Goal: Task Accomplishment & Management: Use online tool/utility

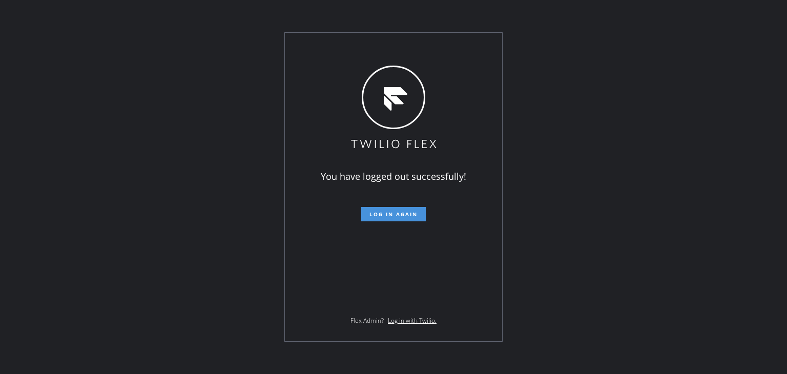
click at [407, 214] on span "Log in again" at bounding box center [393, 213] width 48 height 7
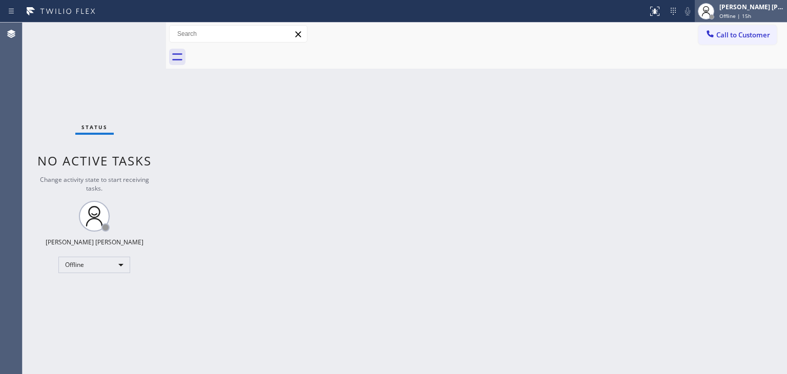
click at [754, 9] on div "[PERSON_NAME] [PERSON_NAME]" at bounding box center [751, 7] width 65 height 9
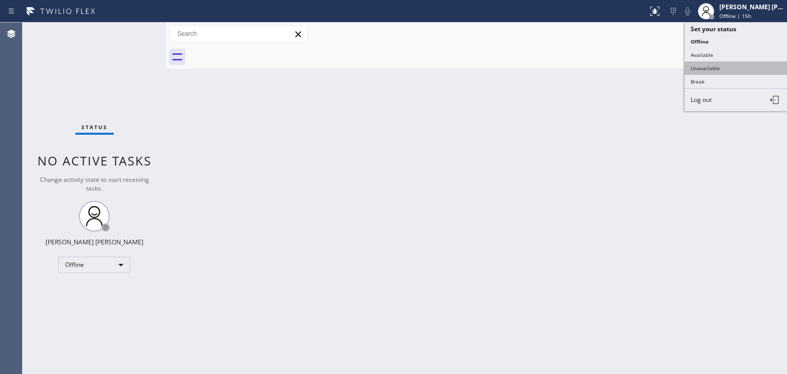
click at [731, 66] on button "Unavailable" at bounding box center [735, 67] width 102 height 13
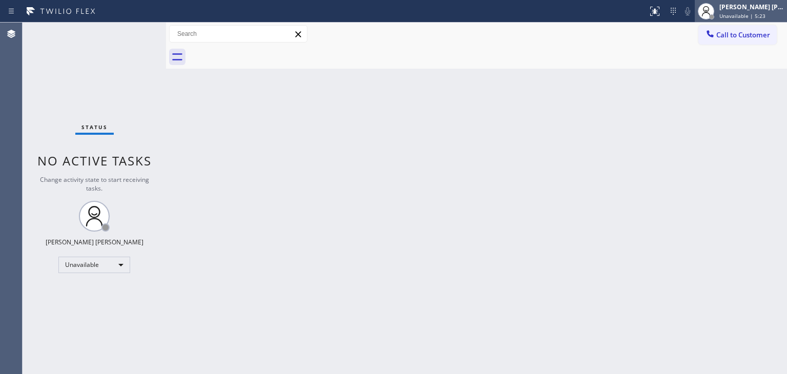
click at [764, 11] on div "[PERSON_NAME] [PERSON_NAME] Unavailable | 5:23" at bounding box center [752, 11] width 70 height 18
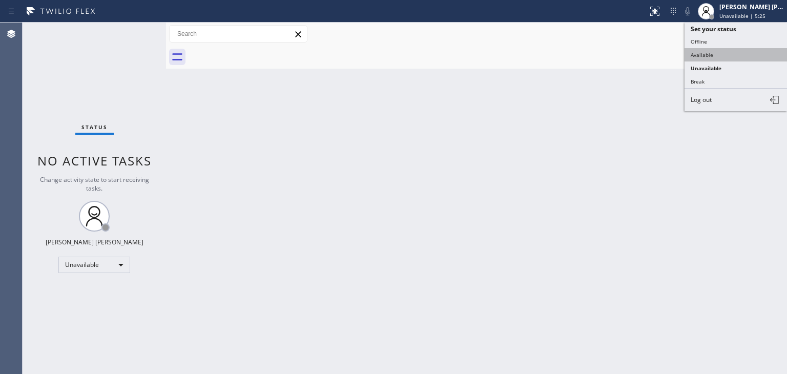
click at [748, 51] on button "Available" at bounding box center [735, 54] width 102 height 13
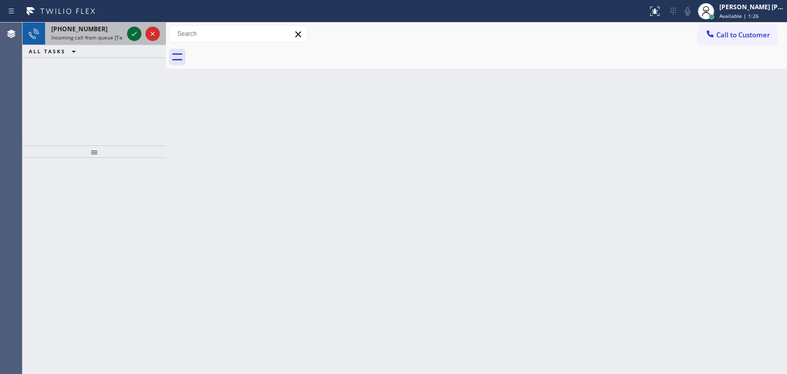
click at [132, 32] on icon at bounding box center [134, 34] width 12 height 12
click at [135, 31] on icon at bounding box center [134, 34] width 12 height 12
click at [134, 35] on icon at bounding box center [134, 34] width 12 height 12
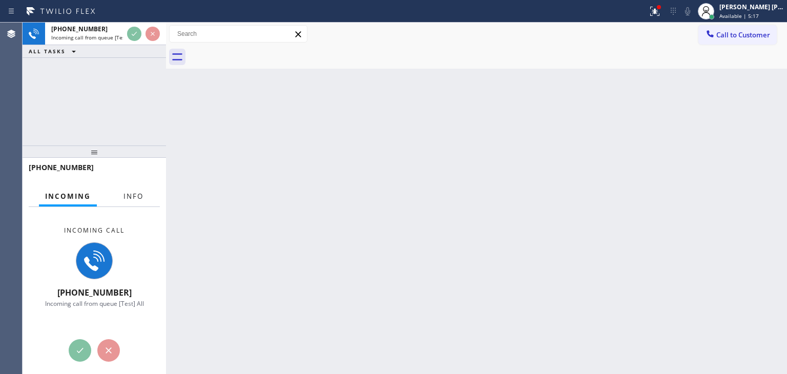
click at [136, 196] on span "Info" at bounding box center [133, 196] width 20 height 9
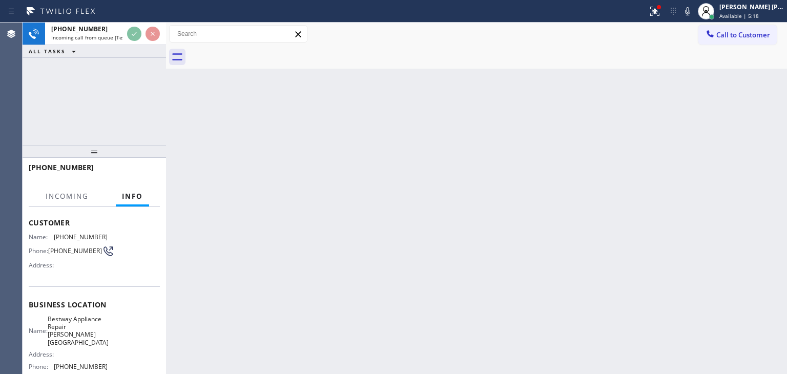
scroll to position [51, 0]
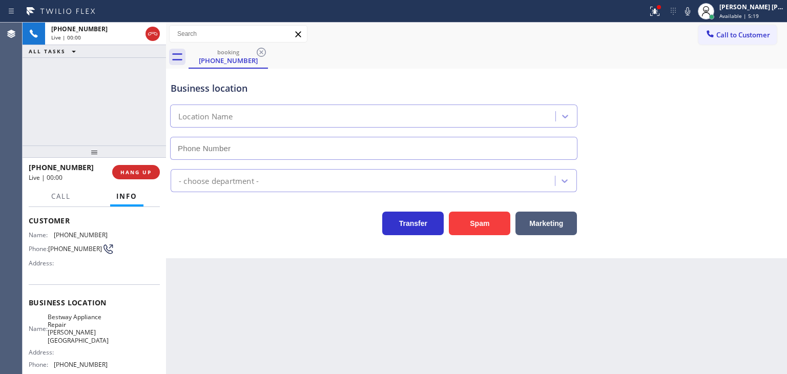
type input "[PHONE_NUMBER]"
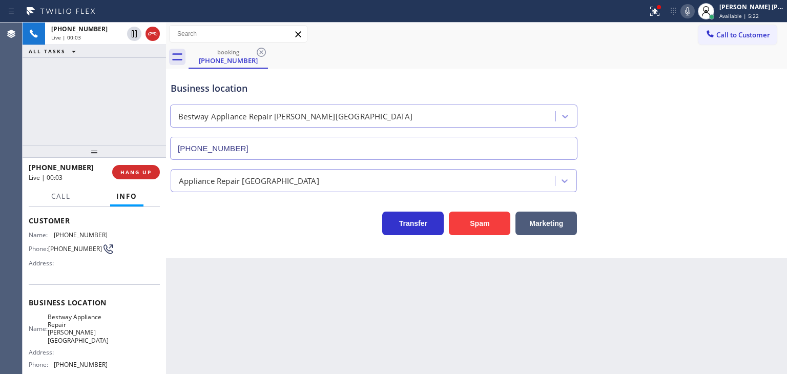
click at [693, 10] on icon at bounding box center [687, 11] width 12 height 12
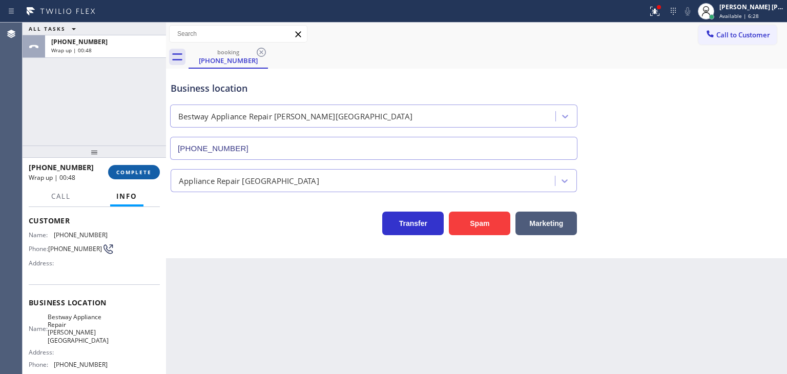
click at [144, 172] on span "COMPLETE" at bounding box center [133, 171] width 35 height 7
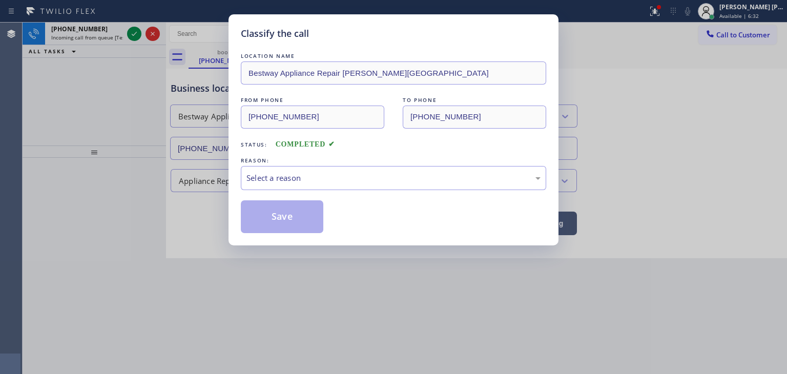
click at [286, 175] on div "Select a reason" at bounding box center [393, 178] width 294 height 12
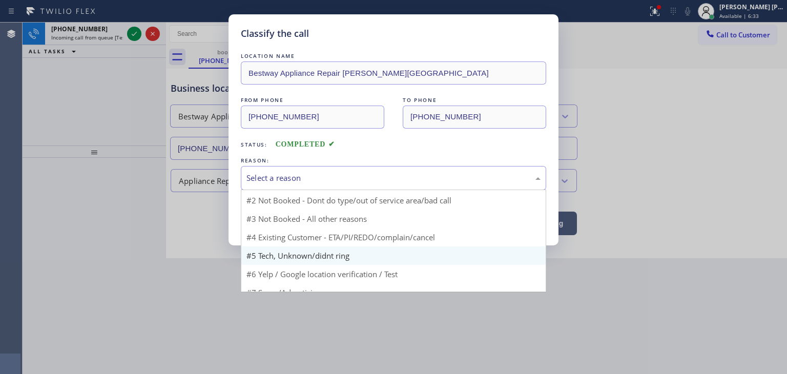
scroll to position [27, 0]
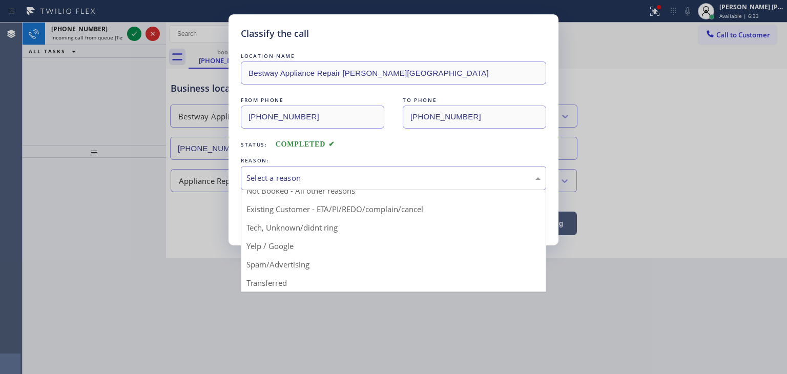
drag, startPoint x: 273, startPoint y: 256, endPoint x: 272, endPoint y: 244, distance: 12.3
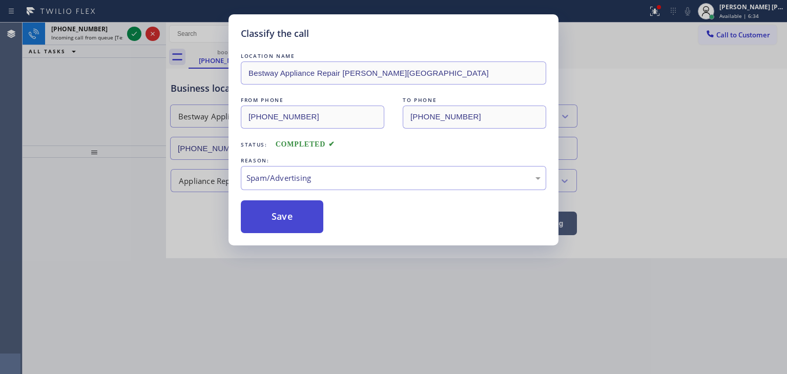
click at [272, 221] on button "Save" at bounding box center [282, 216] width 82 height 33
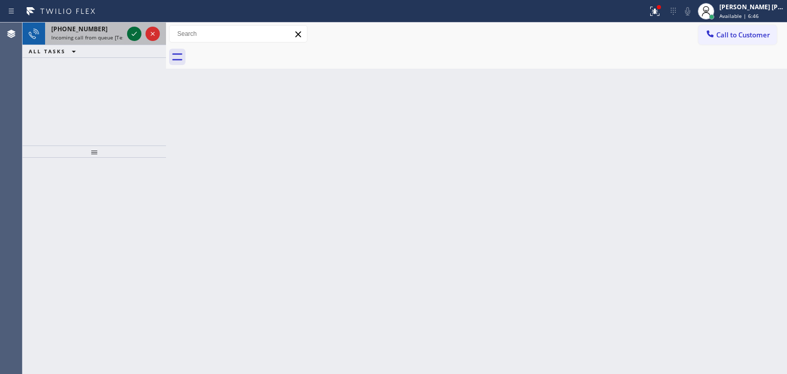
click at [133, 33] on icon at bounding box center [134, 34] width 12 height 12
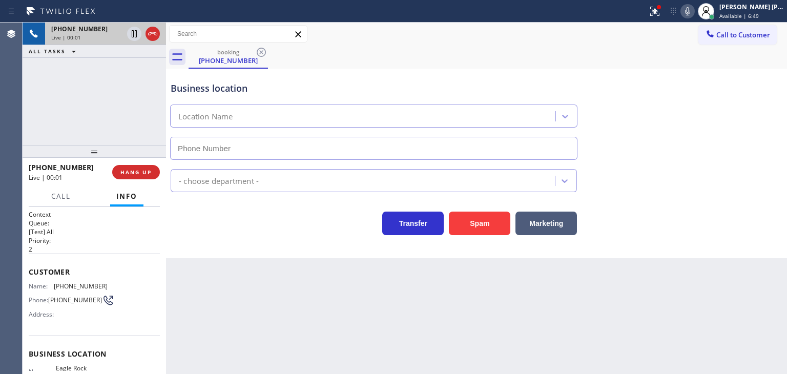
type input "[PHONE_NUMBER]"
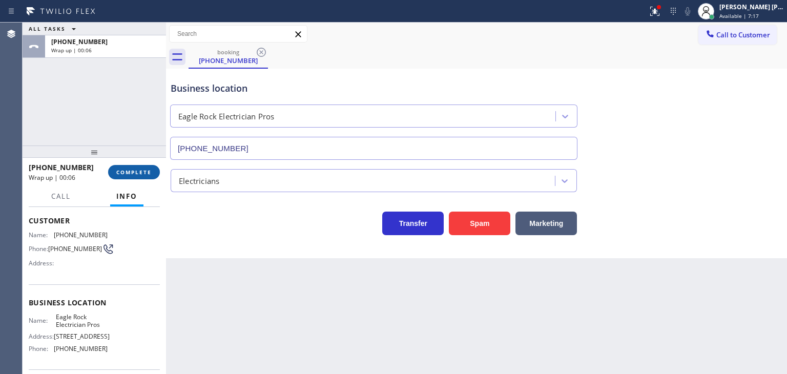
click at [147, 172] on span "COMPLETE" at bounding box center [133, 171] width 35 height 7
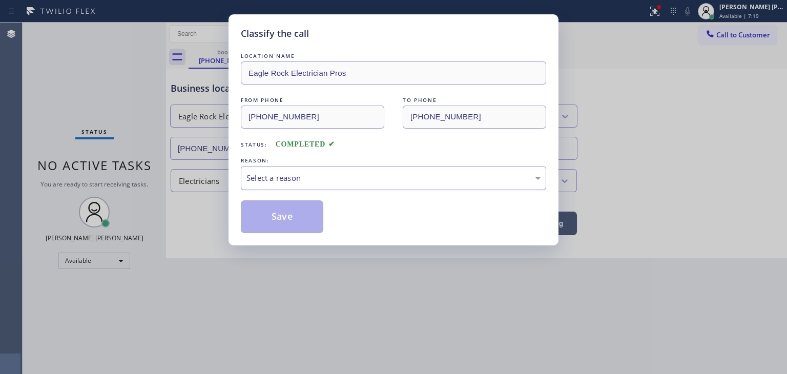
click at [317, 171] on div "Select a reason" at bounding box center [393, 178] width 305 height 24
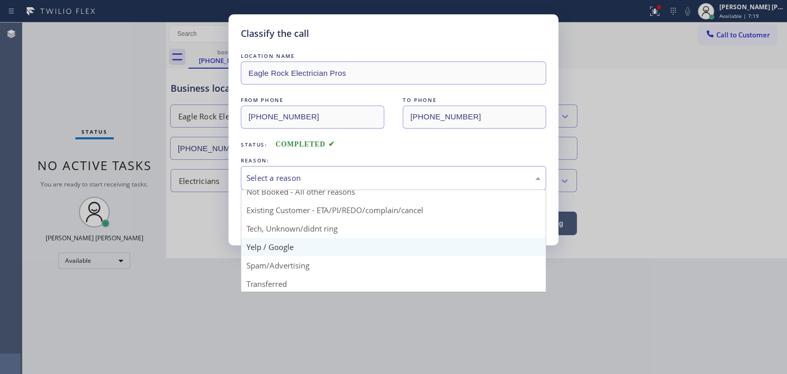
scroll to position [51, 0]
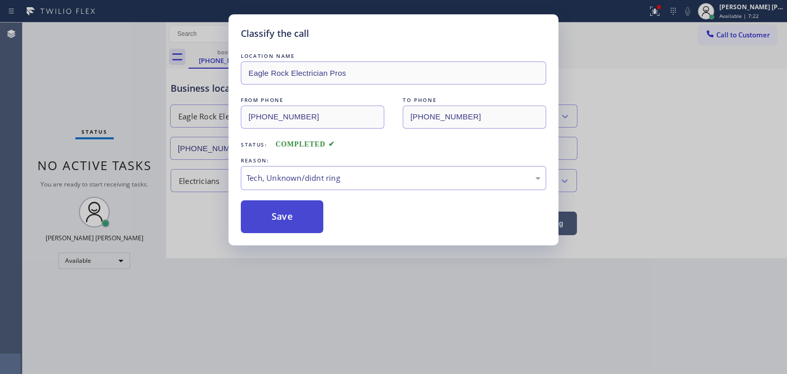
click at [292, 214] on button "Save" at bounding box center [282, 216] width 82 height 33
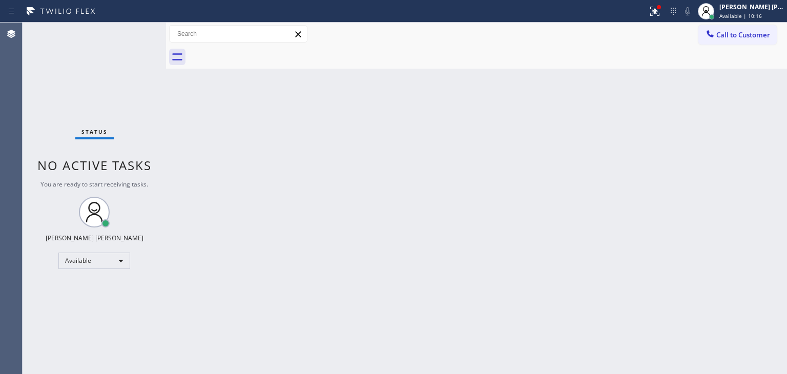
click at [133, 35] on div "Status No active tasks You are ready to start receiving tasks. [PERSON_NAME] [P…" at bounding box center [94, 198] width 143 height 351
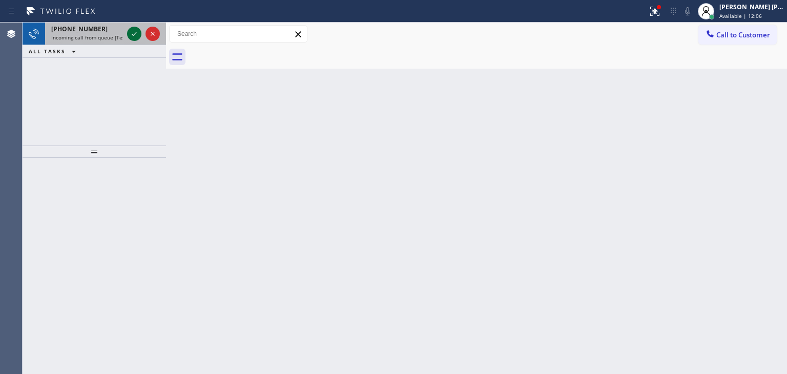
click at [131, 31] on icon at bounding box center [134, 34] width 12 height 12
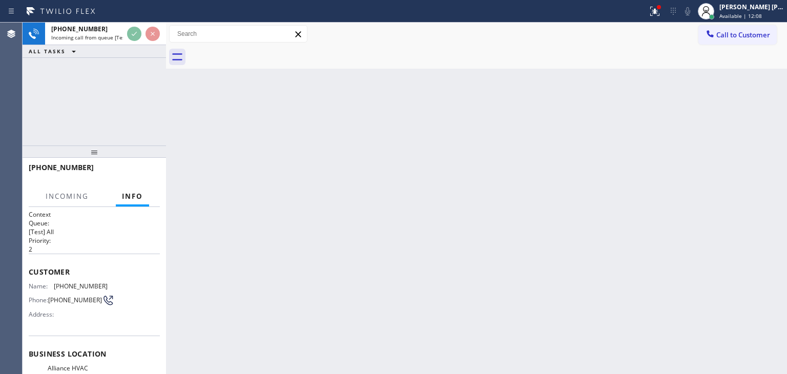
scroll to position [51, 0]
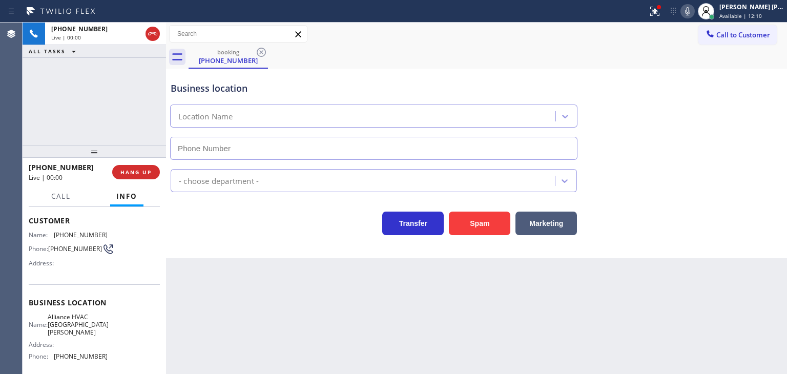
type input "[PHONE_NUMBER]"
click at [693, 10] on icon at bounding box center [687, 11] width 12 height 12
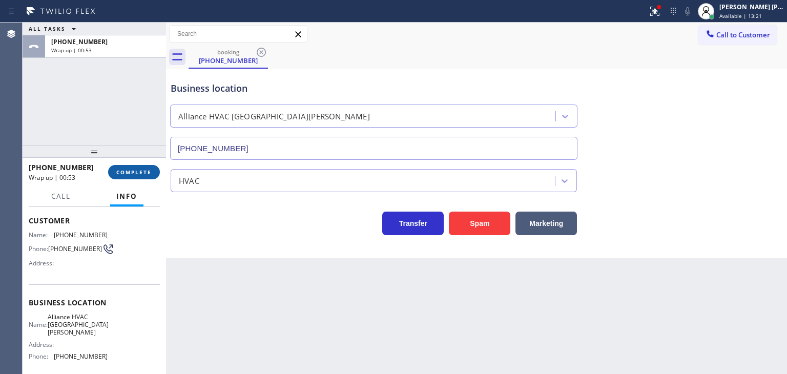
click at [138, 177] on button "COMPLETE" at bounding box center [134, 172] width 52 height 14
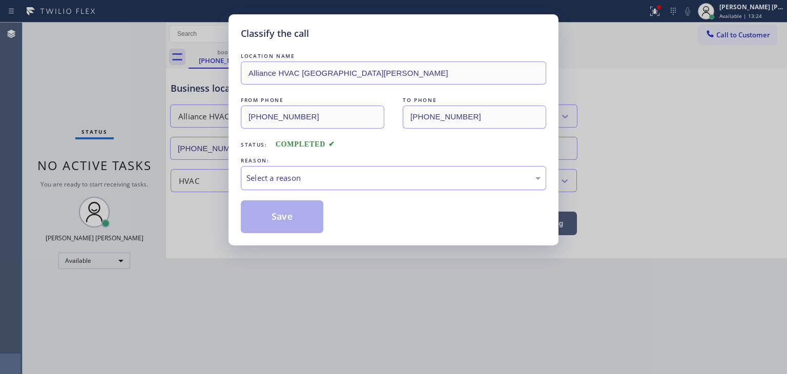
click at [295, 173] on div "Select a reason" at bounding box center [393, 178] width 294 height 12
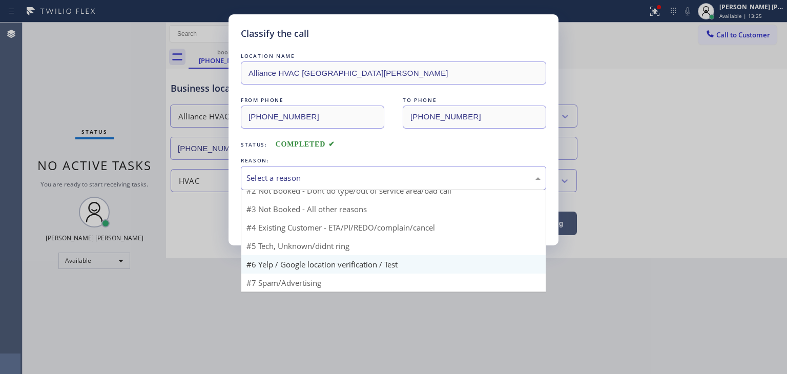
scroll to position [9, 0]
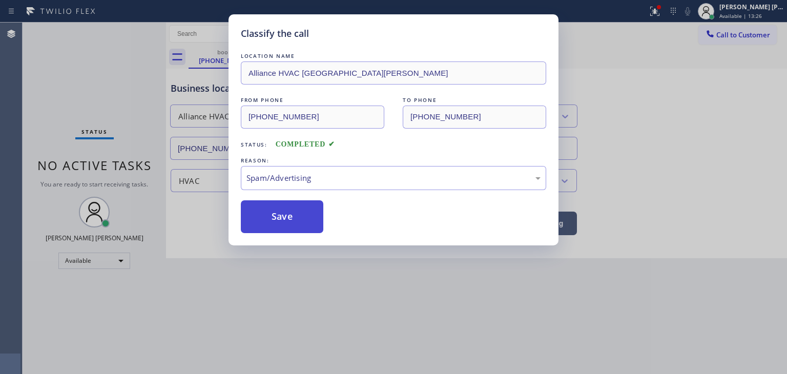
click at [280, 218] on button "Save" at bounding box center [282, 216] width 82 height 33
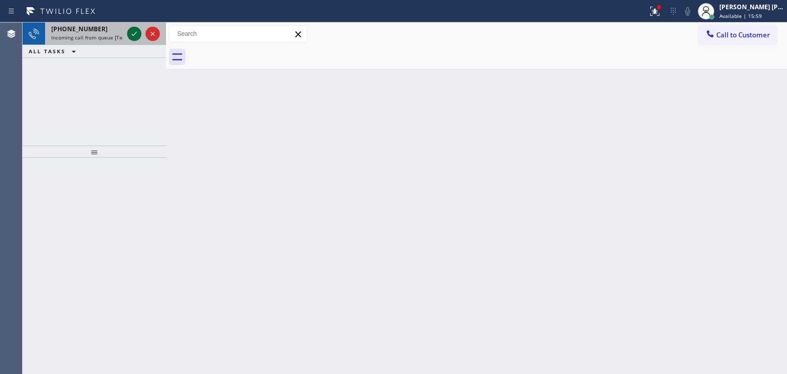
click at [131, 33] on icon at bounding box center [134, 34] width 12 height 12
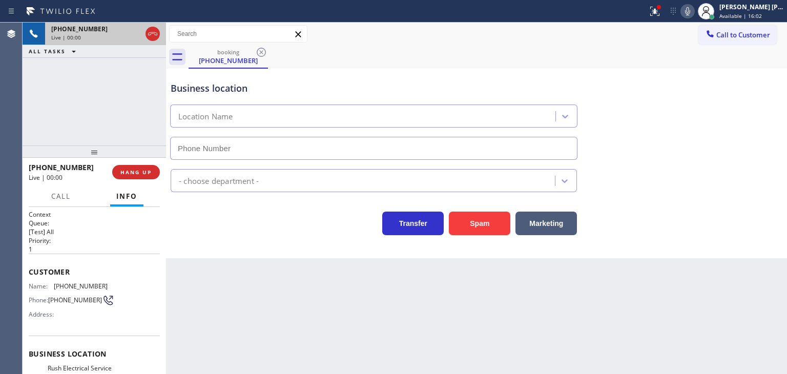
type input "[PHONE_NUMBER]"
click at [690, 8] on icon at bounding box center [687, 11] width 5 height 8
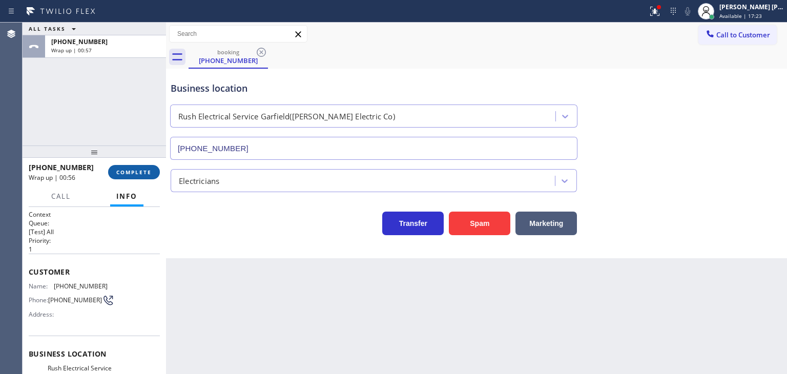
click at [137, 173] on span "COMPLETE" at bounding box center [133, 171] width 35 height 7
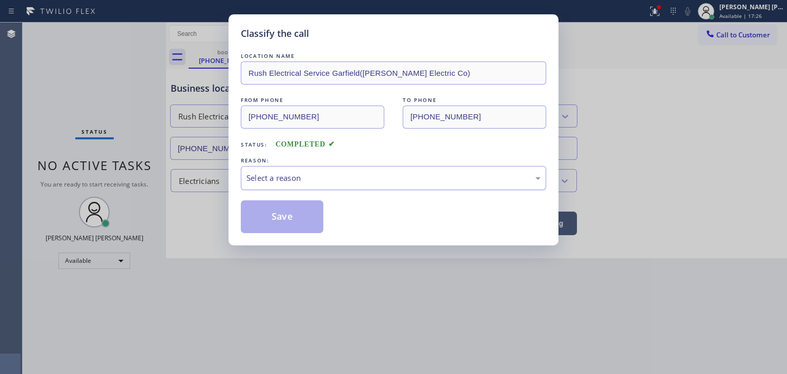
click at [290, 178] on div "Select a reason" at bounding box center [393, 178] width 294 height 12
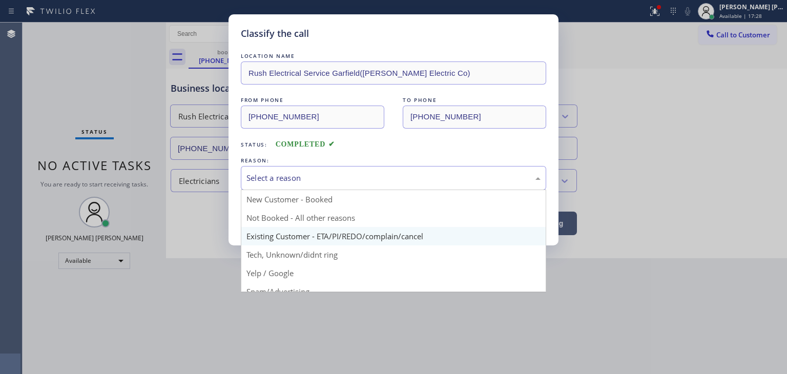
scroll to position [51, 0]
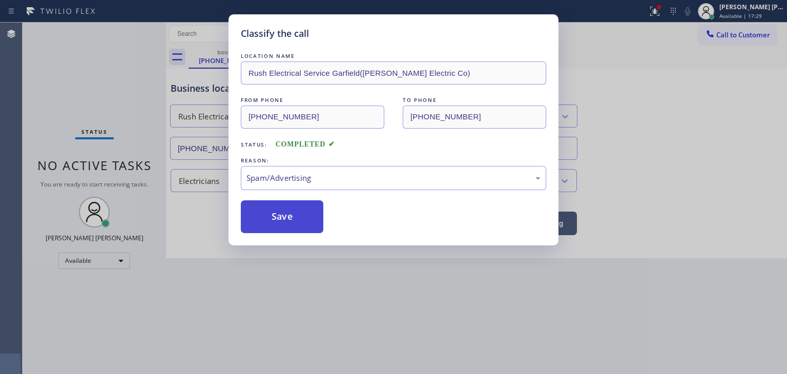
click at [278, 224] on button "Save" at bounding box center [282, 216] width 82 height 33
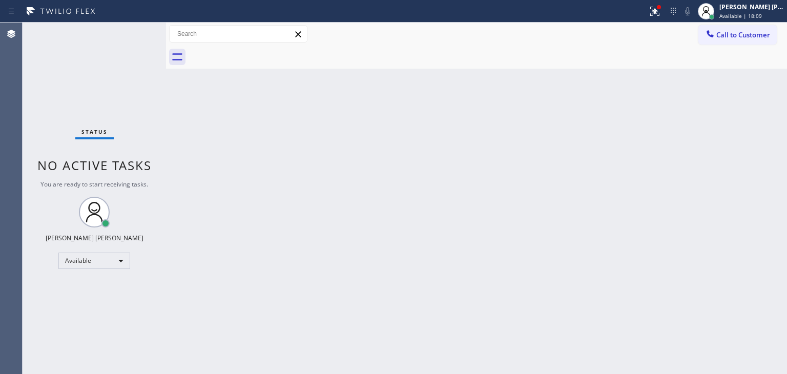
click at [133, 34] on div "Status No active tasks You are ready to start receiving tasks. [PERSON_NAME] [P…" at bounding box center [94, 198] width 143 height 351
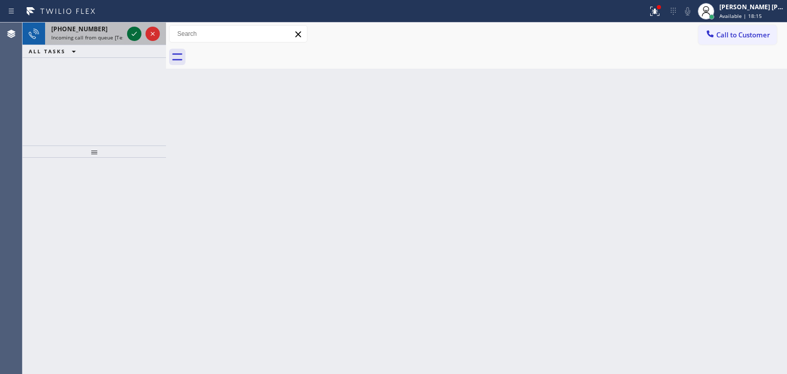
click at [133, 35] on icon at bounding box center [134, 34] width 5 height 4
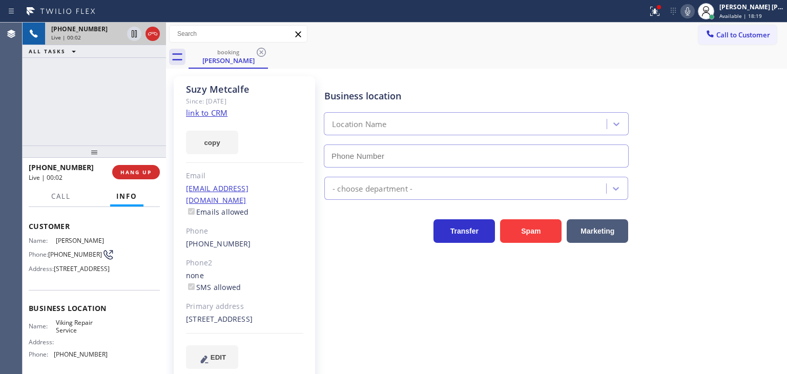
scroll to position [51, 0]
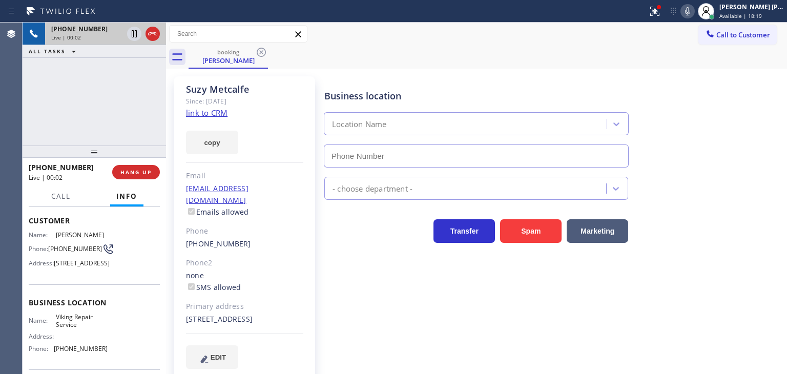
type input "[PHONE_NUMBER]"
click at [221, 112] on link "link to CRM" at bounding box center [206, 113] width 41 height 10
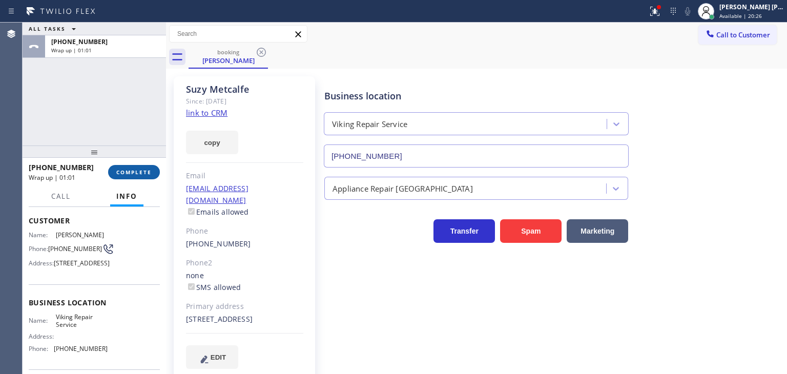
click at [135, 171] on span "COMPLETE" at bounding box center [133, 171] width 35 height 7
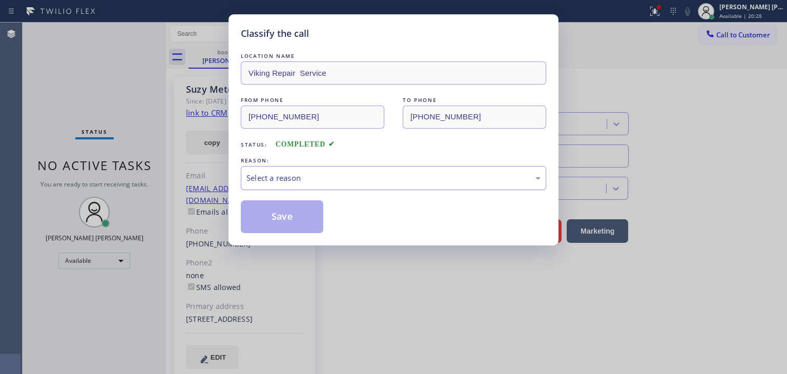
click at [304, 181] on div "Select a reason" at bounding box center [393, 178] width 294 height 12
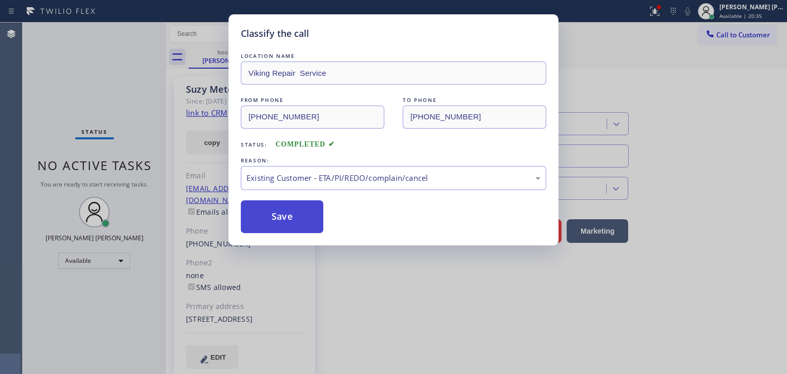
click at [287, 212] on button "Save" at bounding box center [282, 216] width 82 height 33
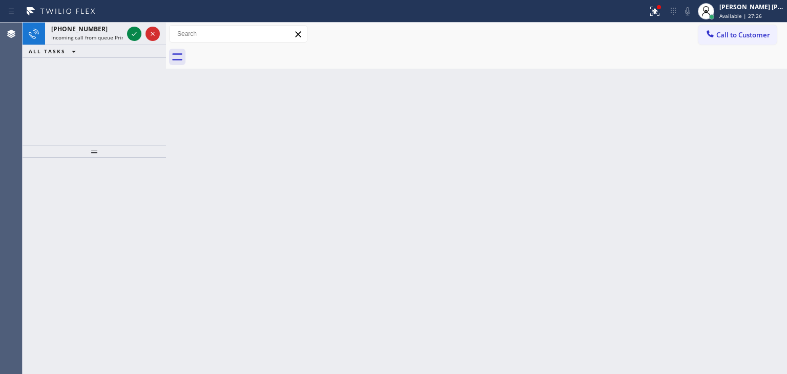
drag, startPoint x: 133, startPoint y: 35, endPoint x: 134, endPoint y: 69, distance: 33.3
click at [133, 35] on icon at bounding box center [134, 34] width 12 height 12
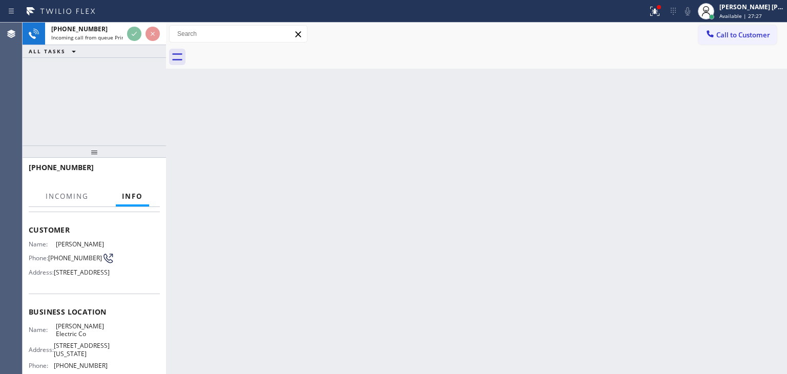
scroll to position [102, 0]
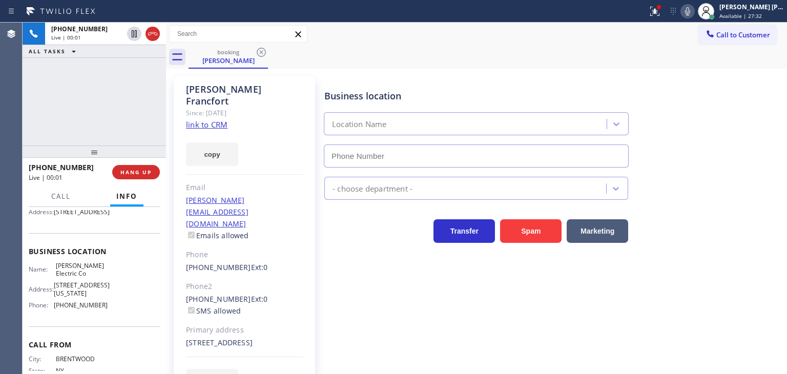
type input "[PHONE_NUMBER]"
click at [194, 119] on link "link to CRM" at bounding box center [206, 124] width 41 height 10
click at [738, 127] on div "Business location [PERSON_NAME] Electric Co [PHONE_NUMBER]" at bounding box center [553, 121] width 462 height 93
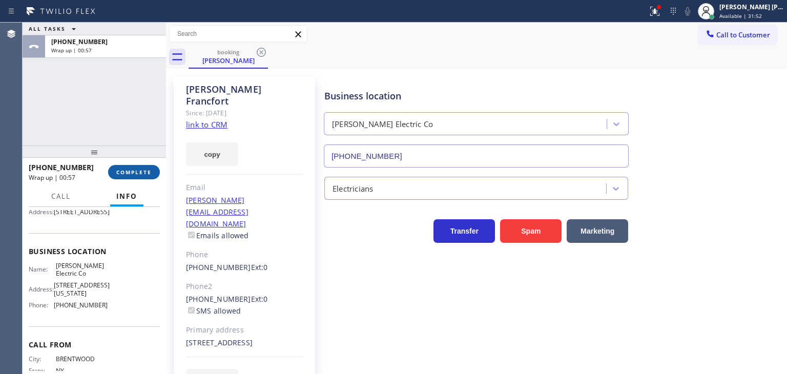
click at [137, 175] on span "COMPLETE" at bounding box center [133, 171] width 35 height 7
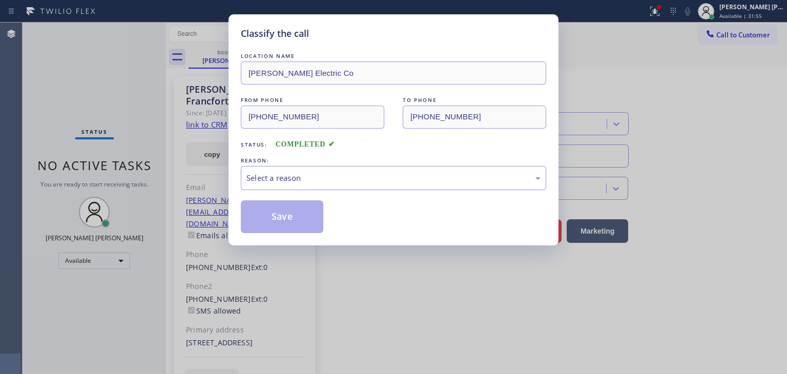
click at [285, 179] on div "Select a reason" at bounding box center [393, 178] width 294 height 12
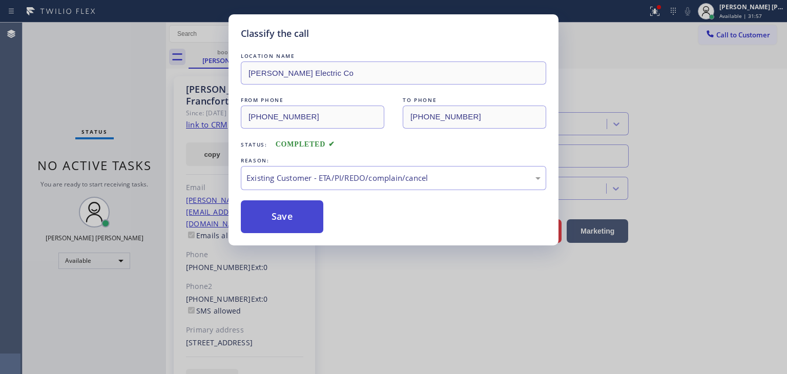
click at [286, 222] on button "Save" at bounding box center [282, 216] width 82 height 33
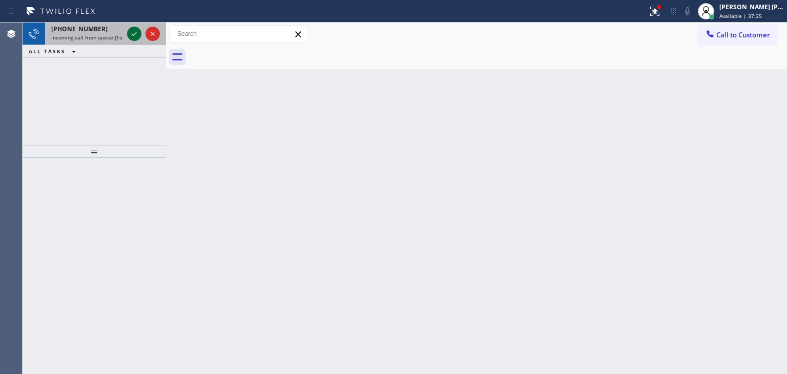
click at [136, 34] on icon at bounding box center [134, 34] width 12 height 12
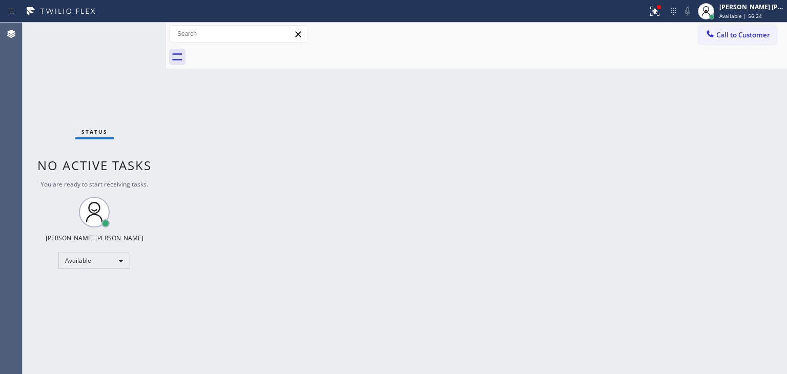
click at [132, 33] on div "Status No active tasks You are ready to start receiving tasks. [PERSON_NAME] [P…" at bounding box center [94, 198] width 143 height 351
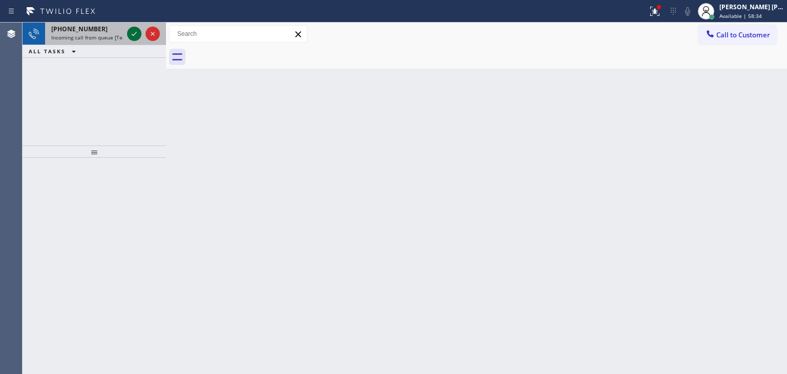
click at [132, 33] on icon at bounding box center [134, 34] width 12 height 12
click at [135, 34] on icon at bounding box center [134, 34] width 12 height 12
click at [137, 35] on icon at bounding box center [134, 34] width 12 height 12
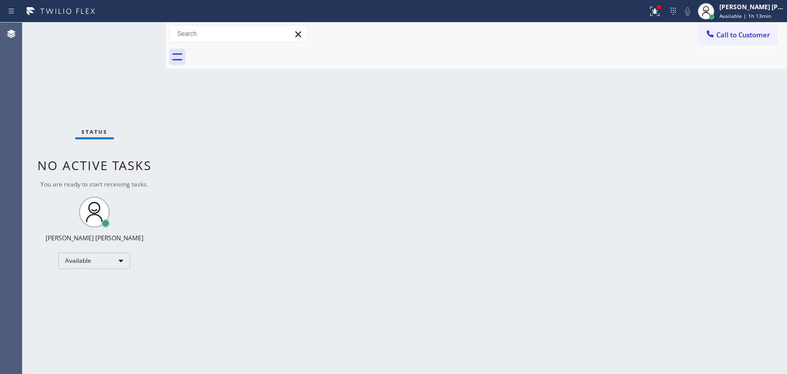
click at [132, 30] on div "Status No active tasks You are ready to start receiving tasks. [PERSON_NAME] [P…" at bounding box center [94, 198] width 143 height 351
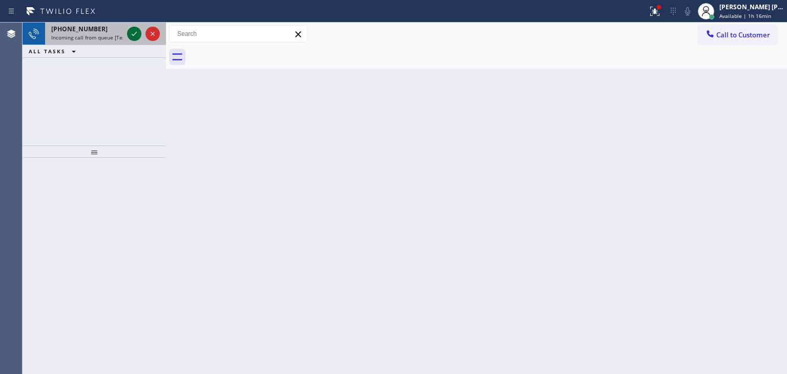
click at [133, 31] on icon at bounding box center [134, 34] width 12 height 12
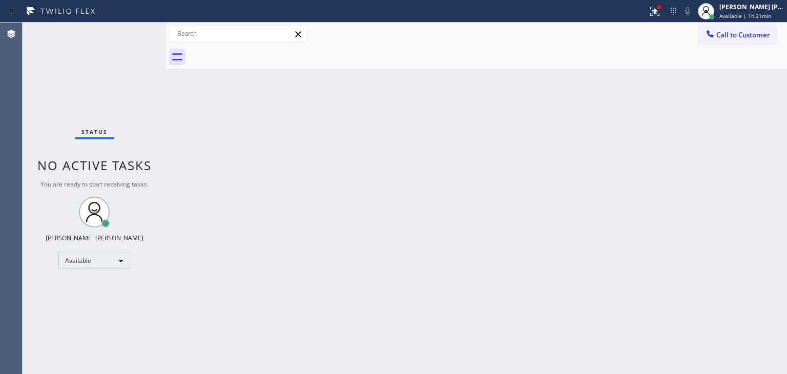
click at [133, 32] on div "Status No active tasks You are ready to start receiving tasks. [PERSON_NAME] [P…" at bounding box center [94, 198] width 143 height 351
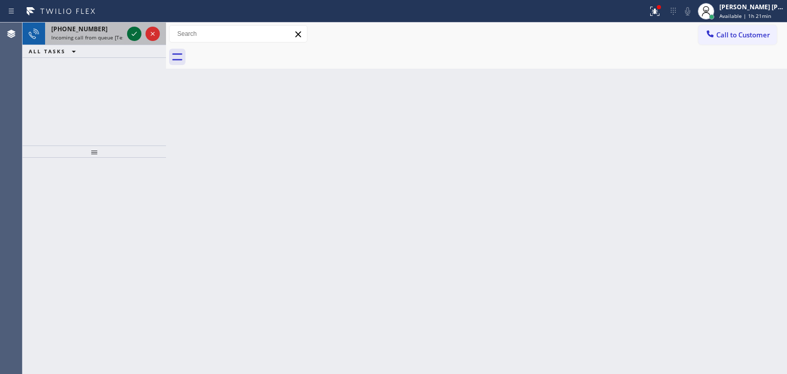
click at [133, 32] on icon at bounding box center [134, 34] width 12 height 12
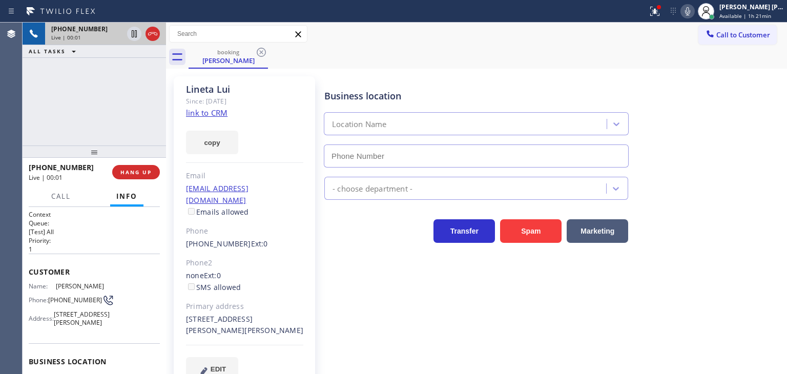
type input "[PHONE_NUMBER]"
click at [212, 113] on link "link to CRM" at bounding box center [206, 113] width 41 height 10
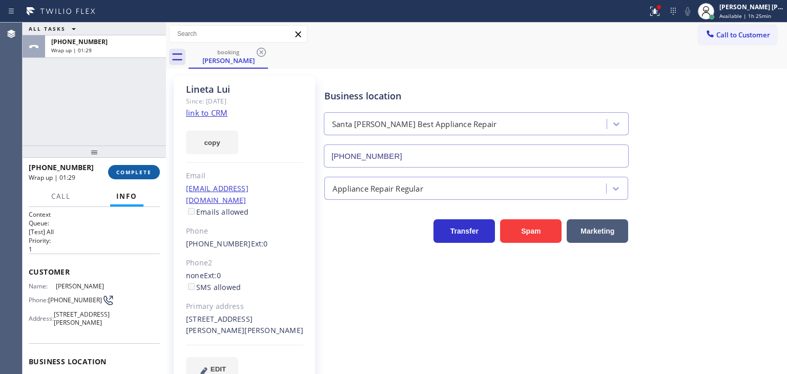
click at [147, 177] on button "COMPLETE" at bounding box center [134, 172] width 52 height 14
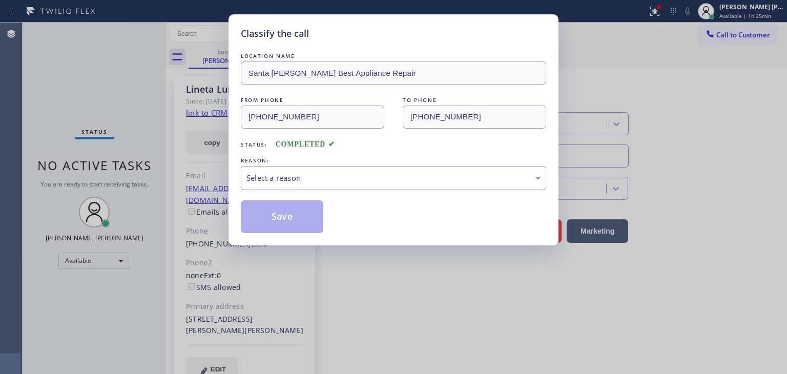
click at [344, 175] on div "Select a reason" at bounding box center [393, 178] width 294 height 12
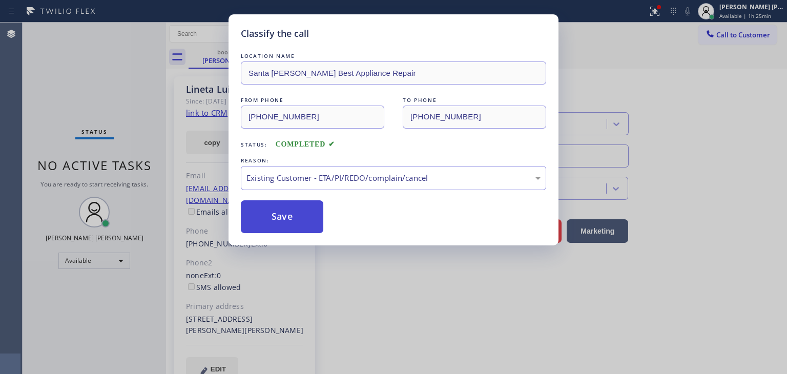
click at [291, 218] on button "Save" at bounding box center [282, 216] width 82 height 33
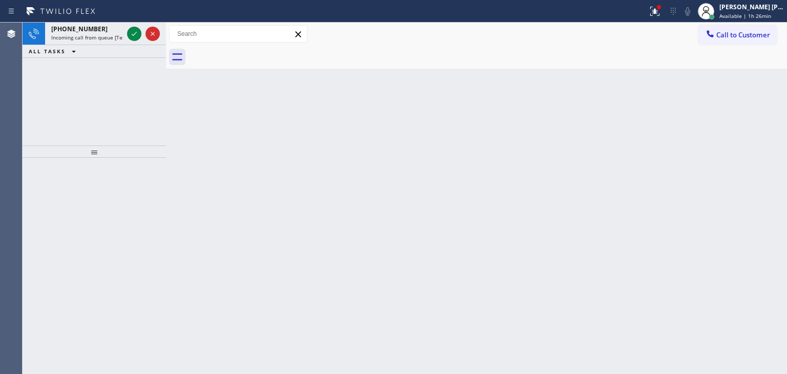
click at [137, 35] on icon at bounding box center [134, 34] width 12 height 12
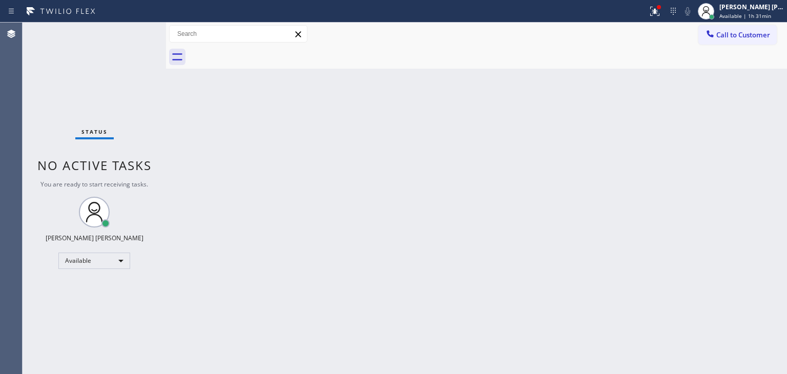
click at [135, 31] on div "Status No active tasks You are ready to start receiving tasks. [PERSON_NAME] [P…" at bounding box center [94, 198] width 143 height 351
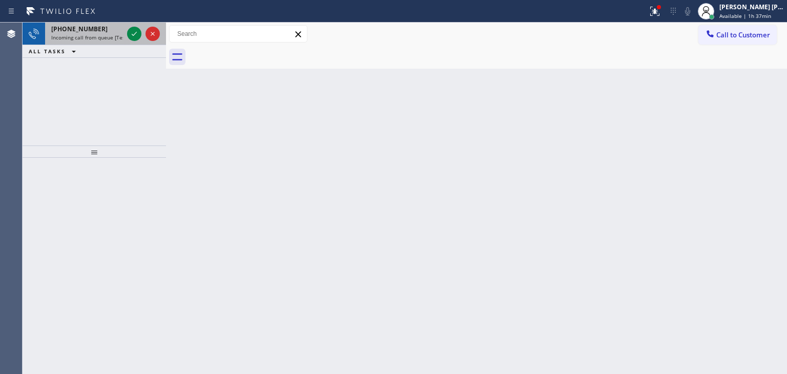
click at [135, 26] on div at bounding box center [143, 34] width 37 height 23
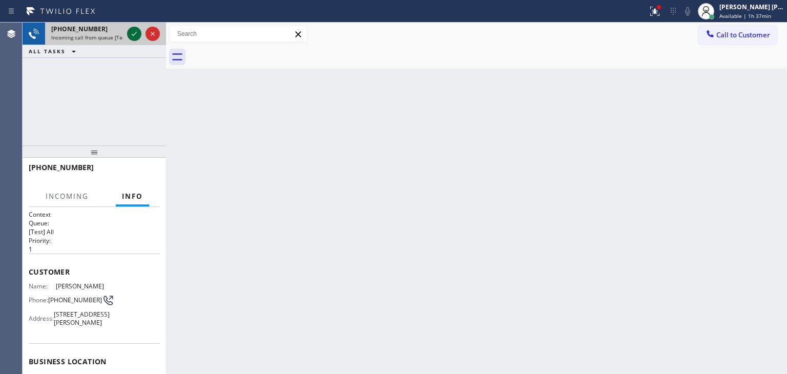
click at [136, 27] on button at bounding box center [134, 34] width 14 height 14
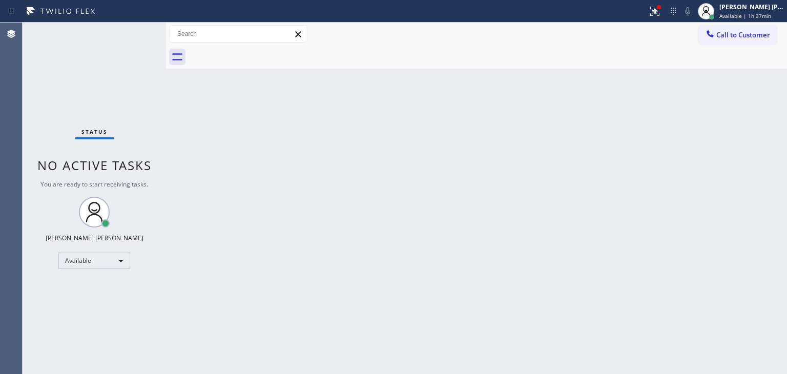
click at [135, 38] on div "Status No active tasks You are ready to start receiving tasks. [PERSON_NAME] [P…" at bounding box center [94, 198] width 143 height 351
click at [129, 29] on div "Status No active tasks You are ready to start receiving tasks. [PERSON_NAME] [P…" at bounding box center [94, 198] width 143 height 351
click at [129, 33] on div "Status No active tasks You are ready to start receiving tasks. [PERSON_NAME] [P…" at bounding box center [94, 198] width 143 height 351
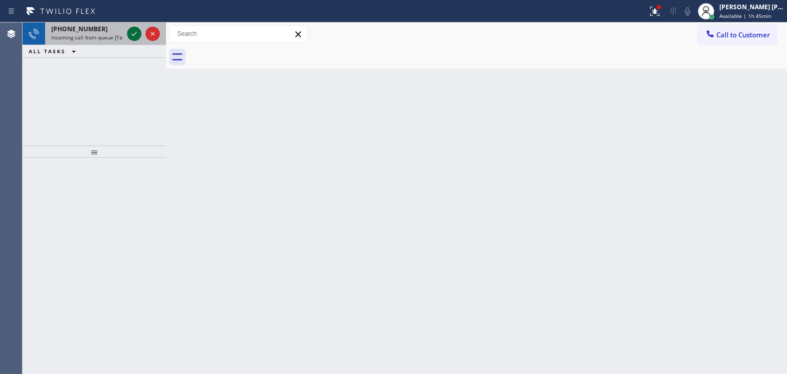
click at [135, 33] on icon at bounding box center [134, 34] width 12 height 12
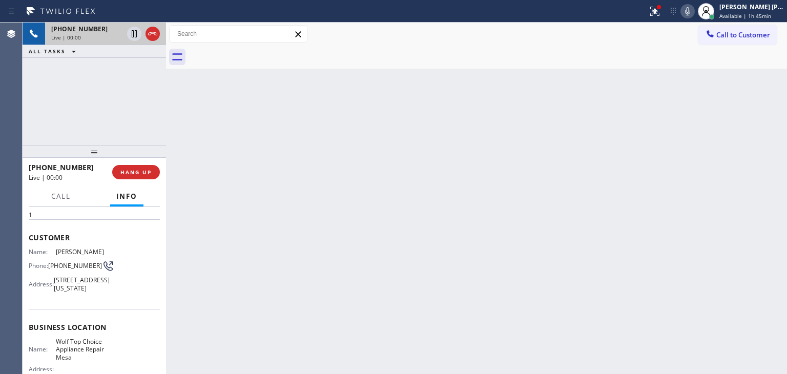
scroll to position [51, 0]
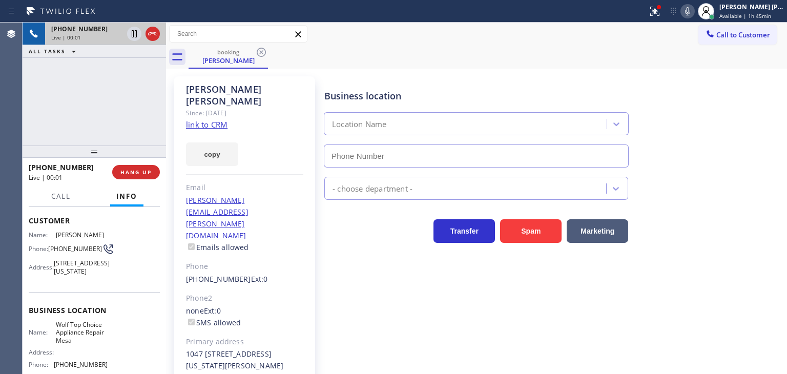
type input "[PHONE_NUMBER]"
click at [207, 119] on link "link to CRM" at bounding box center [206, 124] width 41 height 10
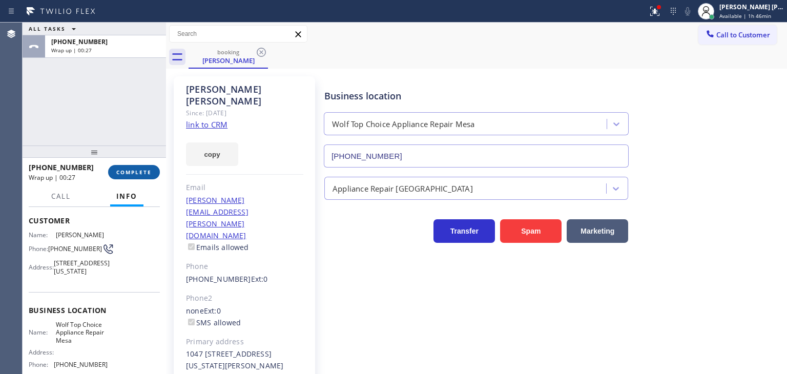
click at [141, 173] on span "COMPLETE" at bounding box center [133, 171] width 35 height 7
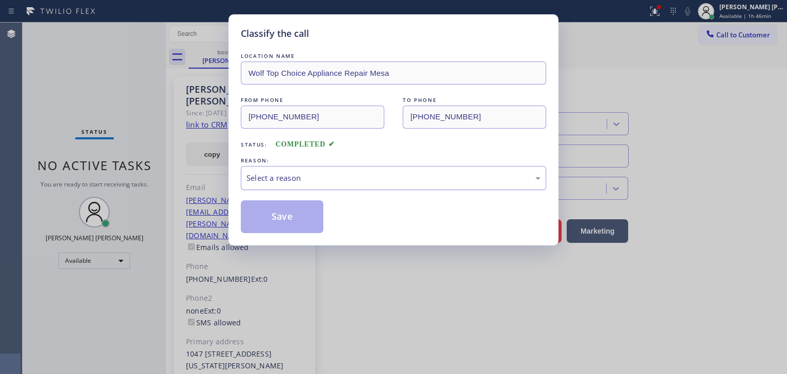
click at [281, 181] on div "Select a reason" at bounding box center [393, 178] width 294 height 12
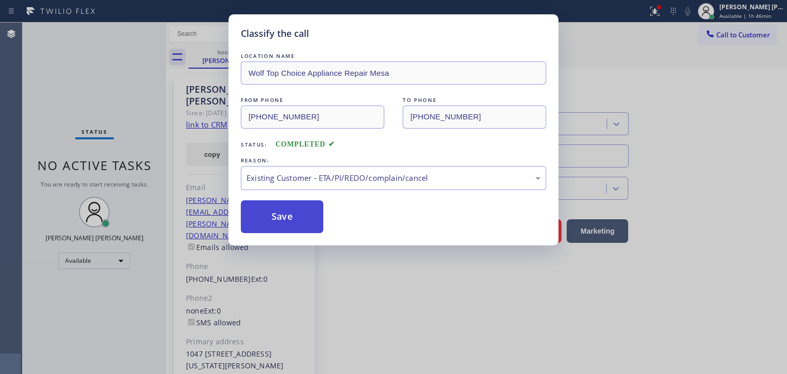
click at [285, 224] on button "Save" at bounding box center [282, 216] width 82 height 33
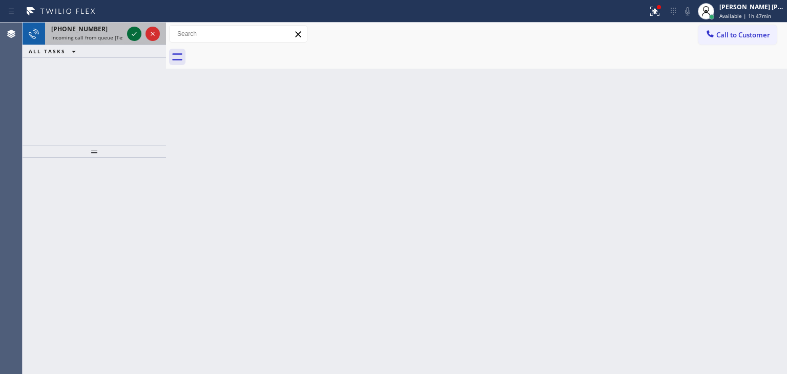
click at [135, 38] on icon at bounding box center [134, 34] width 12 height 12
click at [137, 34] on icon at bounding box center [134, 34] width 12 height 12
click at [135, 31] on icon at bounding box center [134, 34] width 12 height 12
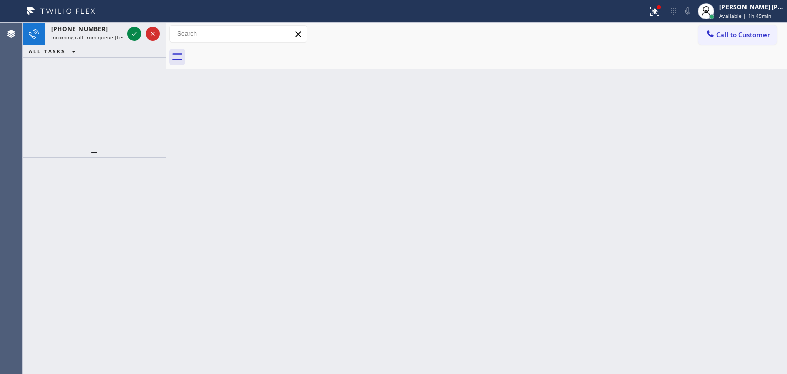
click at [125, 30] on div at bounding box center [143, 34] width 37 height 23
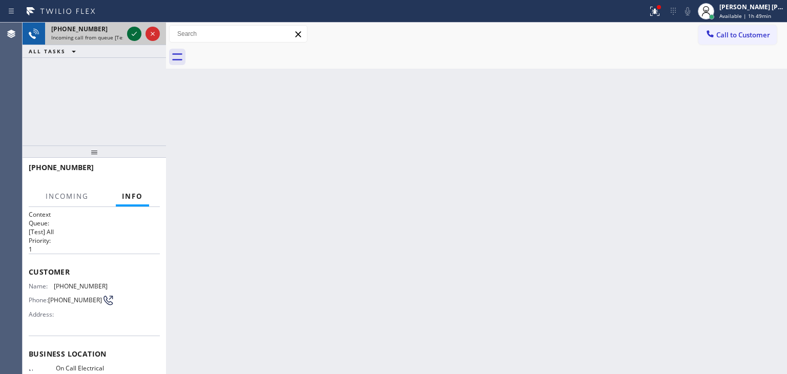
click at [130, 33] on icon at bounding box center [134, 34] width 12 height 12
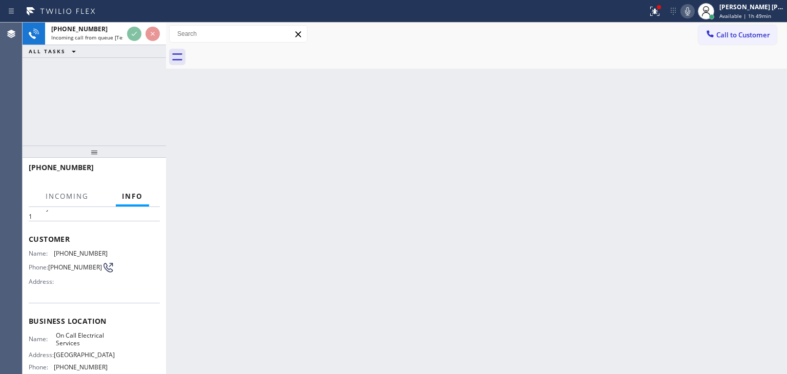
scroll to position [51, 0]
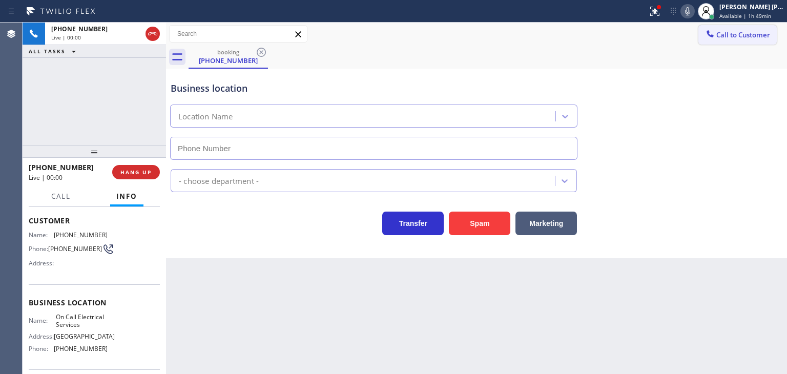
type input "[PHONE_NUMBER]"
click at [693, 9] on icon at bounding box center [687, 11] width 12 height 12
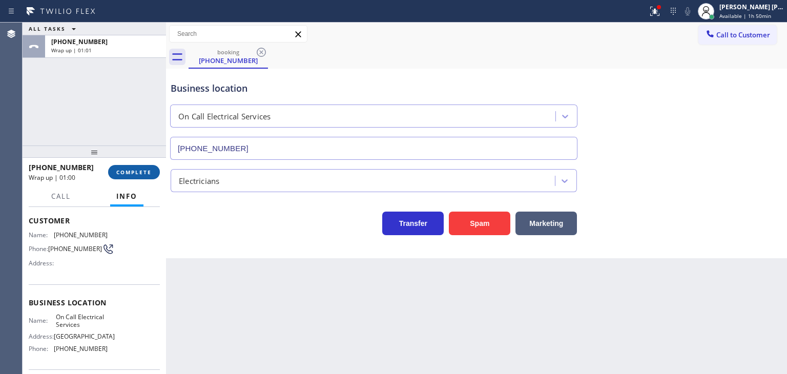
click at [133, 175] on span "COMPLETE" at bounding box center [133, 171] width 35 height 7
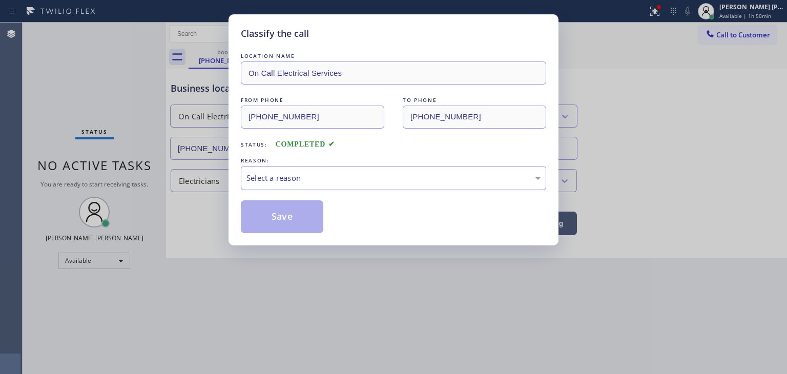
click at [294, 173] on div "Select a reason" at bounding box center [393, 178] width 294 height 12
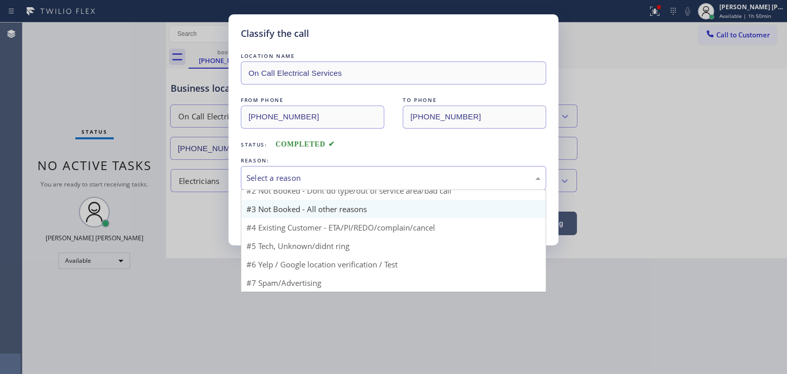
scroll to position [9, 0]
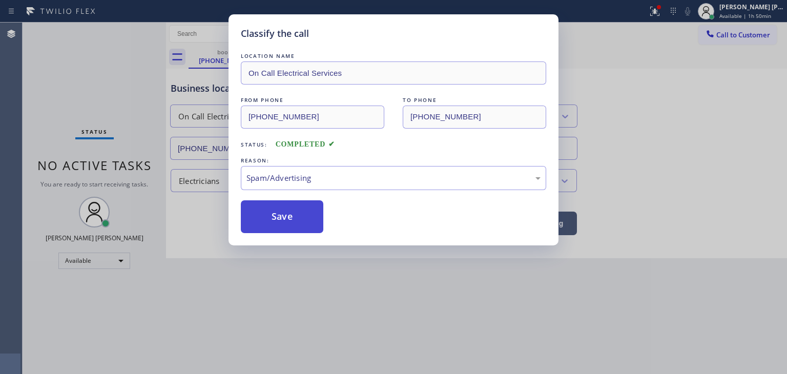
click at [279, 213] on button "Save" at bounding box center [282, 216] width 82 height 33
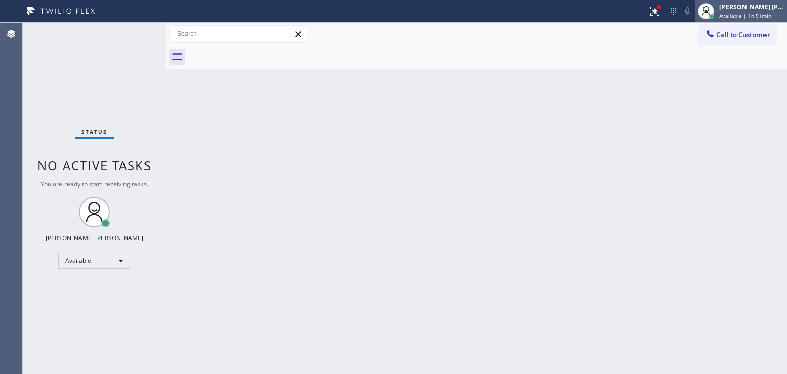
click at [748, 2] on div "[PERSON_NAME] [PERSON_NAME] Available | 1h 51min" at bounding box center [752, 11] width 70 height 18
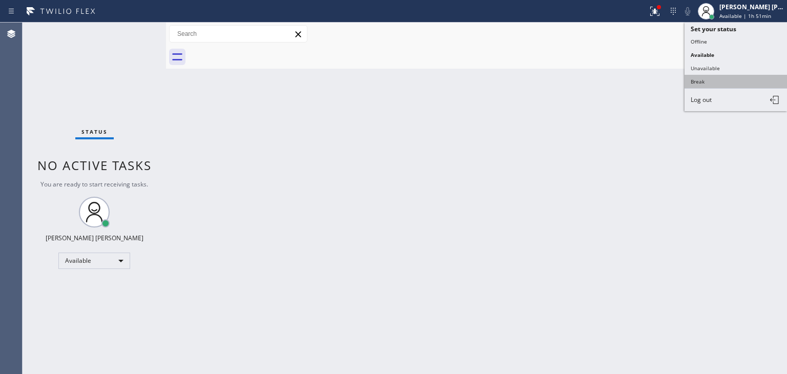
click at [708, 77] on button "Break" at bounding box center [735, 81] width 102 height 13
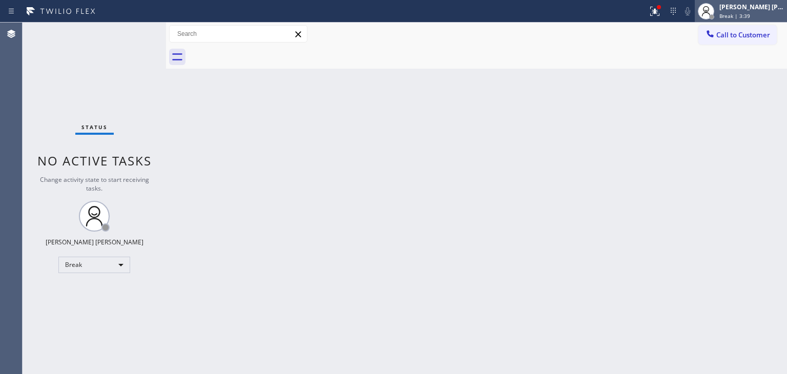
click at [766, 14] on div "Break | 3:39" at bounding box center [751, 15] width 65 height 7
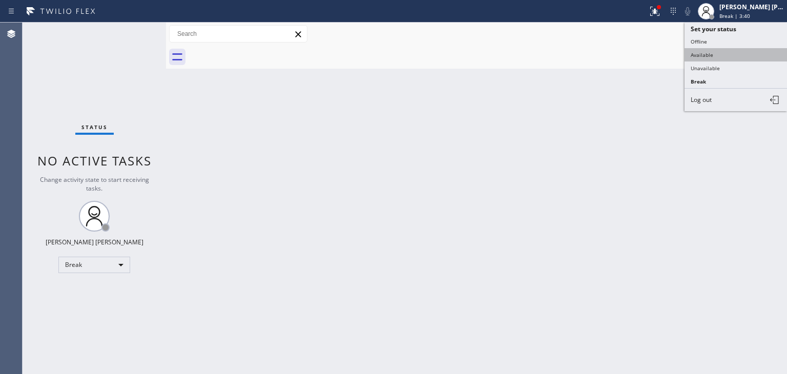
click at [713, 53] on button "Available" at bounding box center [735, 54] width 102 height 13
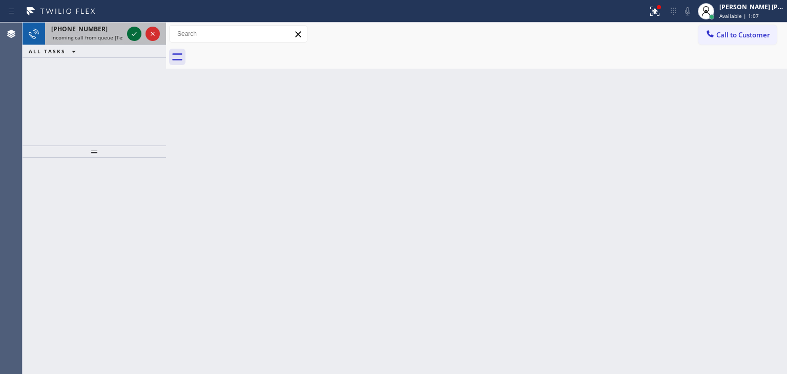
click at [132, 32] on icon at bounding box center [134, 34] width 12 height 12
click at [135, 35] on icon at bounding box center [134, 34] width 12 height 12
click at [137, 29] on icon at bounding box center [134, 34] width 12 height 12
click at [134, 31] on icon at bounding box center [134, 34] width 12 height 12
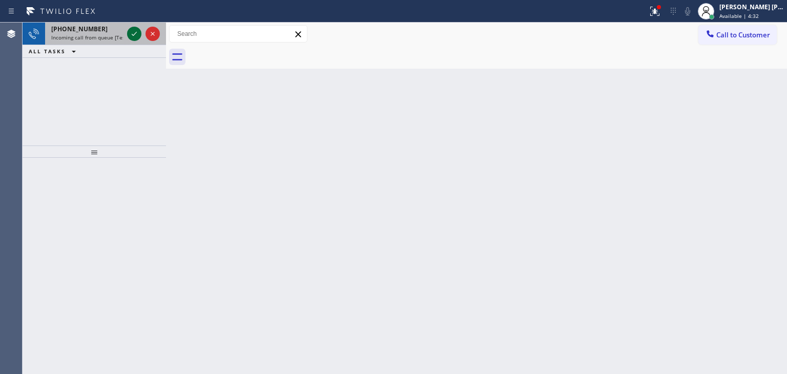
click at [134, 31] on icon at bounding box center [134, 34] width 12 height 12
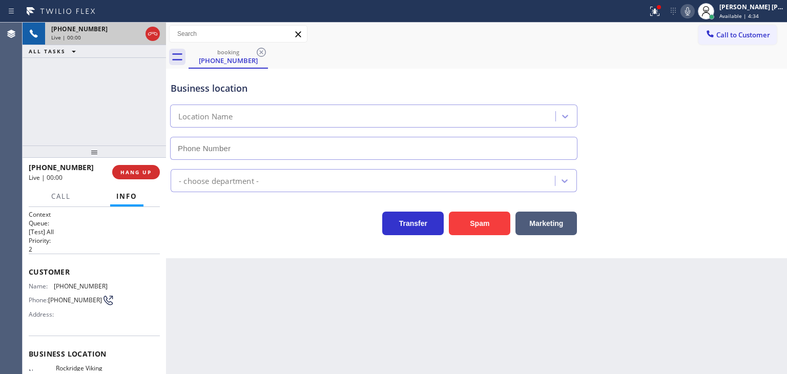
type input "[PHONE_NUMBER]"
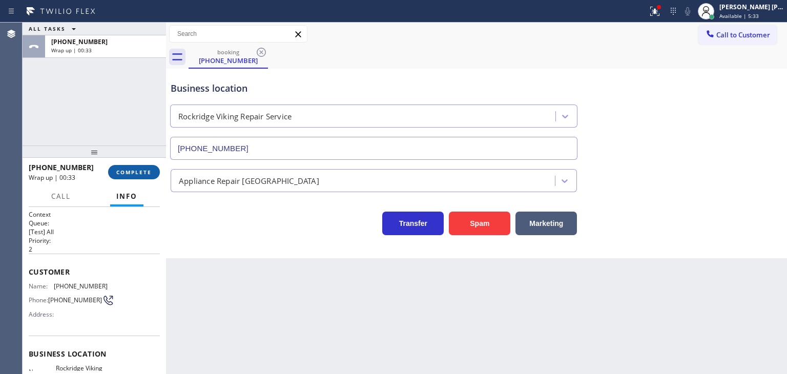
click at [134, 166] on button "COMPLETE" at bounding box center [134, 172] width 52 height 14
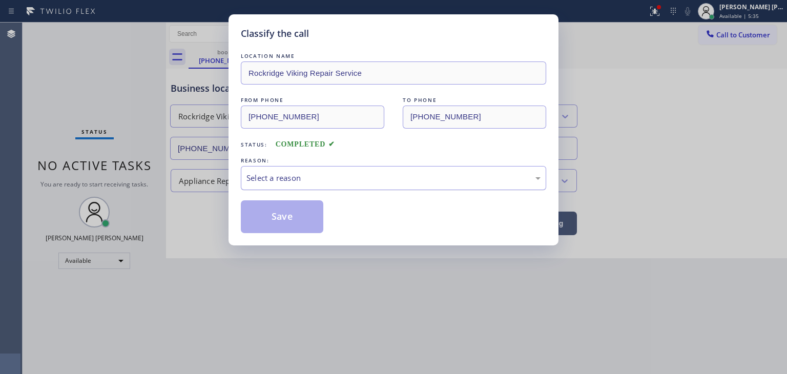
click at [282, 169] on div "Select a reason" at bounding box center [393, 178] width 305 height 24
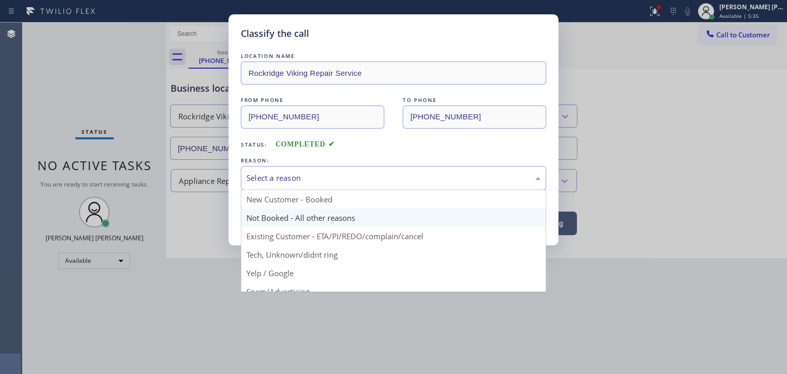
scroll to position [51, 0]
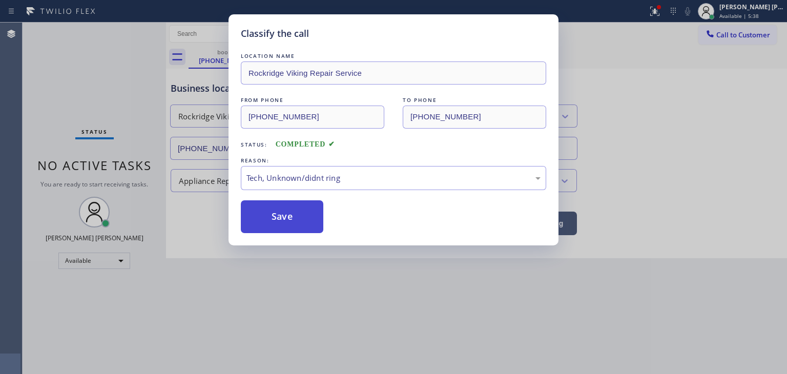
click at [292, 217] on button "Save" at bounding box center [282, 216] width 82 height 33
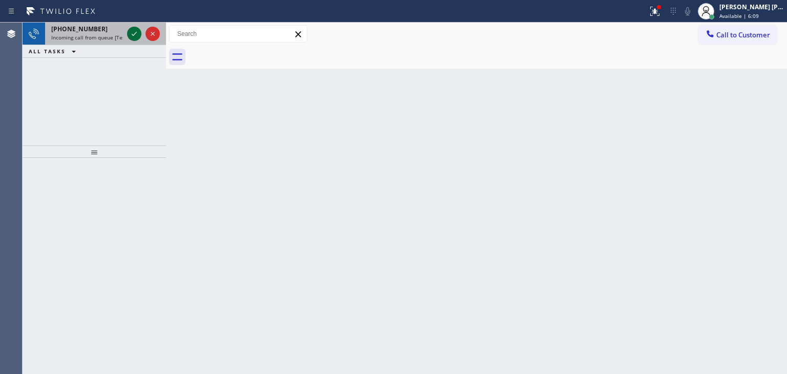
click at [129, 33] on icon at bounding box center [134, 34] width 12 height 12
click at [130, 33] on icon at bounding box center [134, 34] width 12 height 12
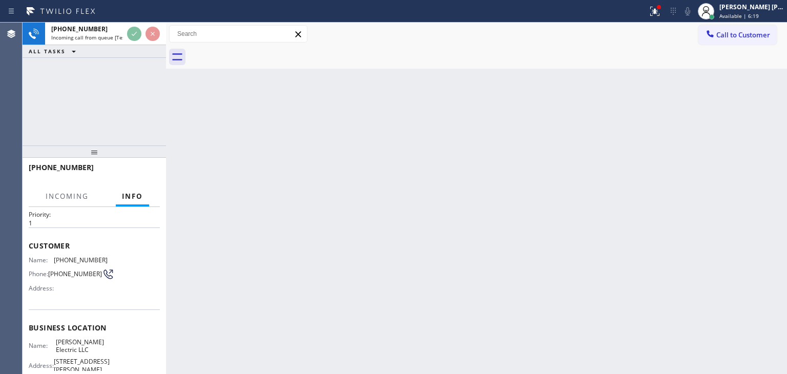
scroll to position [51, 0]
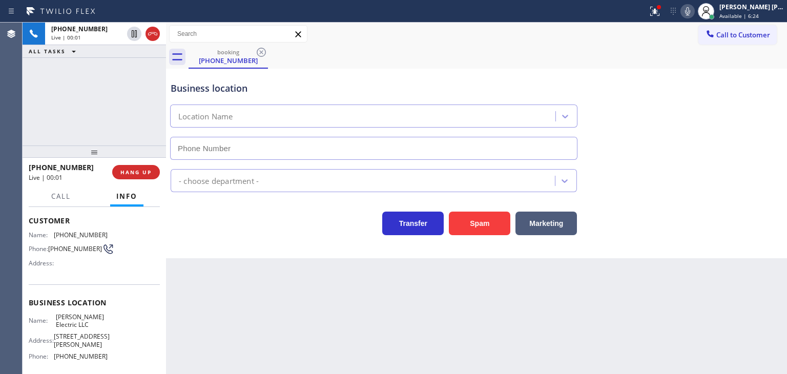
type input "[PHONE_NUMBER]"
click at [694, 17] on button at bounding box center [687, 11] width 14 height 14
click at [693, 7] on icon at bounding box center [687, 11] width 12 height 12
click at [752, 107] on div "Business location [PERSON_NAME] Electric LLC [PHONE_NUMBER]" at bounding box center [476, 113] width 616 height 93
click at [693, 10] on icon at bounding box center [687, 11] width 12 height 12
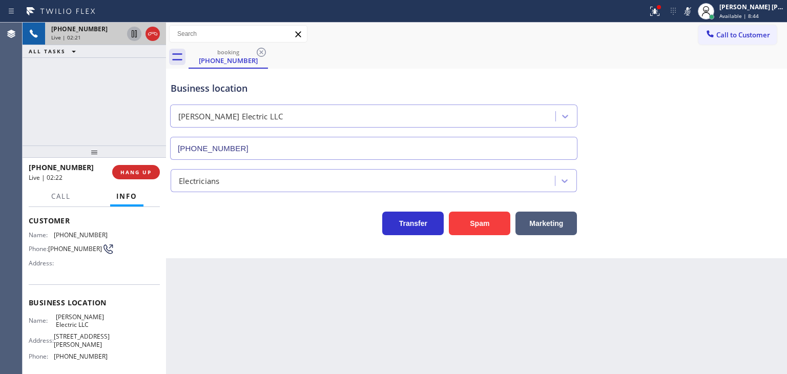
click at [131, 34] on icon at bounding box center [134, 34] width 12 height 12
drag, startPoint x: 747, startPoint y: 99, endPoint x: 739, endPoint y: 92, distance: 10.1
click at [746, 99] on div "Business location [PERSON_NAME] Electric LLC [PHONE_NUMBER]" at bounding box center [476, 113] width 616 height 93
click at [690, 11] on icon at bounding box center [687, 11] width 5 height 8
click at [136, 34] on icon at bounding box center [134, 33] width 7 height 7
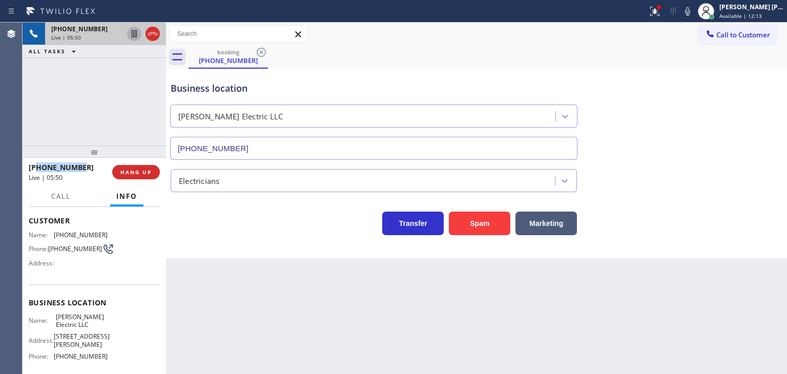
drag, startPoint x: 90, startPoint y: 166, endPoint x: 37, endPoint y: 165, distance: 53.3
click at [37, 165] on div "[PHONE_NUMBER]" at bounding box center [67, 167] width 76 height 10
copy span "6317829299"
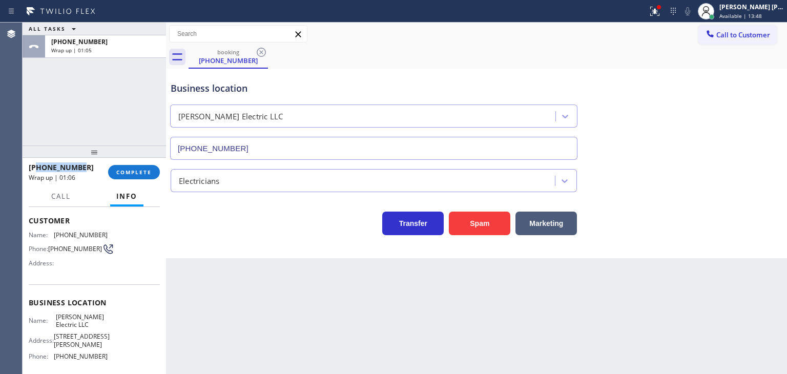
scroll to position [102, 0]
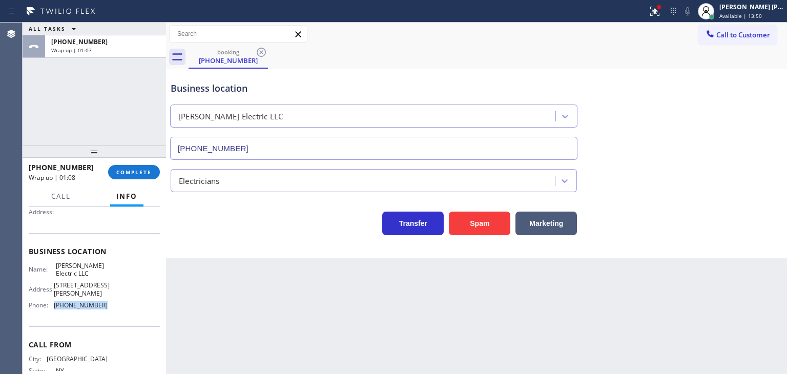
drag, startPoint x: 117, startPoint y: 322, endPoint x: 54, endPoint y: 323, distance: 63.0
click at [54, 313] on div "Name: [PERSON_NAME] Electric LLC Address: [STREET_ADDRESS][PERSON_NAME] Phone: …" at bounding box center [94, 288] width 131 height 52
copy span "[PHONE_NUMBER]"
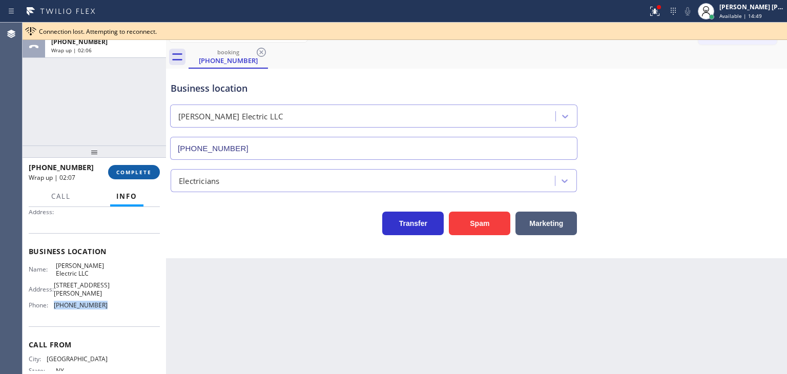
click at [133, 176] on button "COMPLETE" at bounding box center [134, 172] width 52 height 14
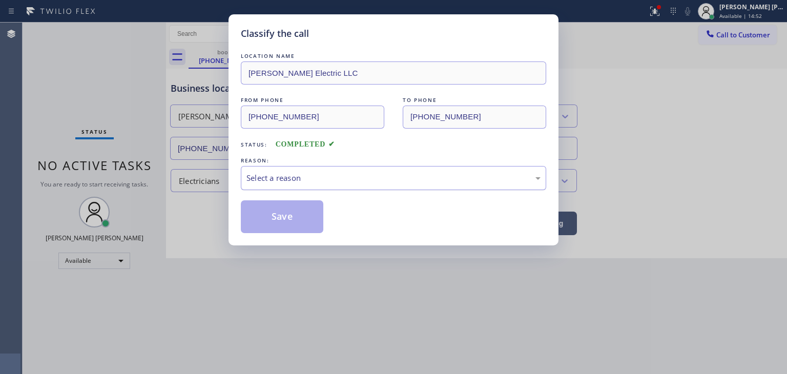
click at [322, 182] on div "Select a reason" at bounding box center [393, 178] width 294 height 12
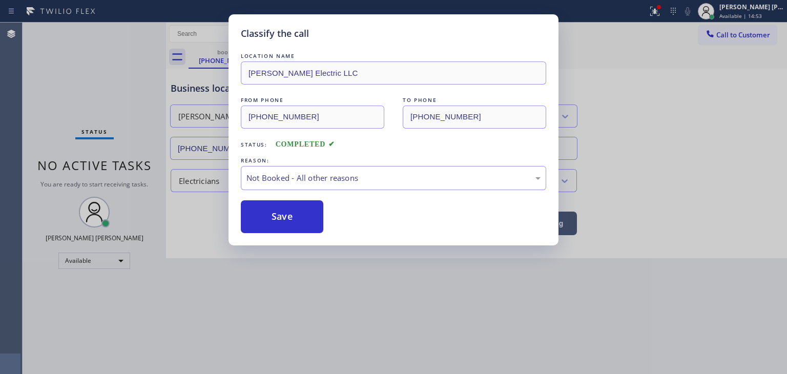
click at [287, 218] on button "Save" at bounding box center [282, 216] width 82 height 33
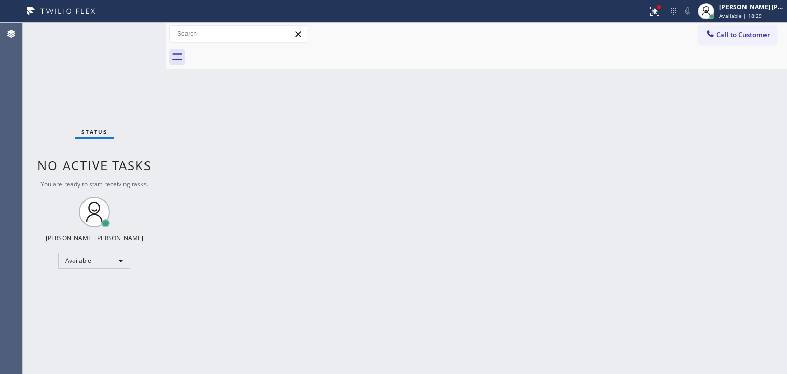
click at [133, 33] on div "Status No active tasks You are ready to start receiving tasks. [PERSON_NAME] [P…" at bounding box center [94, 198] width 143 height 351
click at [137, 27] on div "Status No active tasks You are ready to start receiving tasks. [PERSON_NAME] [P…" at bounding box center [94, 198] width 143 height 351
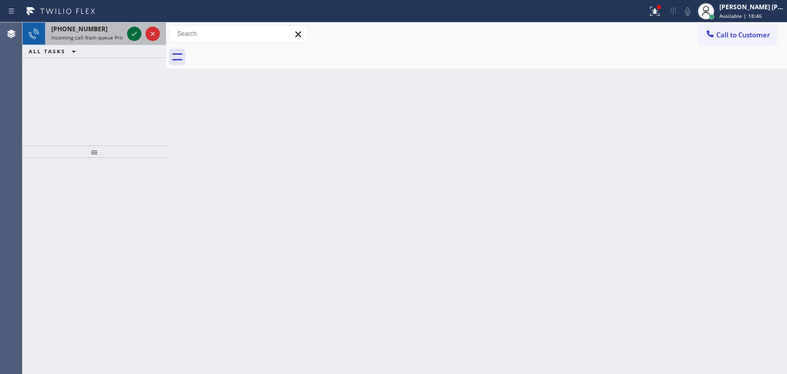
click at [135, 28] on icon at bounding box center [134, 34] width 12 height 12
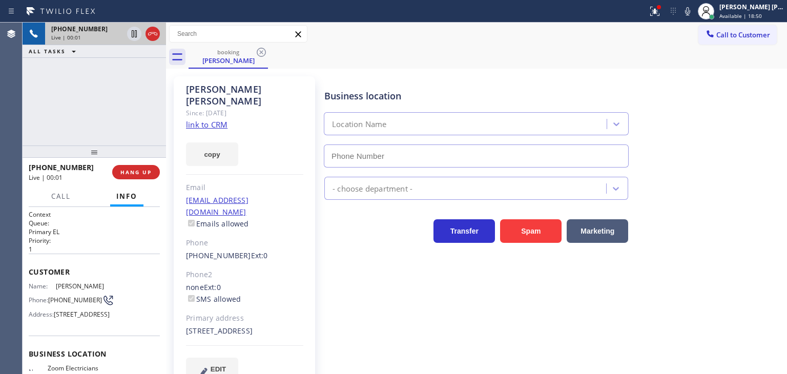
type input "[PHONE_NUMBER]"
click at [209, 119] on link "link to CRM" at bounding box center [206, 124] width 41 height 10
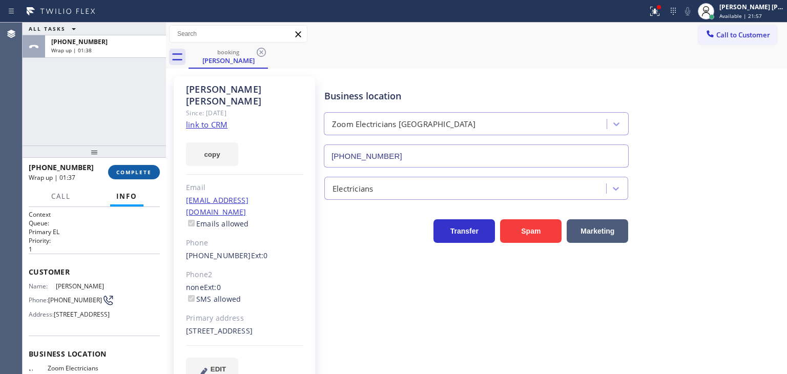
click at [130, 168] on span "COMPLETE" at bounding box center [133, 171] width 35 height 7
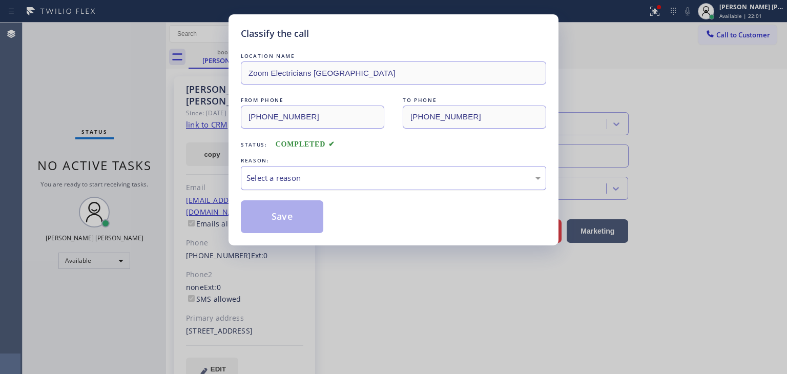
click at [303, 170] on div "Select a reason" at bounding box center [393, 178] width 305 height 24
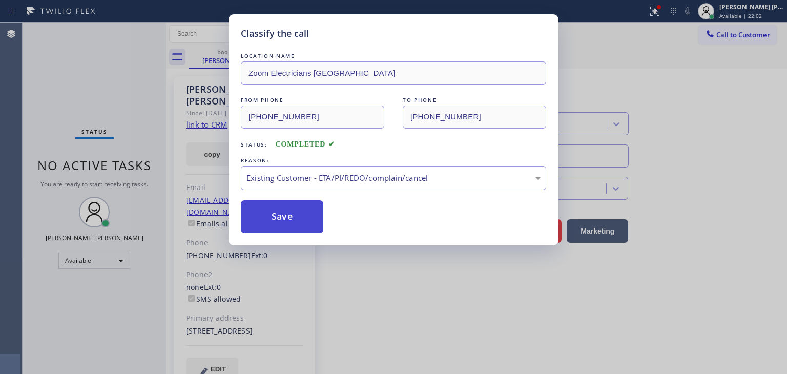
click at [299, 211] on button "Save" at bounding box center [282, 216] width 82 height 33
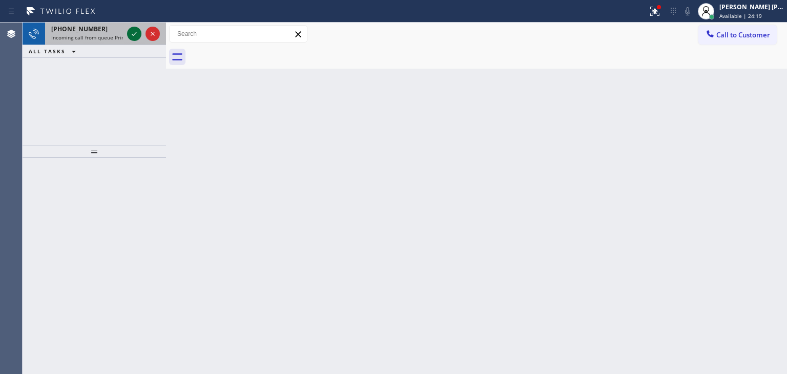
click at [138, 28] on div at bounding box center [143, 34] width 37 height 23
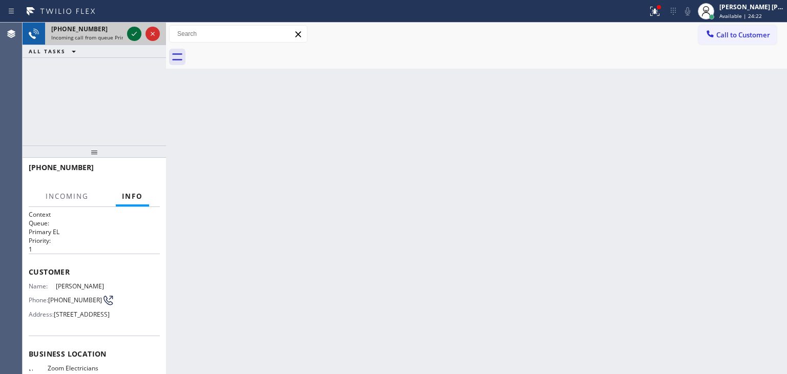
click at [132, 34] on icon at bounding box center [134, 34] width 5 height 4
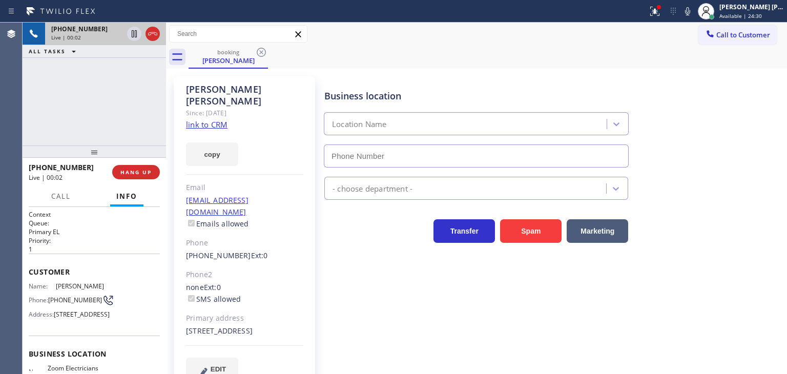
type input "[PHONE_NUMBER]"
click at [213, 119] on link "link to CRM" at bounding box center [206, 124] width 41 height 10
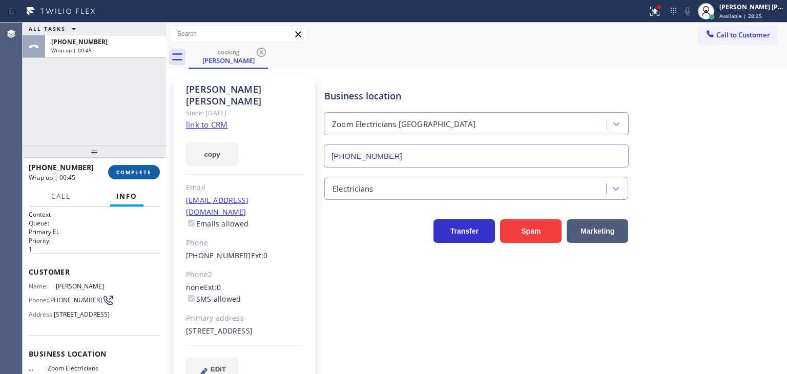
click at [137, 174] on span "COMPLETE" at bounding box center [133, 171] width 35 height 7
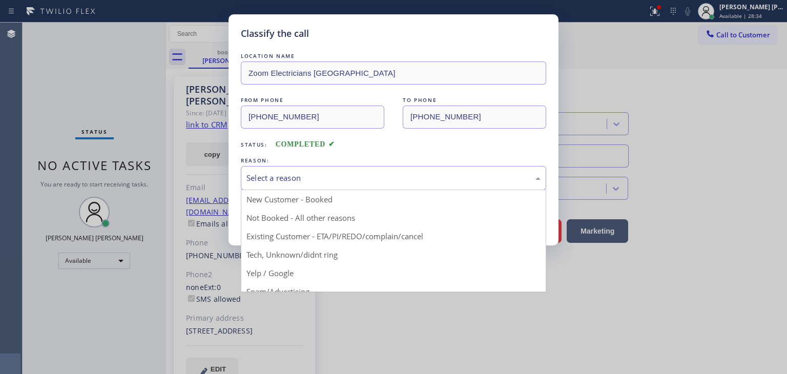
click at [279, 168] on div "Select a reason" at bounding box center [393, 178] width 305 height 24
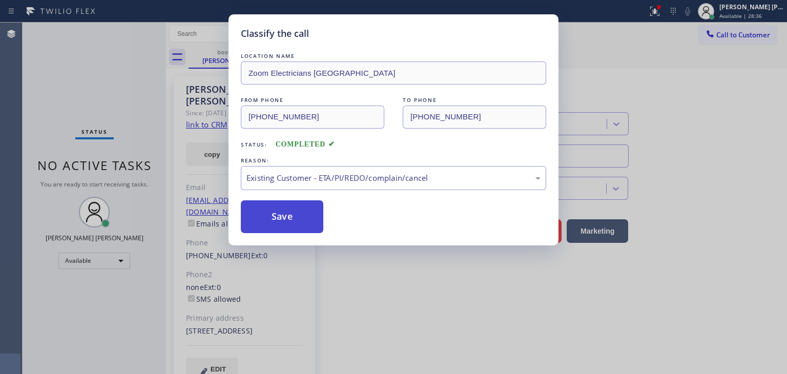
click at [291, 222] on button "Save" at bounding box center [282, 216] width 82 height 33
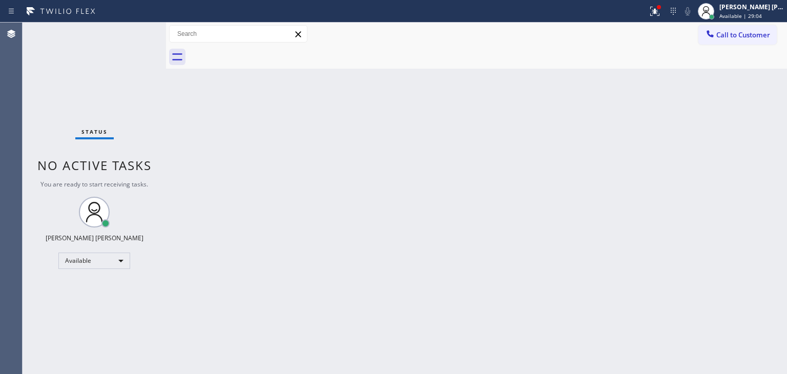
click at [133, 29] on div "Status No active tasks You are ready to start receiving tasks. [PERSON_NAME] [P…" at bounding box center [94, 198] width 143 height 351
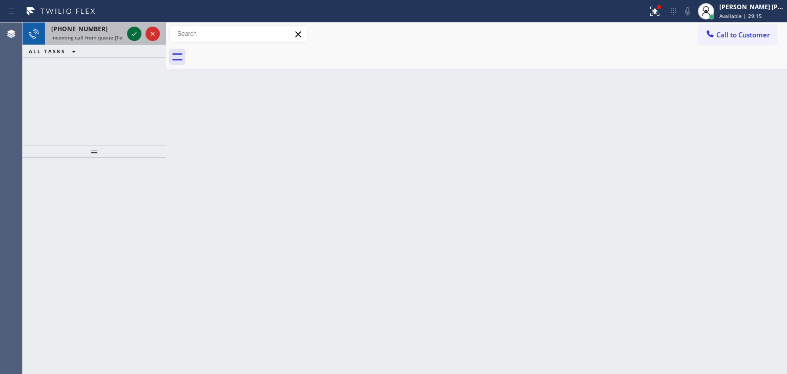
click at [133, 29] on icon at bounding box center [134, 34] width 12 height 12
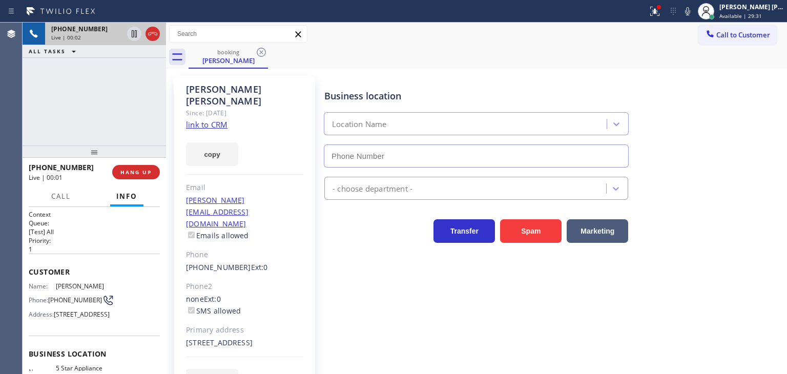
type input "[PHONE_NUMBER]"
click at [210, 119] on link "link to CRM" at bounding box center [206, 124] width 41 height 10
click at [693, 11] on icon at bounding box center [687, 11] width 12 height 12
click at [758, 8] on div "[PERSON_NAME] [PERSON_NAME]" at bounding box center [751, 7] width 65 height 9
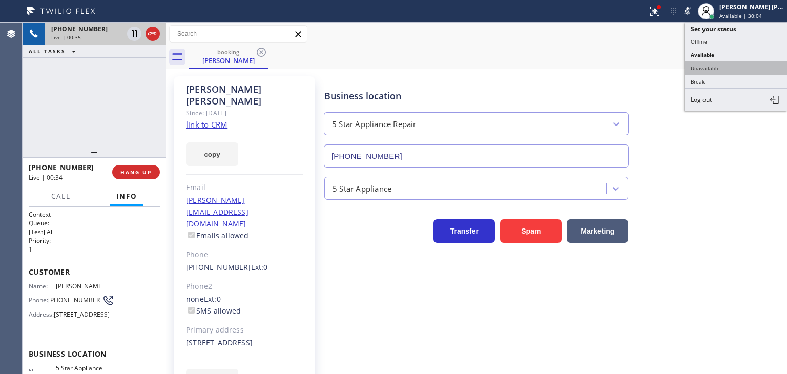
click at [723, 67] on button "Unavailable" at bounding box center [735, 67] width 102 height 13
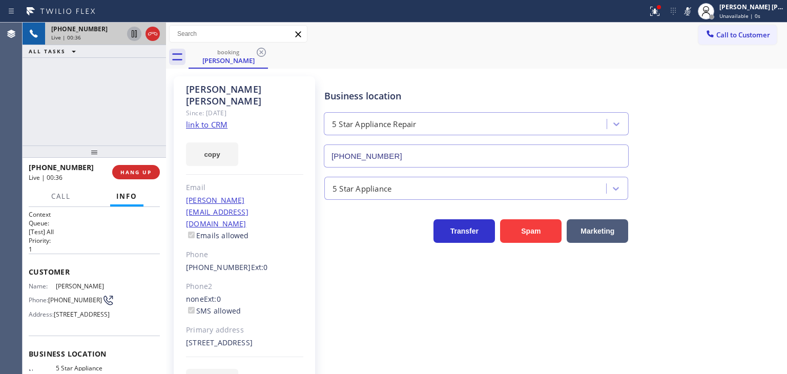
click at [132, 31] on icon at bounding box center [134, 33] width 5 height 7
drag, startPoint x: 705, startPoint y: 12, endPoint x: 589, endPoint y: 8, distance: 116.3
click at [693, 12] on icon at bounding box center [687, 11] width 12 height 12
click at [133, 31] on icon at bounding box center [134, 33] width 7 height 7
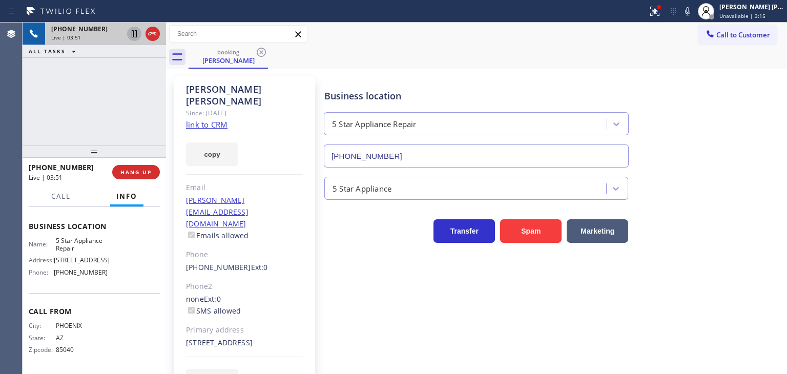
scroll to position [152, 0]
click at [102, 269] on div "Name: 5 Star Appliance Repair Address: [STREET_ADDRESS] Phone: [PHONE_NUMBER]" at bounding box center [94, 259] width 131 height 44
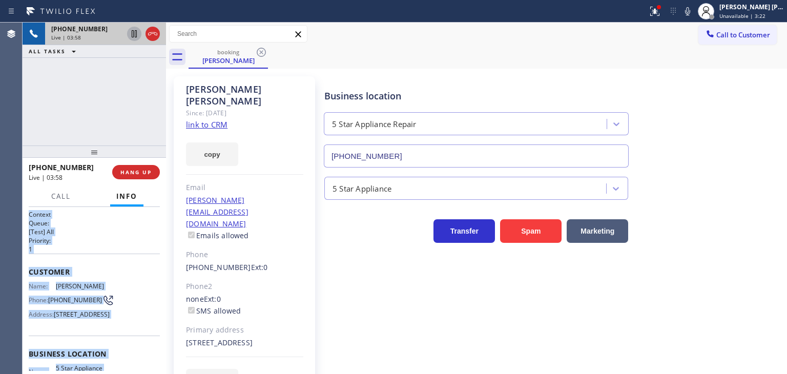
scroll to position [0, 0]
drag, startPoint x: 109, startPoint y: 279, endPoint x: 29, endPoint y: 280, distance: 79.9
click at [29, 280] on div "Context Queue: [Test] All Priority: 1 Customer Name: [PERSON_NAME] Phone: [PHON…" at bounding box center [94, 354] width 131 height 288
copy div "Name: [PERSON_NAME] Phone: [PHONE_NUMBER] Address: [STREET_ADDRESS] Business lo…"
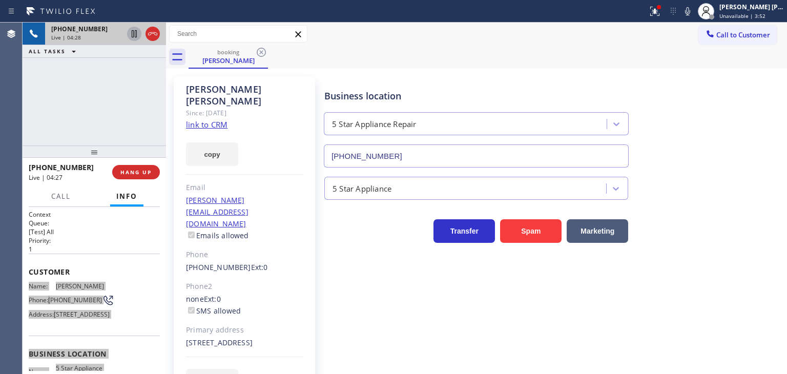
scroll to position [15, 0]
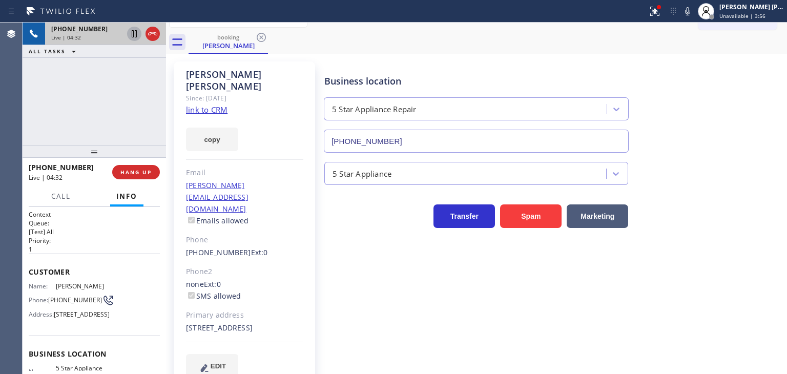
click at [740, 120] on div "Business location 5 Star Appliance Repair [PHONE_NUMBER]" at bounding box center [553, 106] width 462 height 93
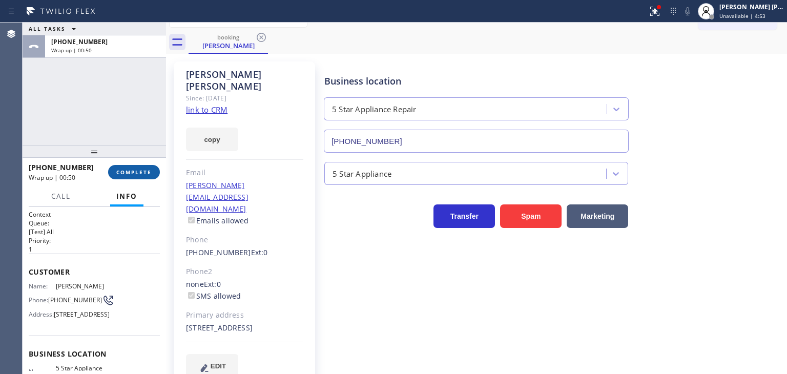
click at [150, 173] on span "COMPLETE" at bounding box center [133, 171] width 35 height 7
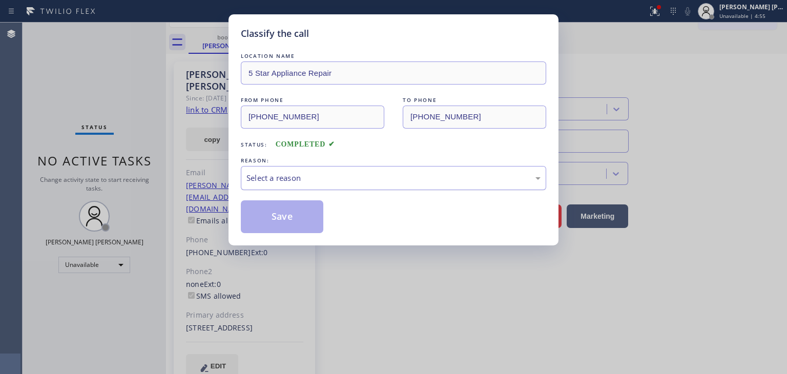
click at [273, 168] on div "Select a reason" at bounding box center [393, 178] width 305 height 24
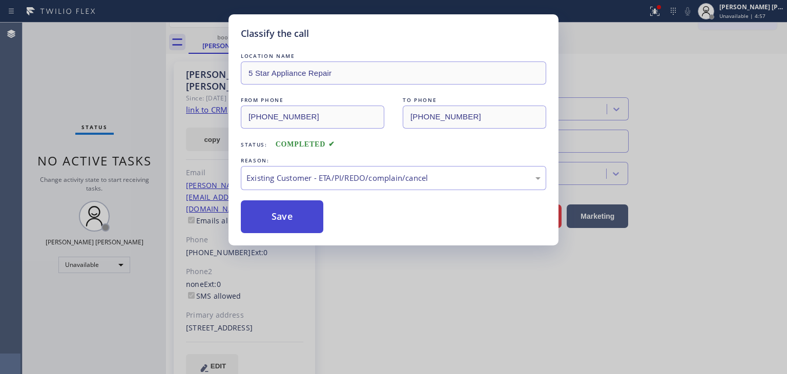
click at [289, 218] on button "Save" at bounding box center [282, 216] width 82 height 33
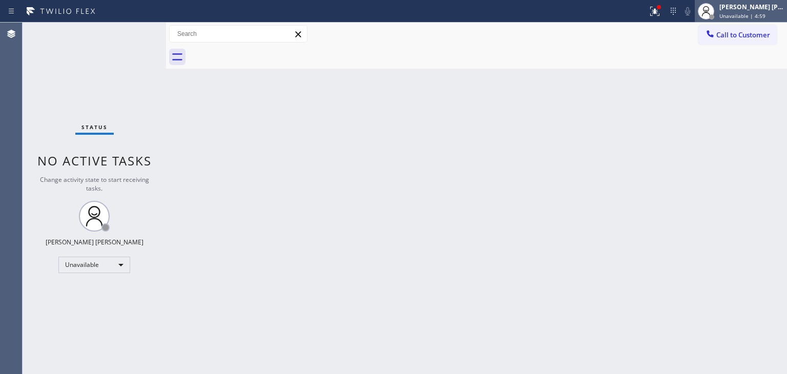
click at [765, 17] on span "Unavailable | 4:59" at bounding box center [742, 15] width 46 height 7
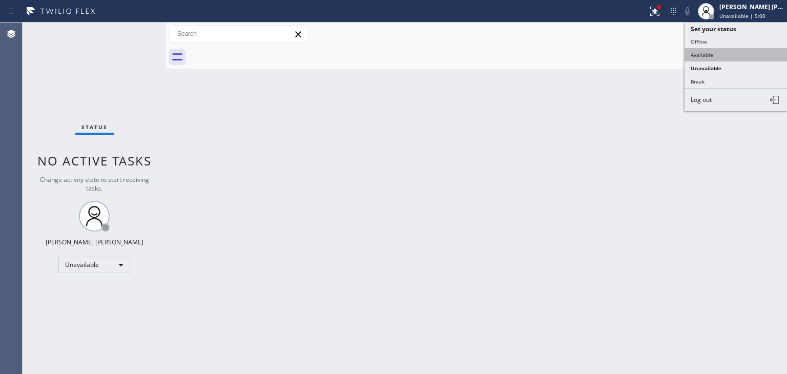
click at [720, 49] on button "Available" at bounding box center [735, 54] width 102 height 13
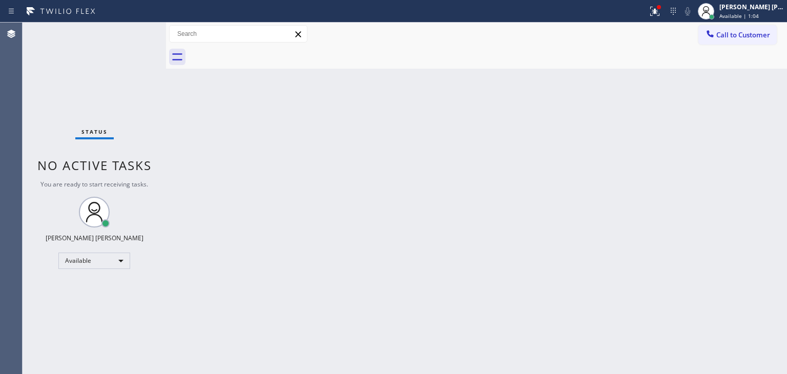
click at [135, 29] on div "Status No active tasks You are ready to start receiving tasks. [PERSON_NAME] [P…" at bounding box center [94, 198] width 143 height 351
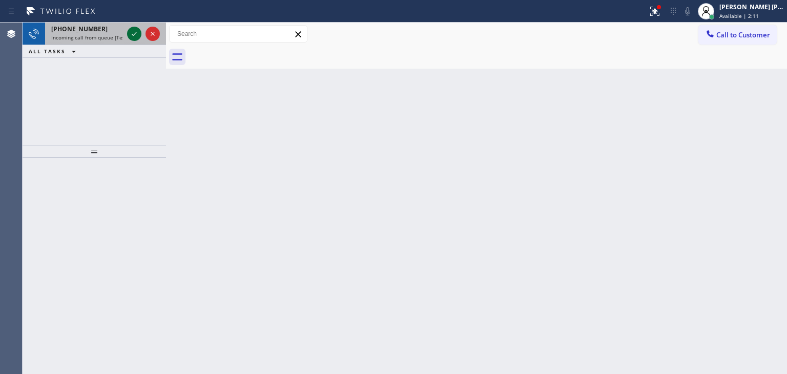
click at [135, 29] on icon at bounding box center [134, 34] width 12 height 12
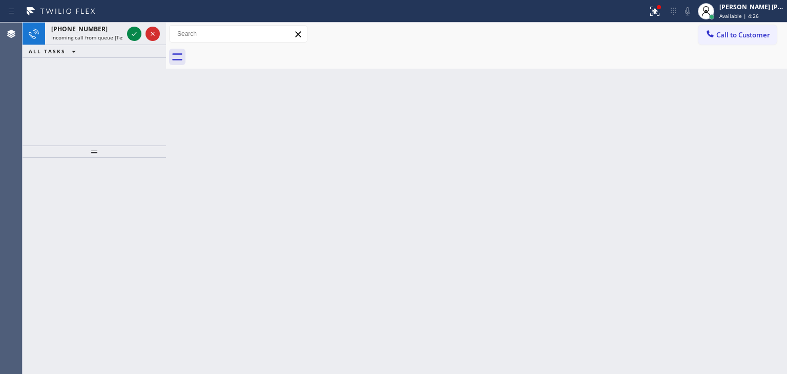
click at [133, 26] on div at bounding box center [143, 34] width 37 height 23
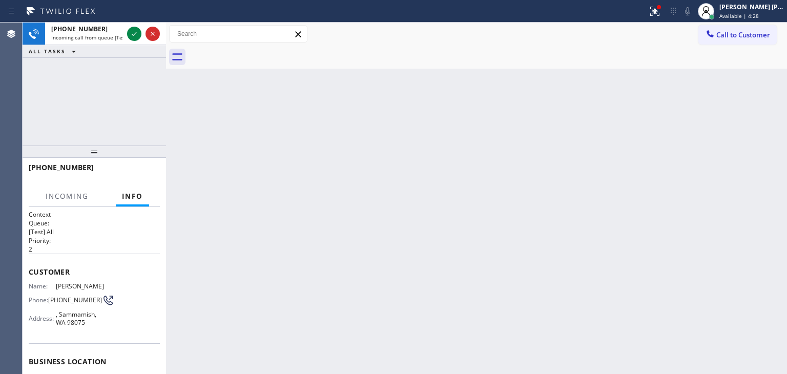
scroll to position [37, 0]
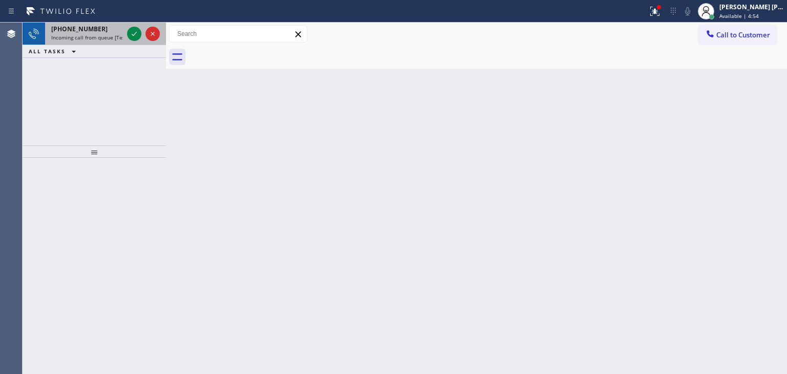
click at [151, 23] on div at bounding box center [143, 34] width 37 height 23
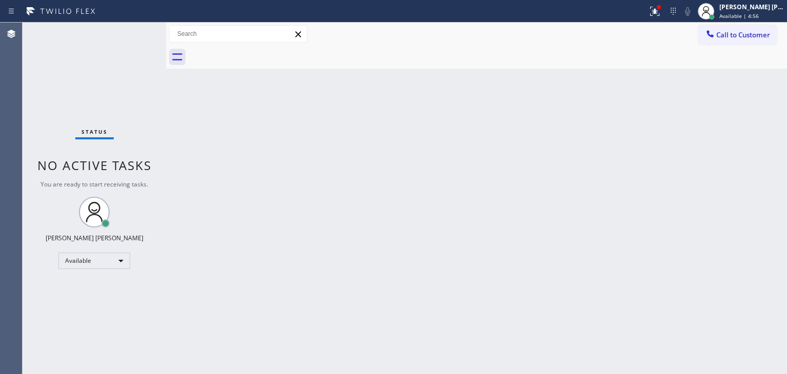
click at [132, 35] on div "Status No active tasks You are ready to start receiving tasks. [PERSON_NAME] [P…" at bounding box center [94, 198] width 143 height 351
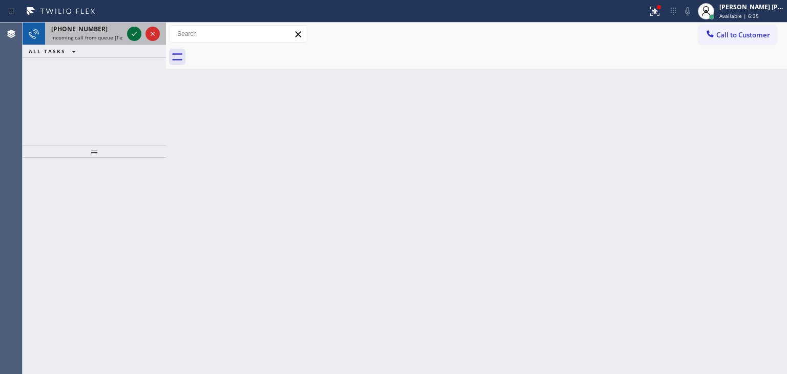
click at [132, 29] on icon at bounding box center [134, 34] width 12 height 12
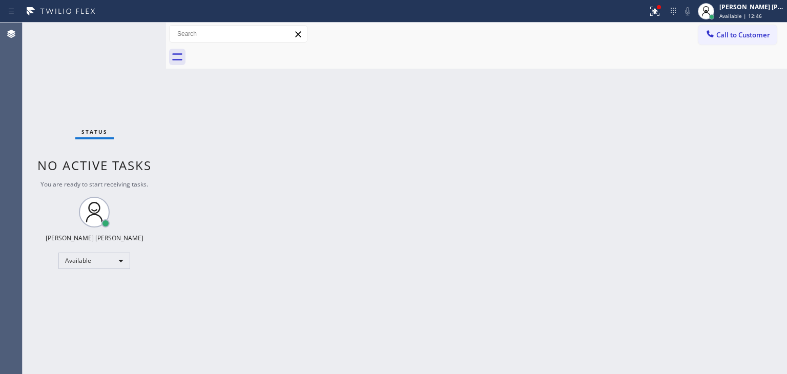
click at [128, 304] on div "Status No active tasks You are ready to start receiving tasks. [PERSON_NAME] [P…" at bounding box center [94, 198] width 143 height 351
click at [132, 30] on div "Status No active tasks You are ready to start receiving tasks. [PERSON_NAME] [P…" at bounding box center [94, 198] width 143 height 351
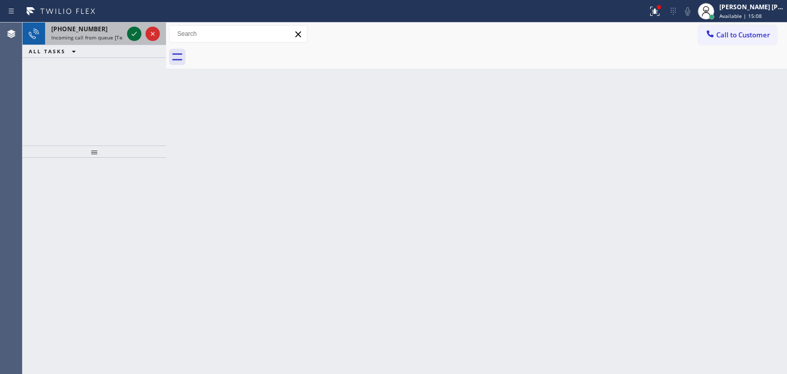
click at [132, 30] on icon at bounding box center [134, 34] width 12 height 12
click at [133, 34] on icon at bounding box center [134, 34] width 12 height 12
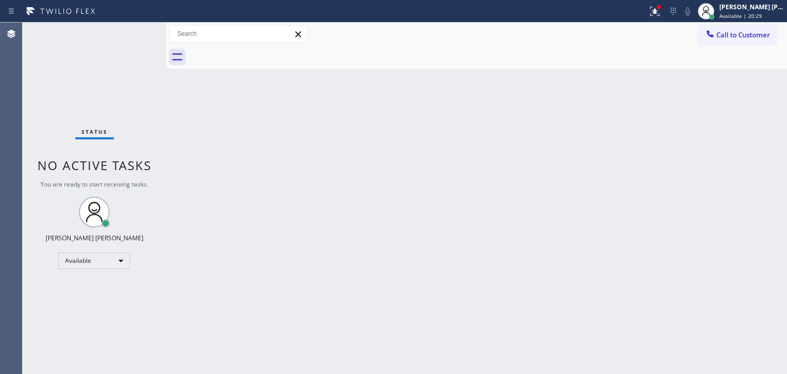
click at [139, 30] on div "Status No active tasks You are ready to start receiving tasks. [PERSON_NAME] [P…" at bounding box center [94, 198] width 143 height 351
click at [750, 12] on span "Available | 25:06" at bounding box center [740, 15] width 43 height 7
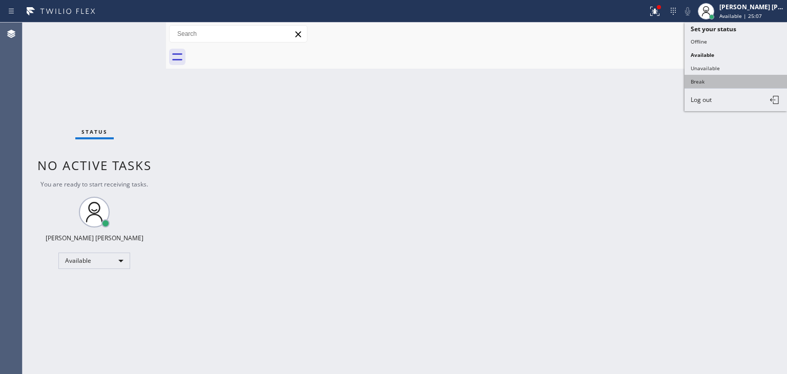
click at [706, 83] on button "Break" at bounding box center [735, 81] width 102 height 13
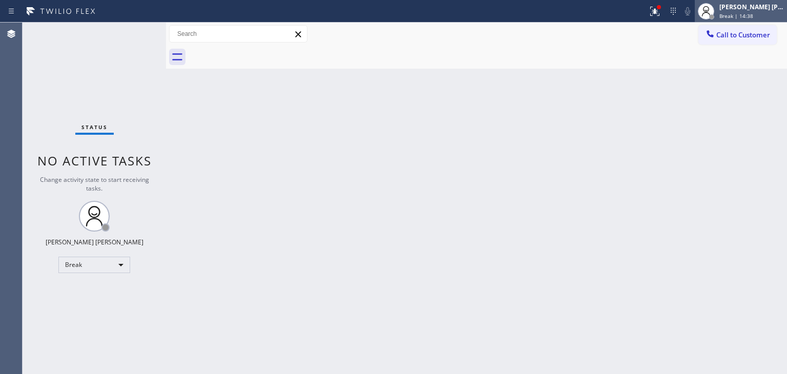
click at [743, 8] on div "[PERSON_NAME] [PERSON_NAME]" at bounding box center [751, 7] width 65 height 9
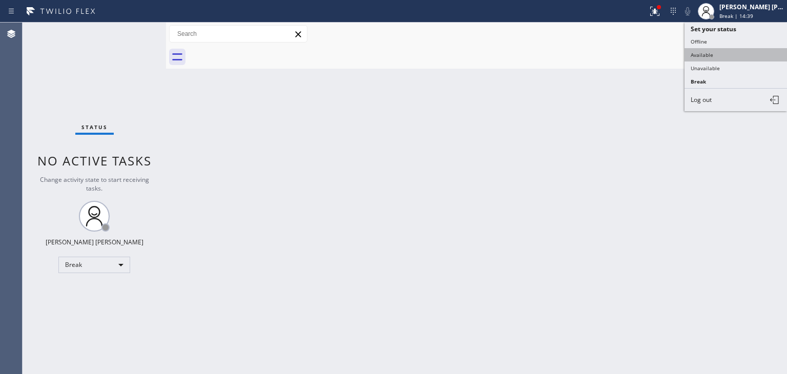
click at [734, 52] on button "Available" at bounding box center [735, 54] width 102 height 13
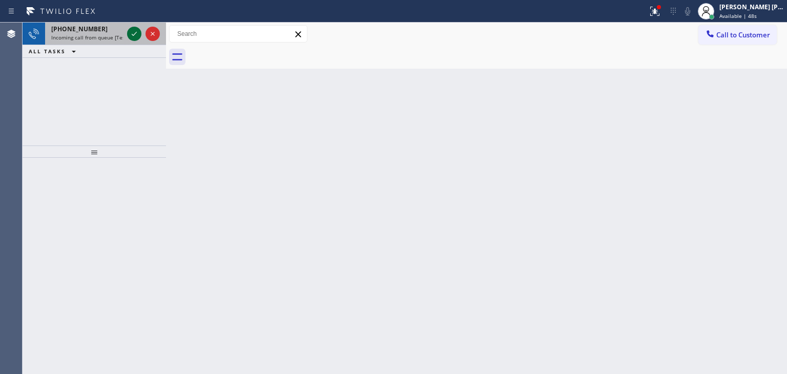
click at [135, 36] on icon at bounding box center [134, 34] width 12 height 12
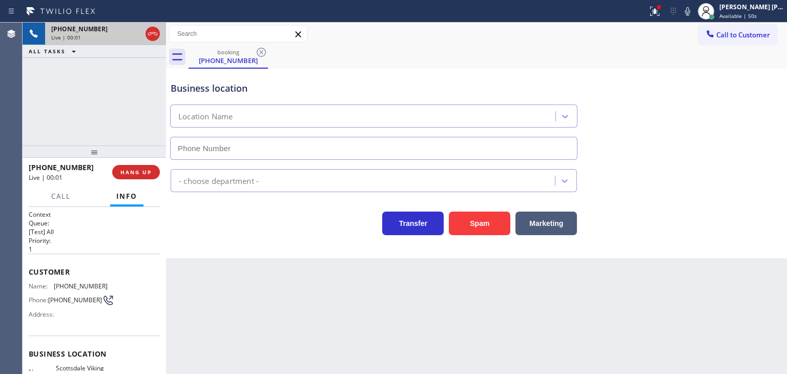
type input "[PHONE_NUMBER]"
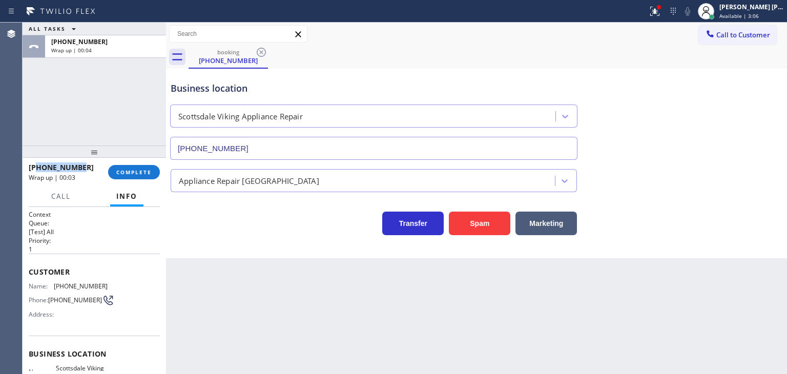
drag, startPoint x: 81, startPoint y: 171, endPoint x: 39, endPoint y: 170, distance: 42.5
click at [39, 170] on div "[PHONE_NUMBER]" at bounding box center [65, 167] width 72 height 10
copy span "3085309439"
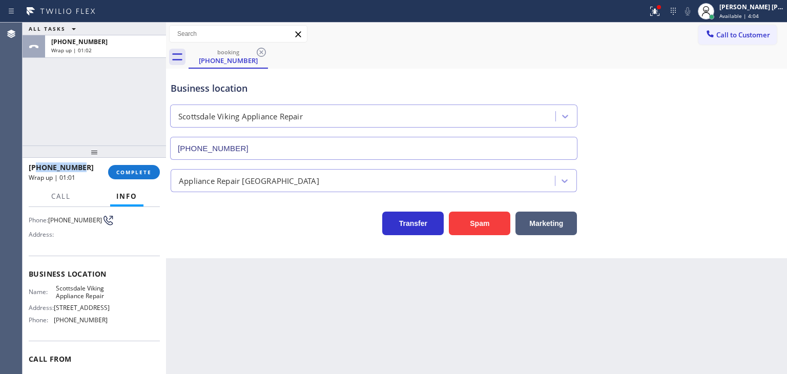
scroll to position [102, 0]
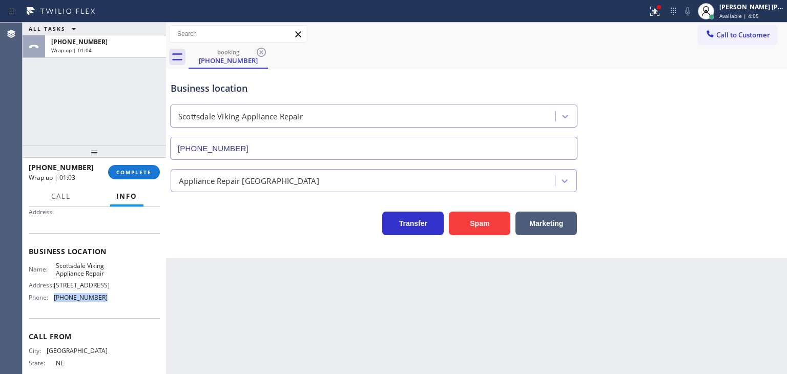
drag, startPoint x: 105, startPoint y: 308, endPoint x: 55, endPoint y: 302, distance: 51.1
click at [55, 302] on div "Name: Scottsdale Viking Appliance Repair Address: [STREET_ADDRESS] Phone: [PHON…" at bounding box center [94, 284] width 131 height 44
copy span "[PHONE_NUMBER]"
click at [132, 164] on div "[PHONE_NUMBER] Wrap up | 01:58 COMPLETE" at bounding box center [94, 172] width 131 height 27
click at [141, 177] on button "COMPLETE" at bounding box center [134, 172] width 52 height 14
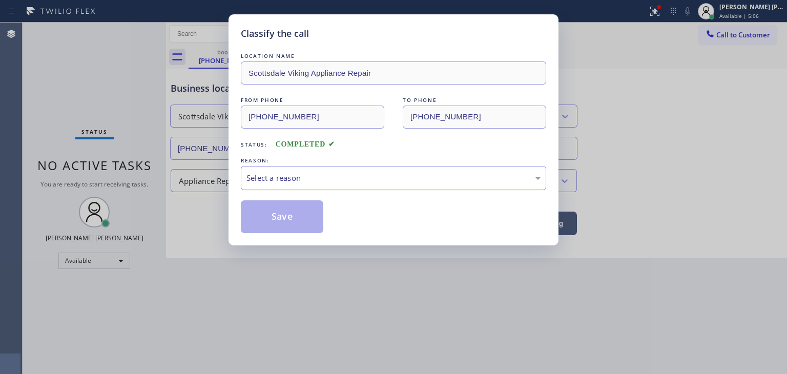
click at [280, 173] on div "Select a reason" at bounding box center [393, 178] width 294 height 12
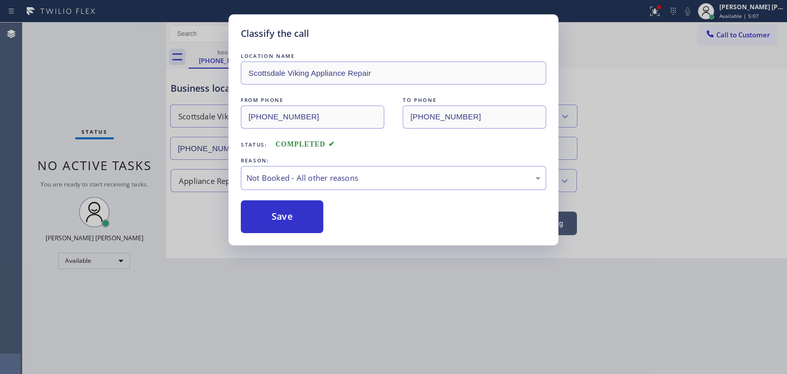
click at [276, 211] on button "Save" at bounding box center [282, 216] width 82 height 33
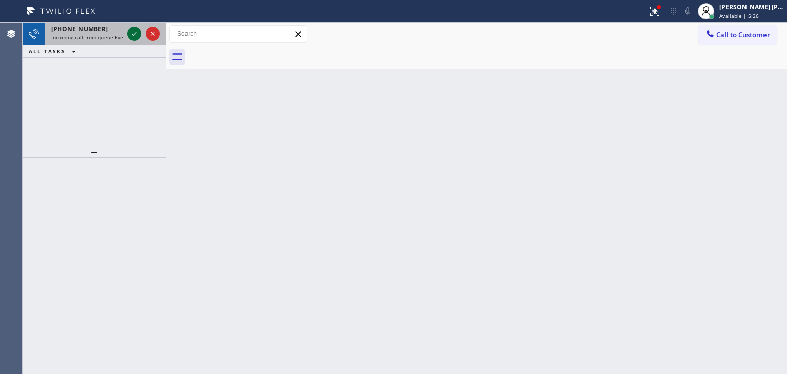
click at [137, 30] on icon at bounding box center [134, 34] width 12 height 12
click at [133, 32] on icon at bounding box center [134, 34] width 12 height 12
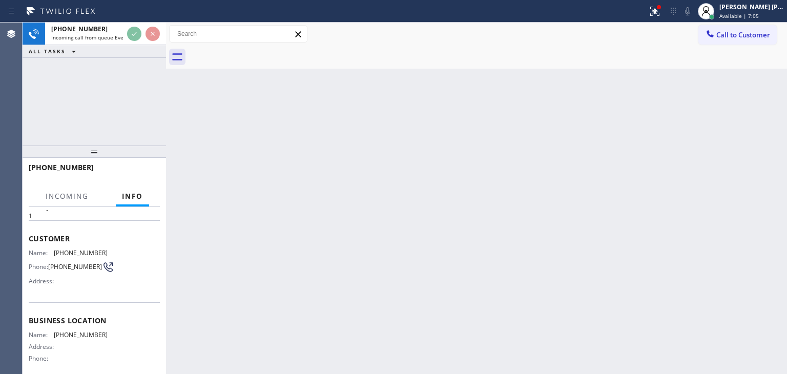
scroll to position [51, 0]
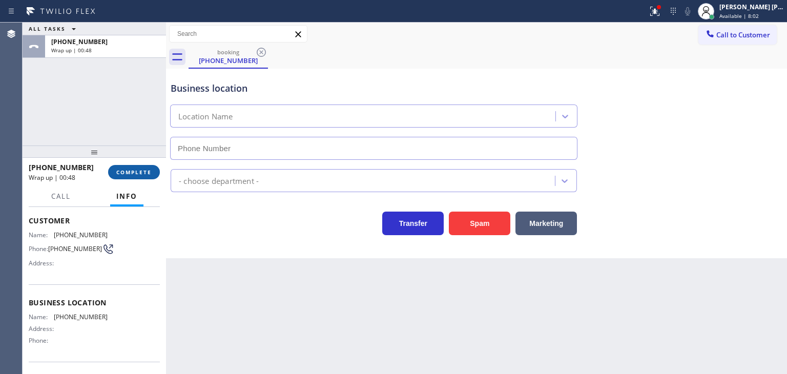
click at [132, 175] on span "COMPLETE" at bounding box center [133, 171] width 35 height 7
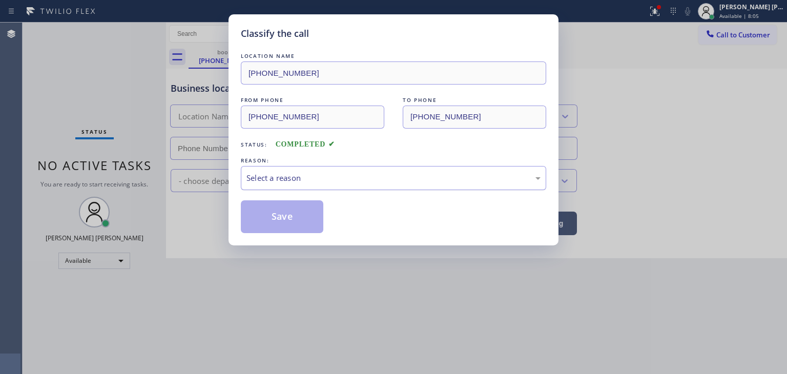
click at [309, 176] on div "Select a reason" at bounding box center [393, 178] width 294 height 12
drag, startPoint x: 284, startPoint y: 218, endPoint x: 234, endPoint y: 194, distance: 55.4
click at [284, 217] on button "Save" at bounding box center [282, 216] width 82 height 33
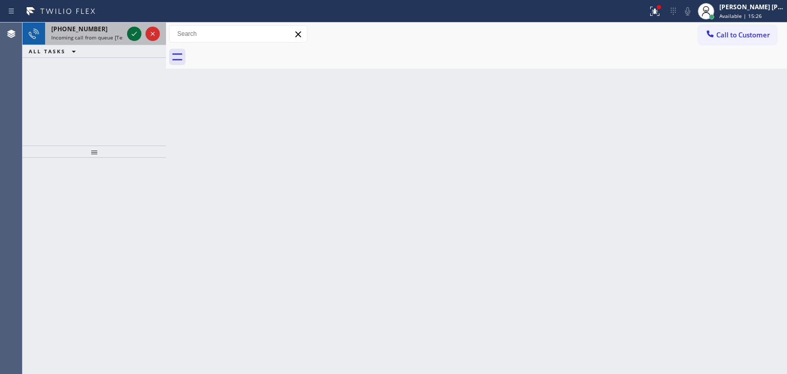
click at [136, 31] on icon at bounding box center [134, 34] width 12 height 12
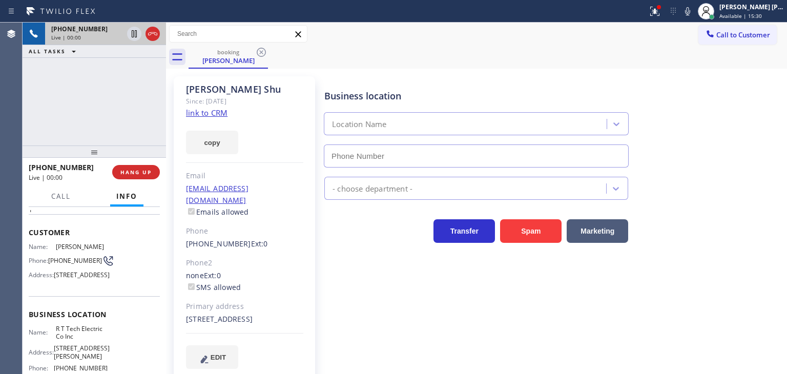
scroll to position [51, 0]
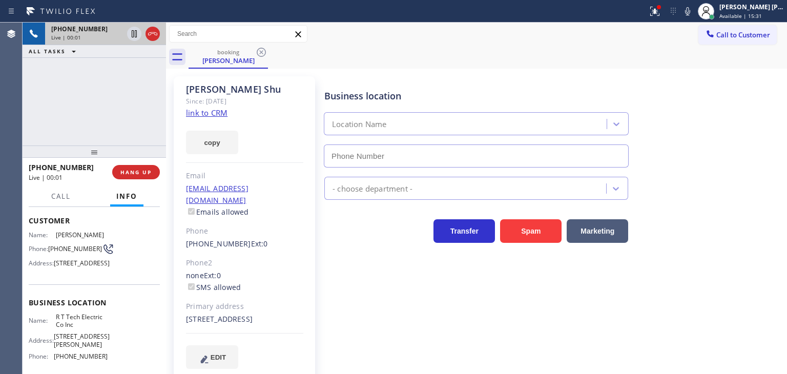
type input "[PHONE_NUMBER]"
click at [207, 112] on link "link to CRM" at bounding box center [206, 113] width 41 height 10
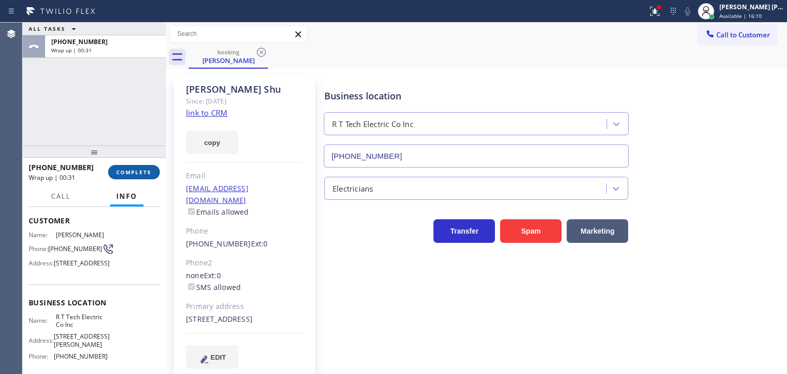
click at [143, 171] on span "COMPLETE" at bounding box center [133, 171] width 35 height 7
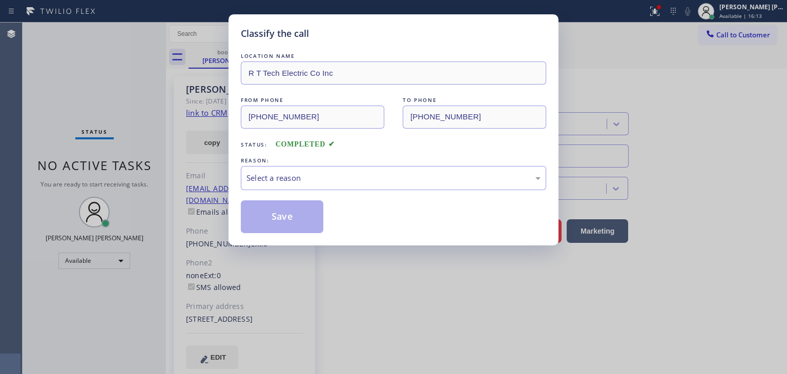
click at [274, 190] on div "LOCATION NAME R T Tech Electric Co Inc FROM PHONE [PHONE_NUMBER] TO PHONE [PHON…" at bounding box center [393, 142] width 305 height 182
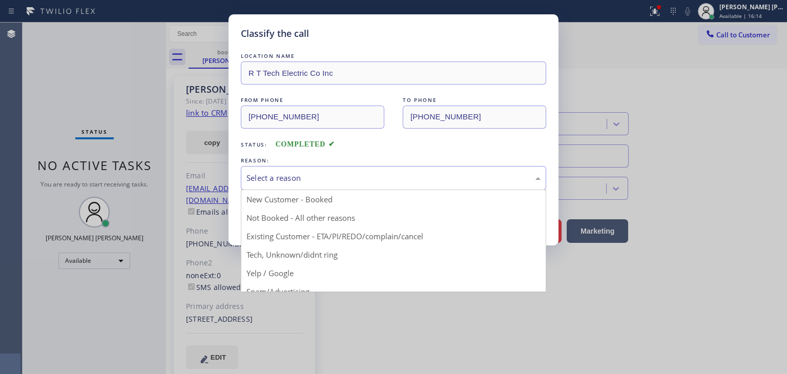
click at [282, 185] on div "Select a reason" at bounding box center [393, 178] width 305 height 24
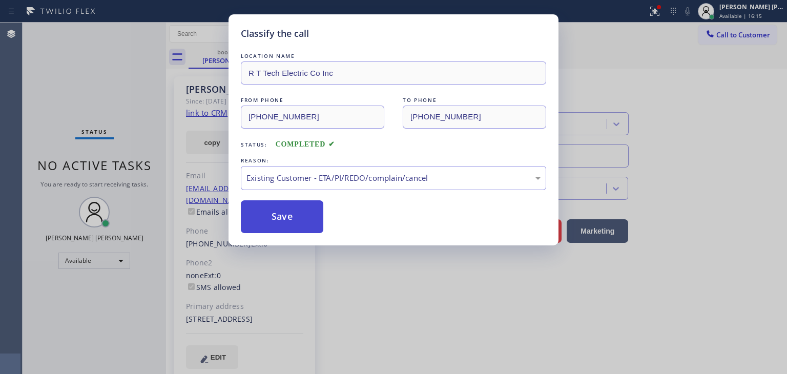
click at [289, 218] on button "Save" at bounding box center [282, 216] width 82 height 33
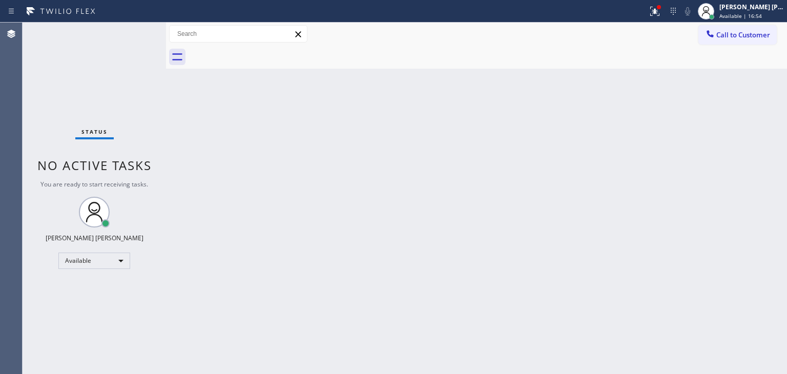
drag, startPoint x: 131, startPoint y: 28, endPoint x: 131, endPoint y: 36, distance: 7.7
click at [131, 36] on div "Status No active tasks You are ready to start receiving tasks. [PERSON_NAME] [P…" at bounding box center [94, 198] width 143 height 351
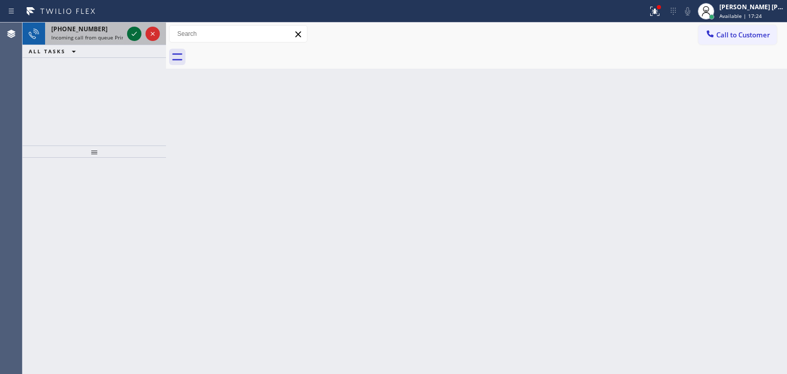
click at [131, 36] on icon at bounding box center [134, 34] width 12 height 12
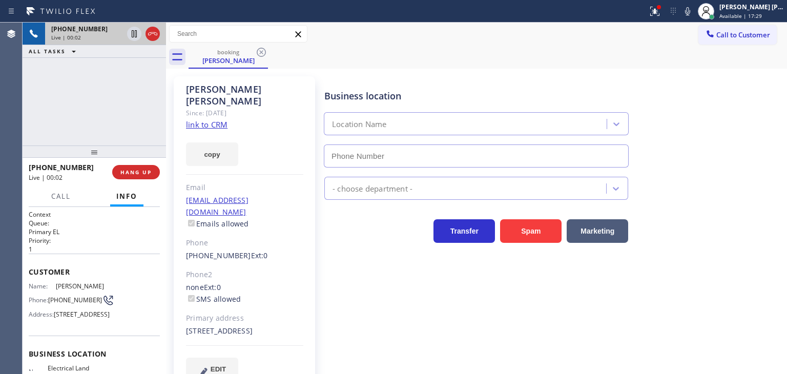
type input "[PHONE_NUMBER]"
click at [221, 119] on link "link to CRM" at bounding box center [206, 124] width 41 height 10
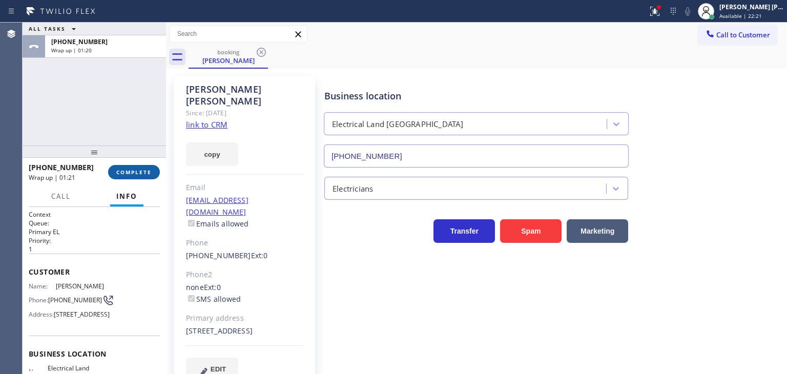
click at [137, 168] on button "COMPLETE" at bounding box center [134, 172] width 52 height 14
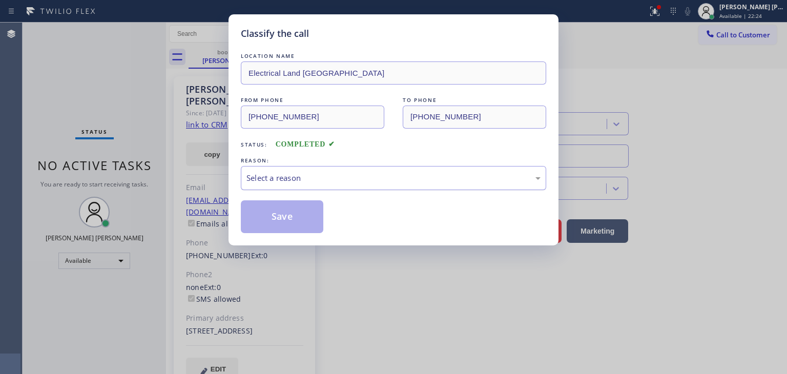
click at [319, 180] on div "Select a reason" at bounding box center [393, 178] width 294 height 12
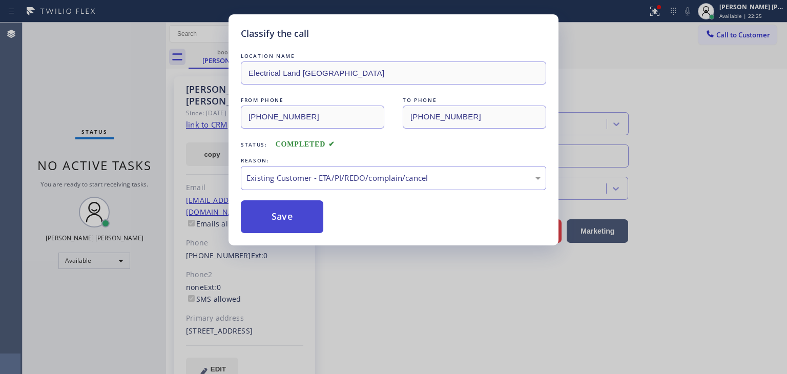
click at [303, 221] on button "Save" at bounding box center [282, 216] width 82 height 33
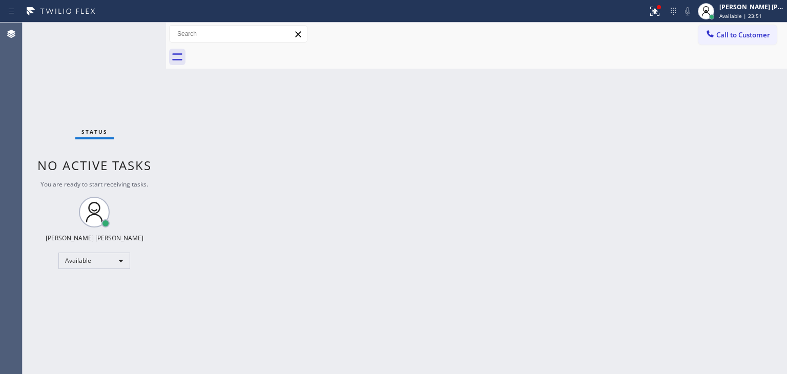
click at [135, 26] on div "Status No active tasks You are ready to start receiving tasks. [PERSON_NAME] [P…" at bounding box center [94, 198] width 143 height 351
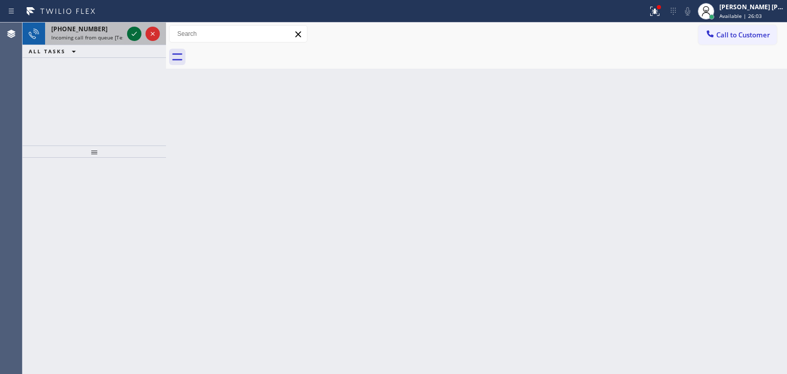
click at [138, 36] on icon at bounding box center [134, 34] width 12 height 12
click at [131, 33] on icon at bounding box center [134, 34] width 12 height 12
click at [135, 33] on icon at bounding box center [134, 34] width 5 height 4
click at [137, 30] on icon at bounding box center [134, 34] width 12 height 12
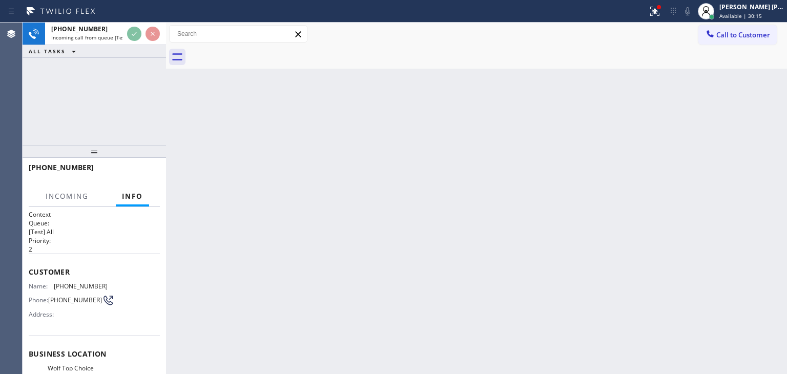
scroll to position [51, 0]
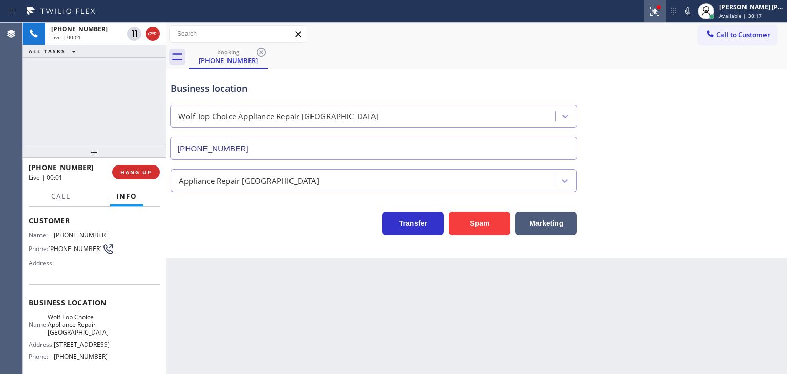
type input "[PHONE_NUMBER]"
click at [693, 16] on icon at bounding box center [687, 11] width 12 height 12
click at [693, 8] on icon at bounding box center [687, 11] width 12 height 12
click at [693, 15] on icon at bounding box center [687, 11] width 12 height 12
click at [693, 12] on icon at bounding box center [687, 11] width 12 height 12
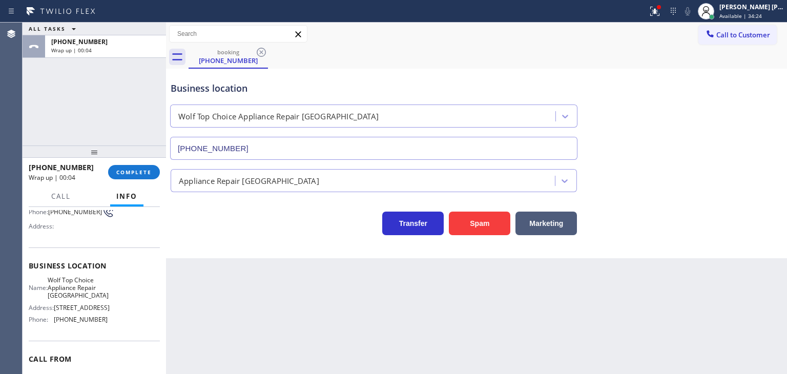
scroll to position [102, 0]
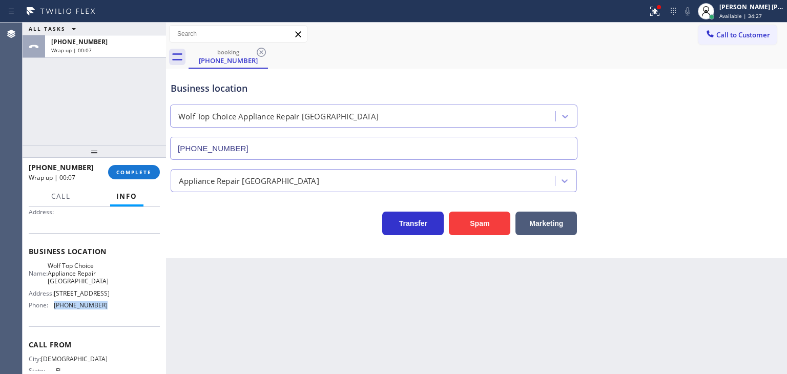
drag, startPoint x: 100, startPoint y: 308, endPoint x: 53, endPoint y: 306, distance: 47.1
click at [53, 306] on div "Phone: [PHONE_NUMBER]" at bounding box center [68, 305] width 79 height 8
copy div "[PHONE_NUMBER]"
drag, startPoint x: 764, startPoint y: 30, endPoint x: 739, endPoint y: 30, distance: 24.6
click at [763, 30] on span "Call to Customer" at bounding box center [743, 34] width 54 height 9
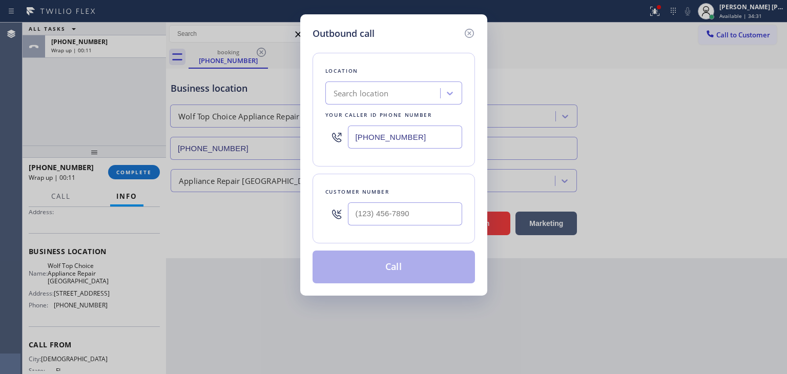
drag, startPoint x: 420, startPoint y: 139, endPoint x: 265, endPoint y: 162, distance: 156.9
click at [265, 162] on div "Outbound call Location Search location Your caller id phone number [PHONE_NUMBE…" at bounding box center [393, 187] width 787 height 374
paste input "305) 783-3594"
type input "[PHONE_NUMBER]"
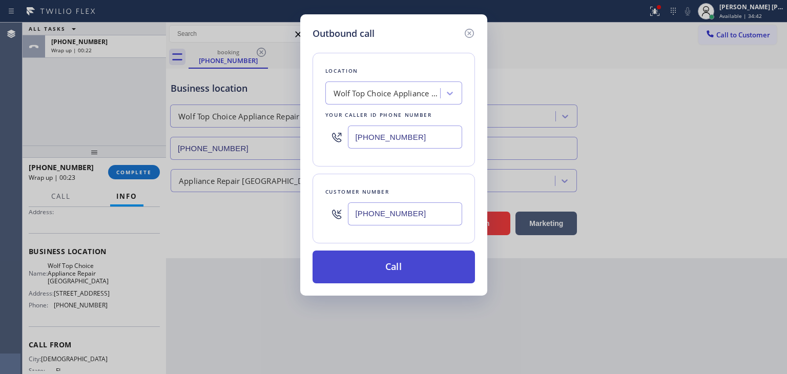
type input "[PHONE_NUMBER]"
click at [414, 271] on button "Call" at bounding box center [393, 266] width 162 height 33
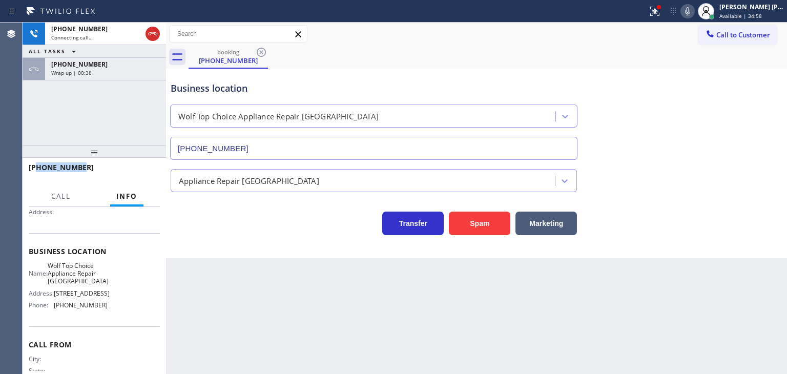
drag, startPoint x: 94, startPoint y: 170, endPoint x: 37, endPoint y: 165, distance: 56.6
click at [37, 165] on div "[PHONE_NUMBER]" at bounding box center [91, 167] width 124 height 10
copy span "3052407805"
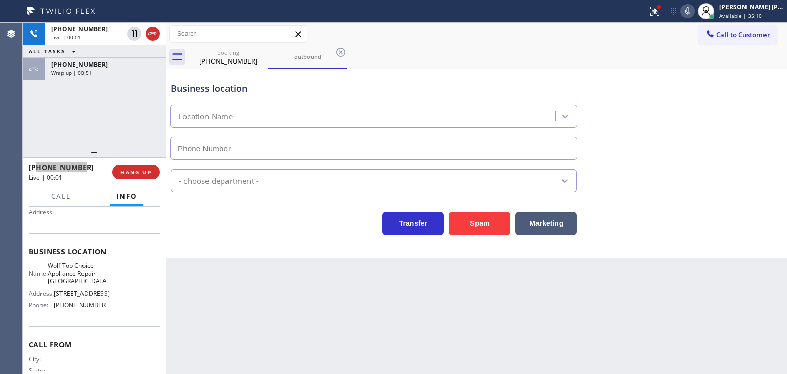
type input "[PHONE_NUMBER]"
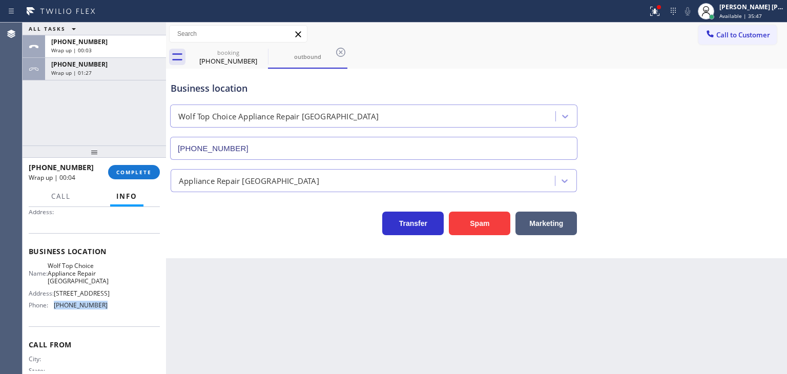
drag, startPoint x: 89, startPoint y: 310, endPoint x: 54, endPoint y: 311, distance: 34.8
click at [54, 311] on div "Name: Wolf Top Choice Appliance Repair [GEOGRAPHIC_DATA] Address: [STREET_ADDRE…" at bounding box center [94, 288] width 131 height 52
copy span "[PHONE_NUMBER]"
click at [153, 68] on div "[PHONE_NUMBER] Wrap up | 01:29" at bounding box center [103, 69] width 117 height 23
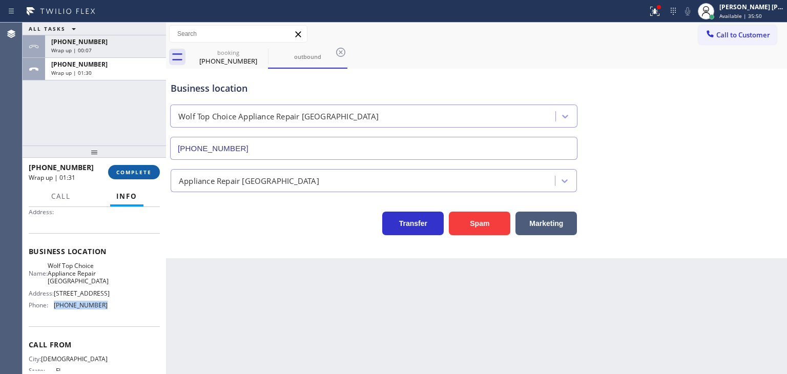
click at [151, 174] on span "COMPLETE" at bounding box center [133, 171] width 35 height 7
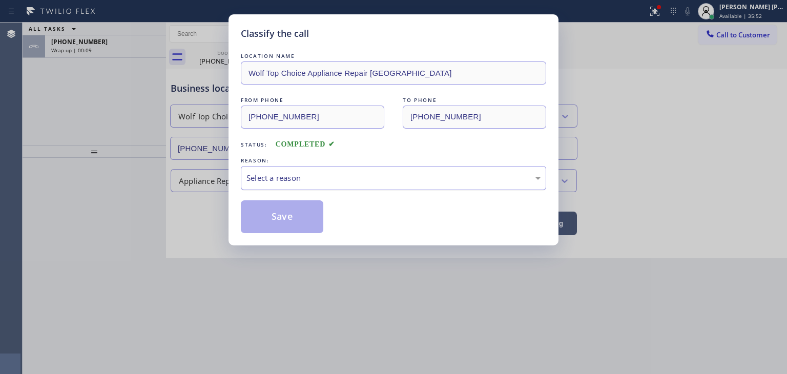
click at [313, 183] on div "Select a reason" at bounding box center [393, 178] width 305 height 24
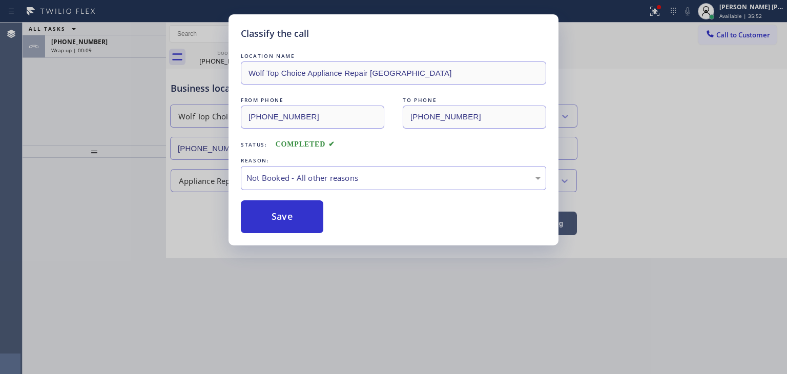
click at [297, 213] on button "Save" at bounding box center [282, 216] width 82 height 33
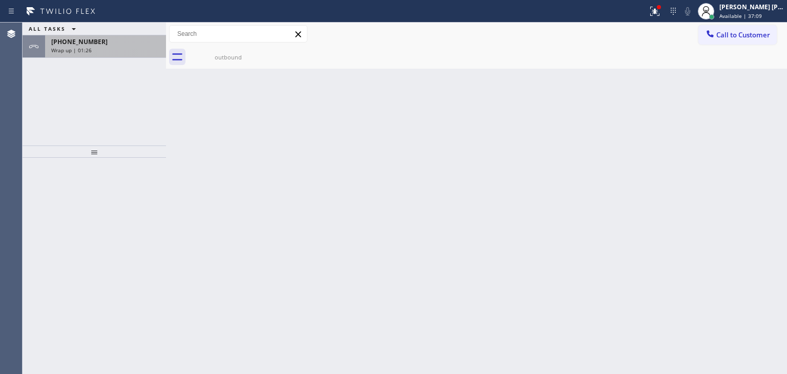
click at [119, 50] on div "Wrap up | 01:26" at bounding box center [105, 50] width 109 height 7
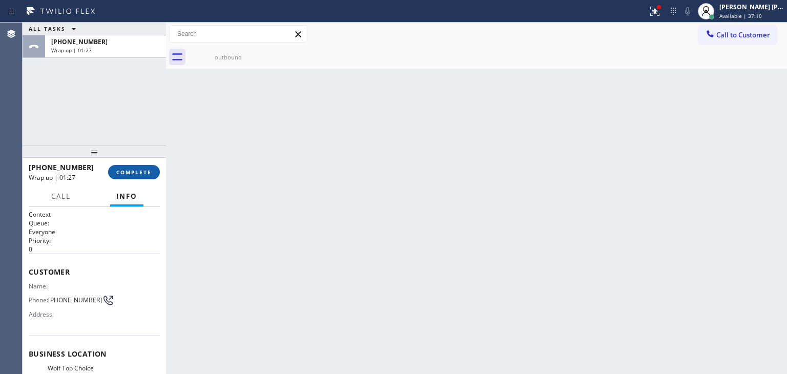
click at [137, 174] on span "COMPLETE" at bounding box center [133, 171] width 35 height 7
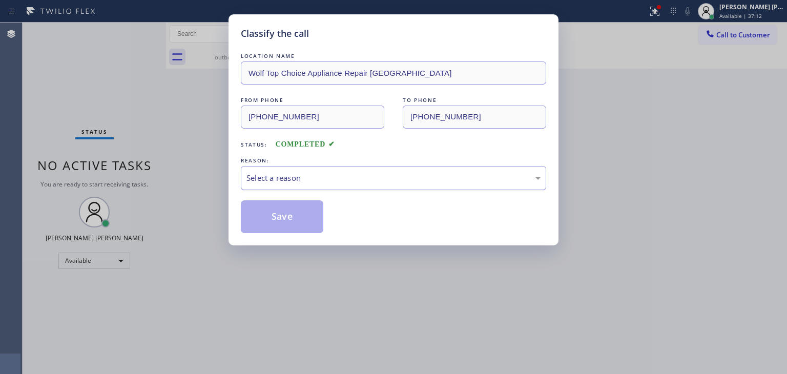
click at [271, 166] on div "Select a reason" at bounding box center [393, 178] width 305 height 24
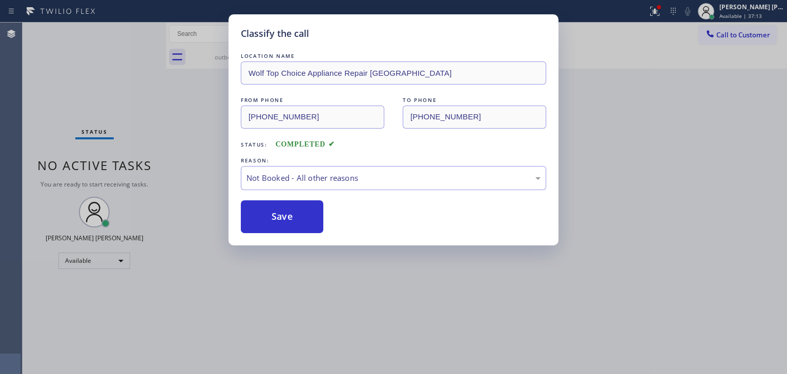
click at [297, 215] on button "Save" at bounding box center [282, 216] width 82 height 33
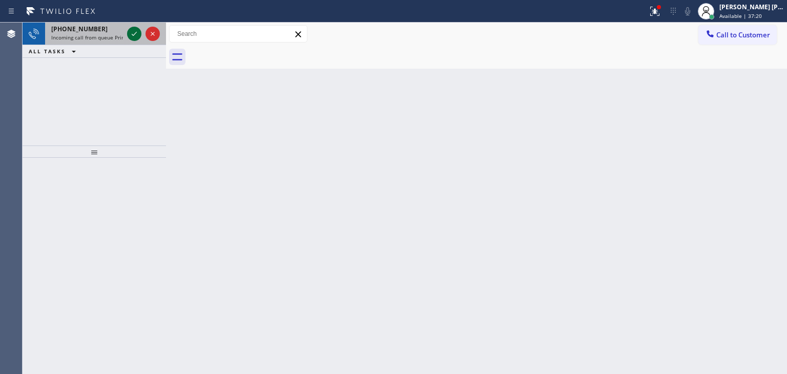
click at [135, 33] on icon at bounding box center [134, 34] width 5 height 4
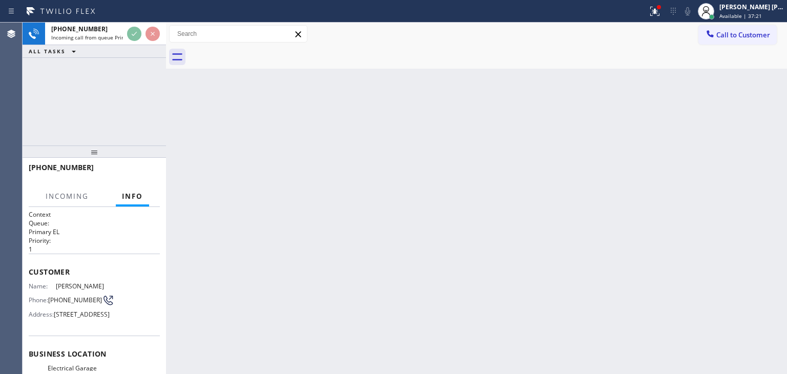
scroll to position [102, 0]
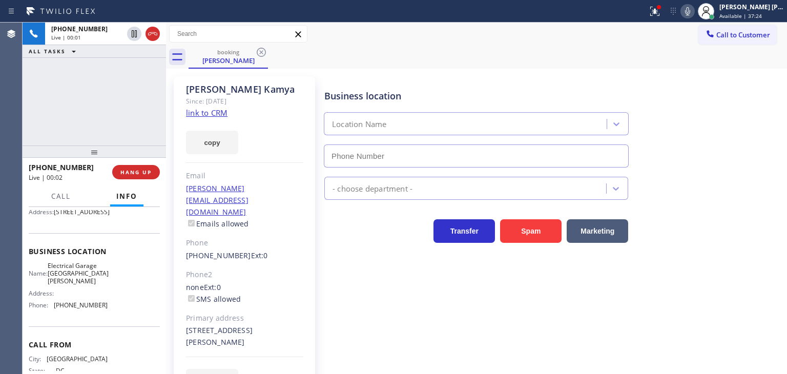
type input "[PHONE_NUMBER]"
click at [207, 115] on link "link to CRM" at bounding box center [206, 113] width 41 height 10
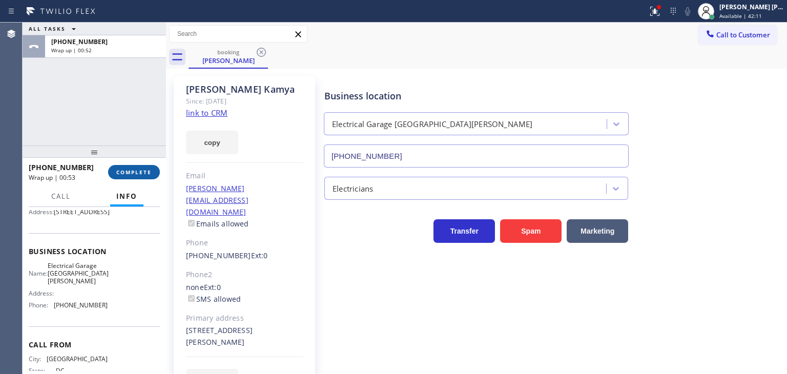
click at [135, 174] on span "COMPLETE" at bounding box center [133, 171] width 35 height 7
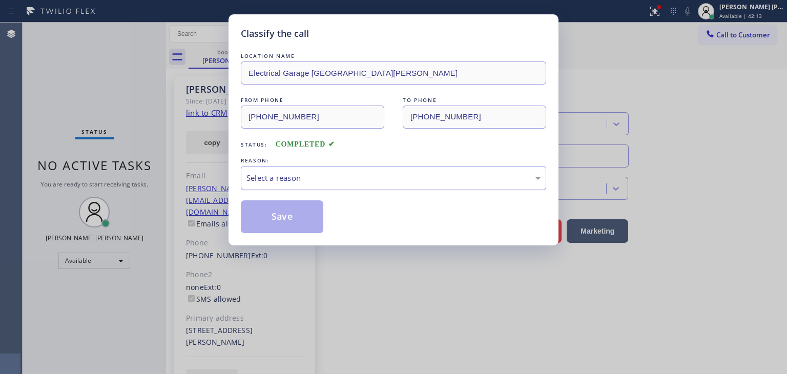
click at [284, 178] on div "Select a reason" at bounding box center [393, 178] width 294 height 12
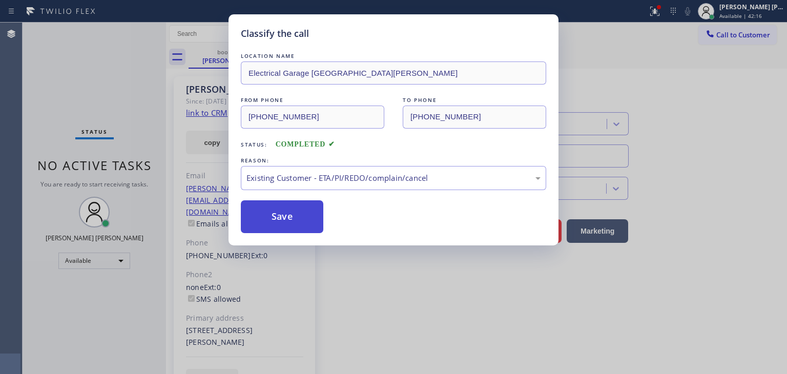
click at [286, 217] on button "Save" at bounding box center [282, 216] width 82 height 33
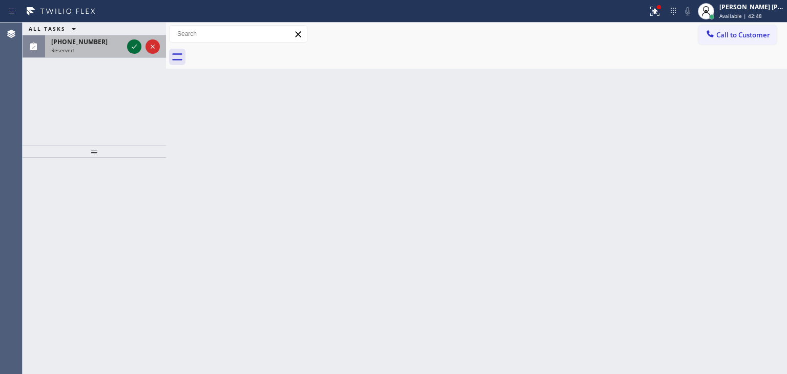
click at [131, 48] on icon at bounding box center [134, 46] width 12 height 12
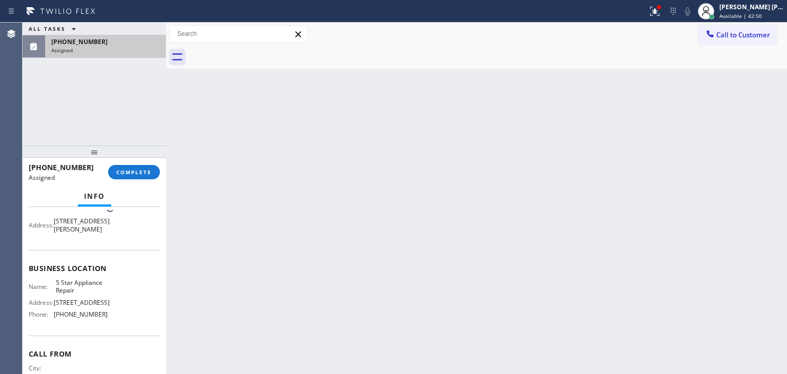
scroll to position [102, 0]
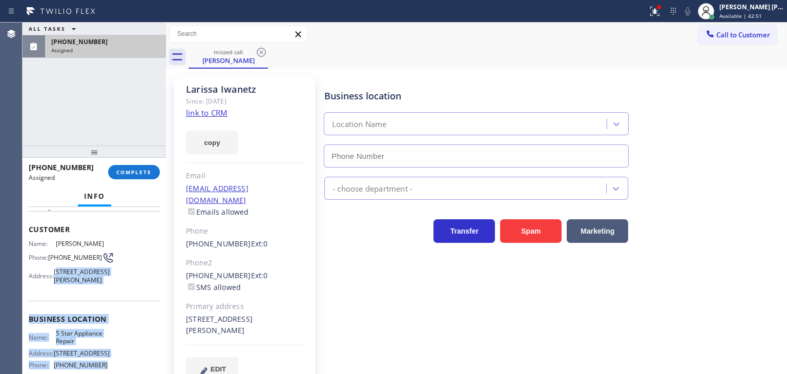
type input "[PHONE_NUMBER]"
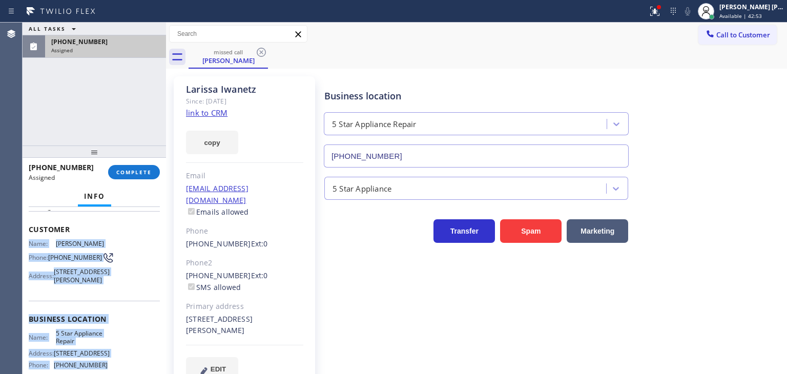
drag, startPoint x: 116, startPoint y: 322, endPoint x: 23, endPoint y: 241, distance: 123.4
click at [23, 241] on div "Context Queue: 5 Star Appliance Priority: 0 Task Age: Customer Name: [PERSON_NA…" at bounding box center [94, 290] width 143 height 167
click at [141, 175] on span "COMPLETE" at bounding box center [133, 171] width 35 height 7
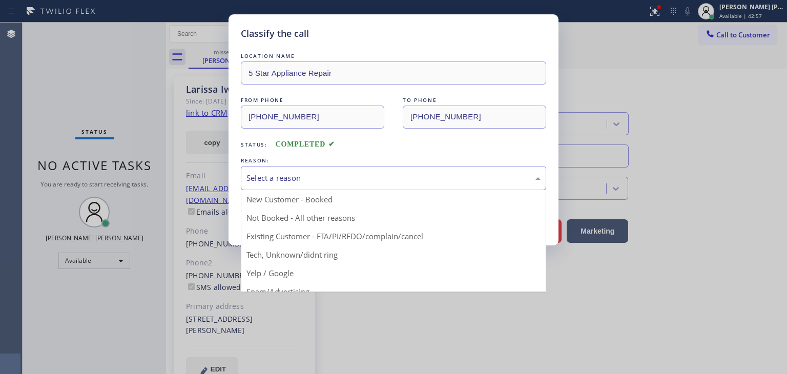
click at [313, 173] on div "Select a reason" at bounding box center [393, 178] width 294 height 12
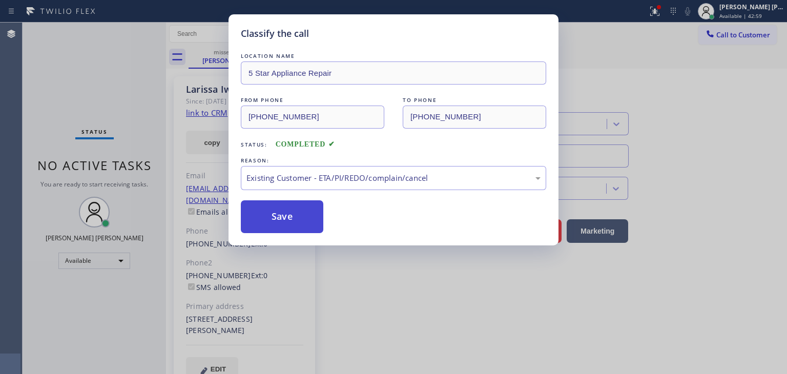
click at [285, 219] on button "Save" at bounding box center [282, 216] width 82 height 33
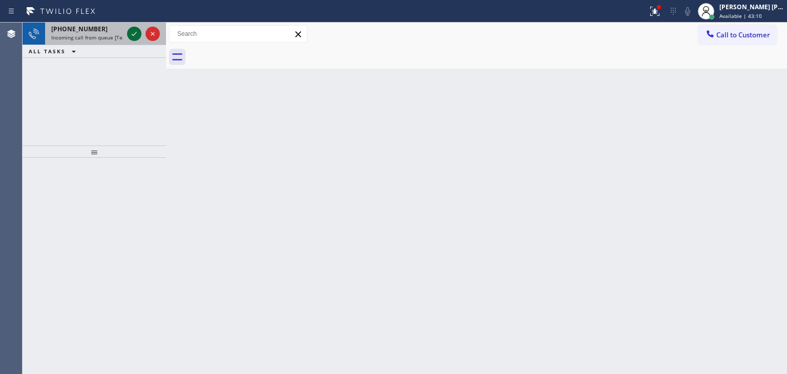
click at [137, 30] on icon at bounding box center [134, 34] width 12 height 12
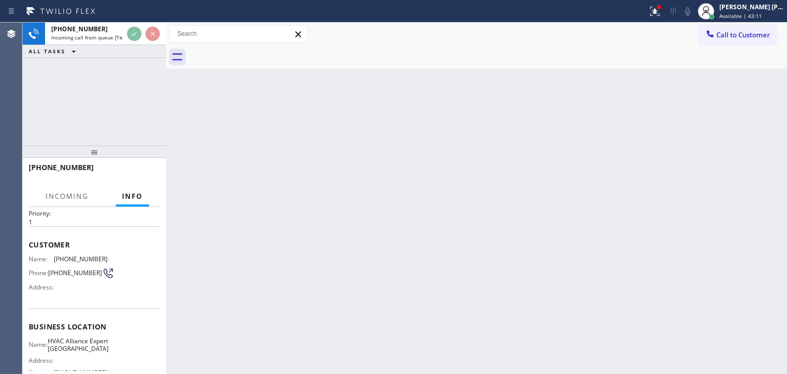
scroll to position [51, 0]
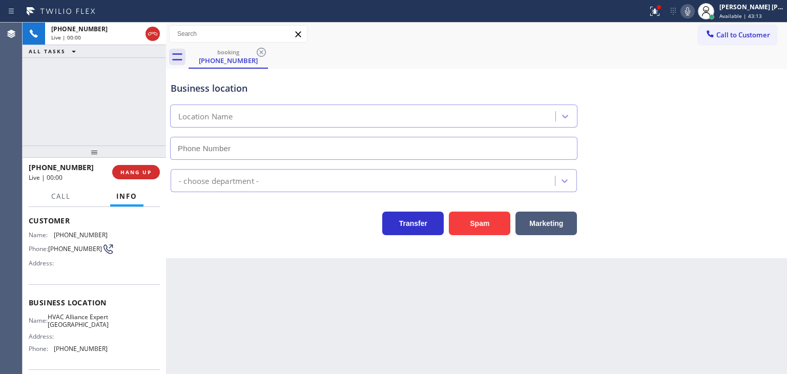
type input "[PHONE_NUMBER]"
click at [693, 11] on icon at bounding box center [687, 11] width 12 height 12
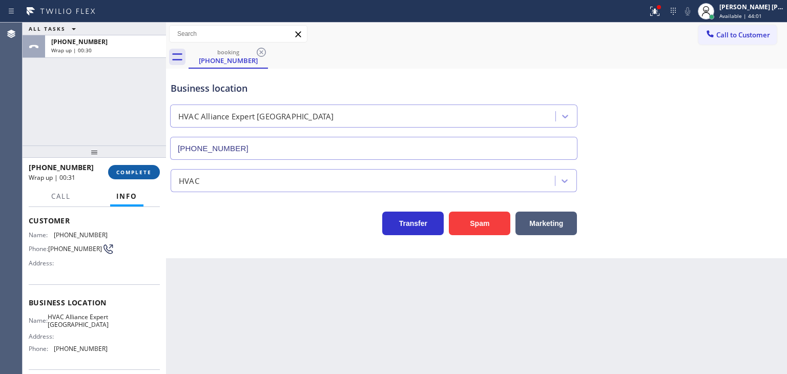
click at [136, 173] on span "COMPLETE" at bounding box center [133, 171] width 35 height 7
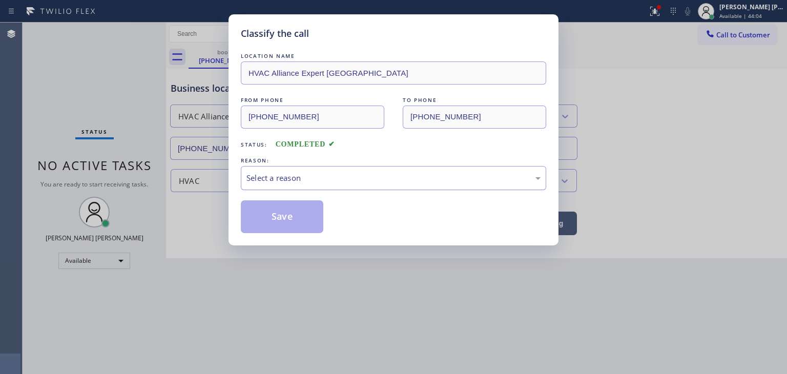
click at [323, 177] on div "Select a reason" at bounding box center [393, 178] width 294 height 12
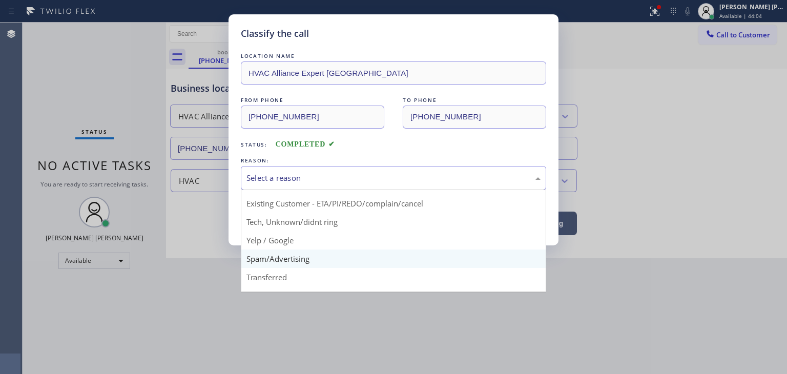
scroll to position [51, 0]
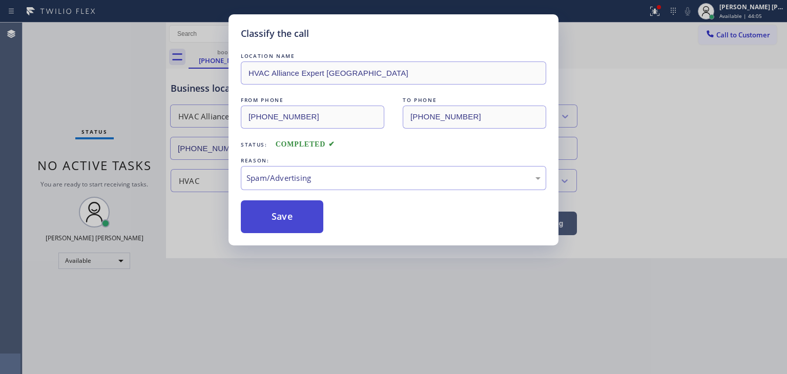
click at [283, 214] on button "Save" at bounding box center [282, 216] width 82 height 33
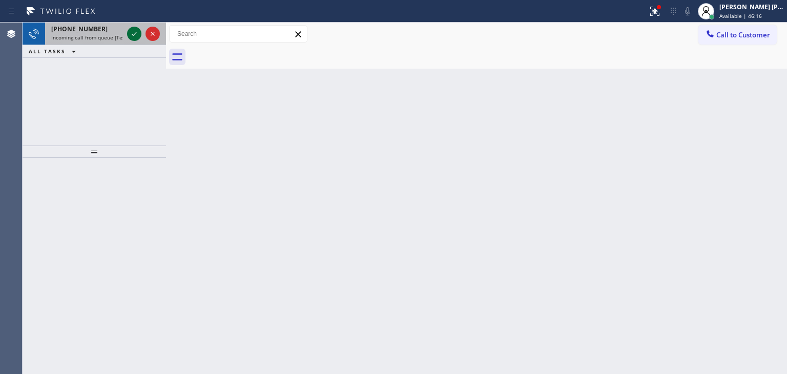
click at [139, 28] on icon at bounding box center [134, 34] width 12 height 12
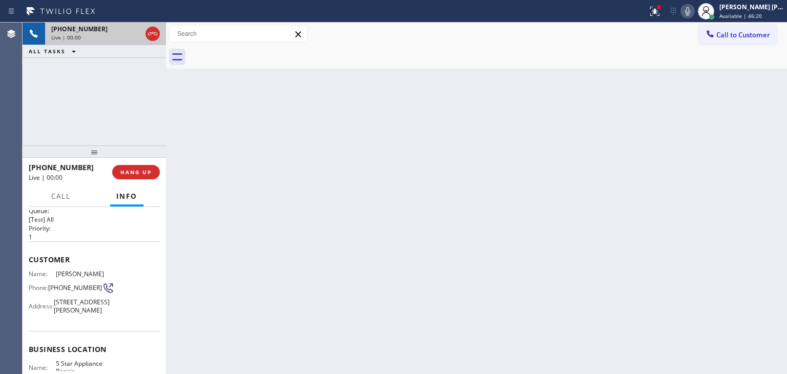
scroll to position [102, 0]
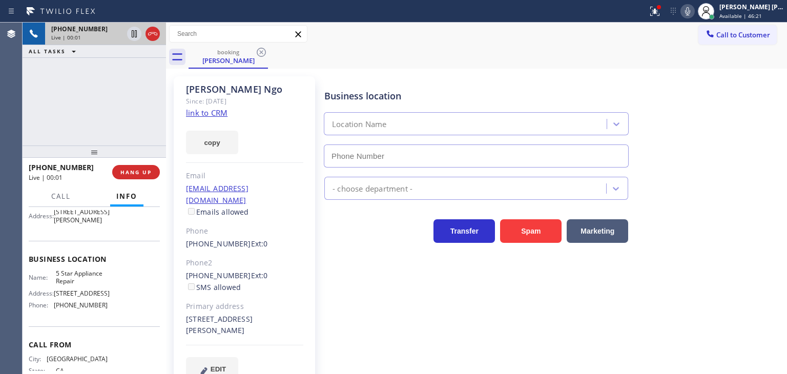
type input "[PHONE_NUMBER]"
click at [222, 113] on link "link to CRM" at bounding box center [206, 113] width 41 height 10
click at [771, 92] on div "Business location 5 Star Appliance Repair [PHONE_NUMBER]" at bounding box center [553, 121] width 462 height 93
click at [693, 9] on icon at bounding box center [687, 11] width 12 height 12
click at [133, 36] on icon at bounding box center [134, 34] width 12 height 12
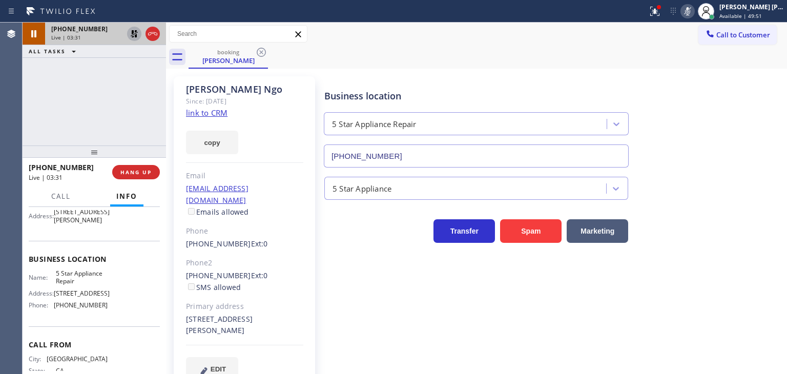
drag, startPoint x: 768, startPoint y: 111, endPoint x: 717, endPoint y: 49, distance: 80.8
click at [766, 111] on div "Business location 5 Star Appliance Repair [PHONE_NUMBER]" at bounding box center [553, 121] width 462 height 93
click at [693, 10] on icon at bounding box center [687, 11] width 12 height 12
click at [137, 35] on icon at bounding box center [134, 34] width 12 height 12
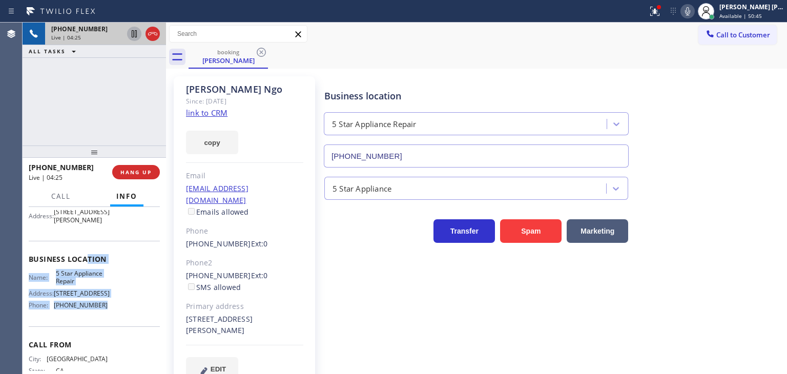
scroll to position [51, 0]
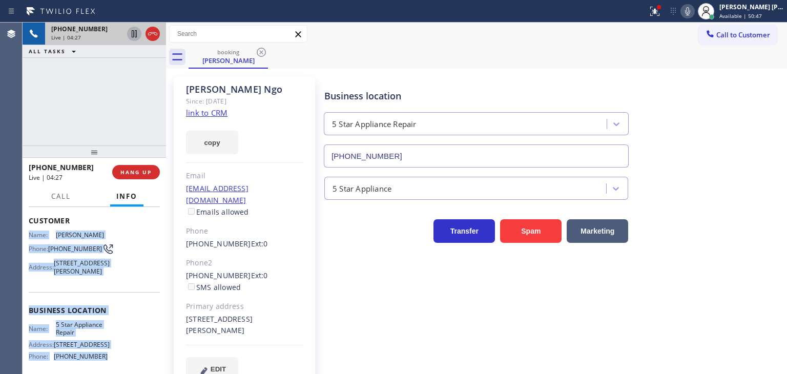
drag, startPoint x: 107, startPoint y: 328, endPoint x: 29, endPoint y: 238, distance: 119.5
click at [29, 238] on div "Context Queue: [Test] All Priority: 1 Customer Name: [PERSON_NAME] Phone: [PHON…" at bounding box center [94, 307] width 131 height 297
copy div "Name: [PERSON_NAME] Phone: [PHONE_NUMBER] Address: [STREET_ADDRESS][PERSON_NAME…"
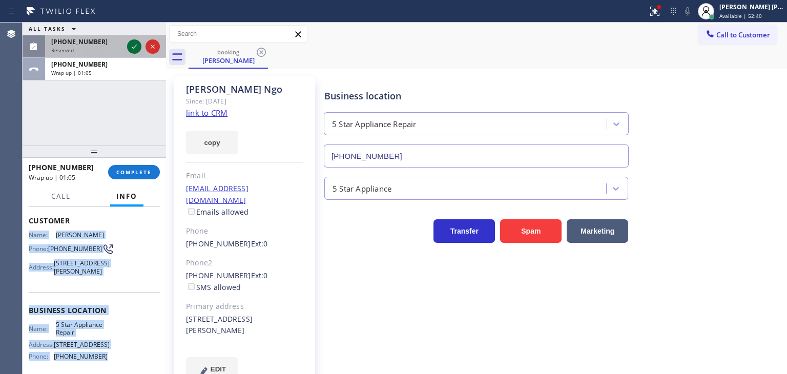
click at [134, 44] on icon at bounding box center [134, 46] width 12 height 12
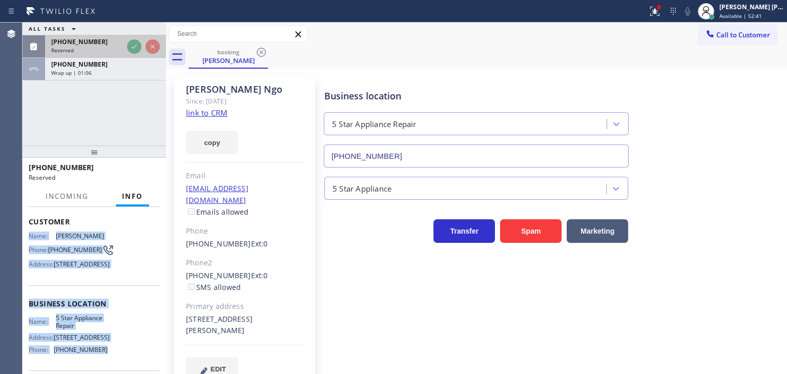
scroll to position [59, 0]
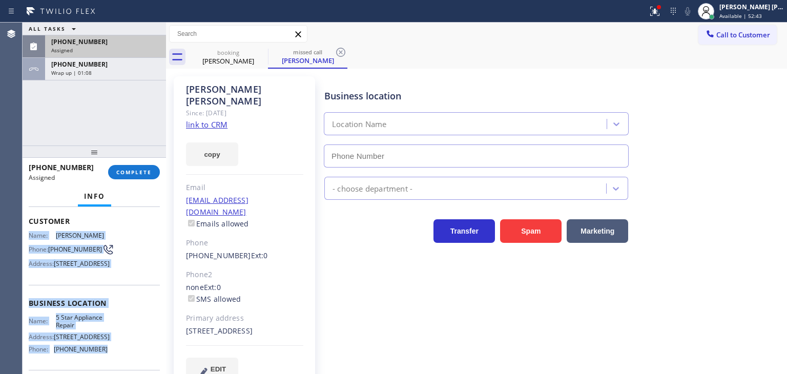
type input "[PHONE_NUMBER]"
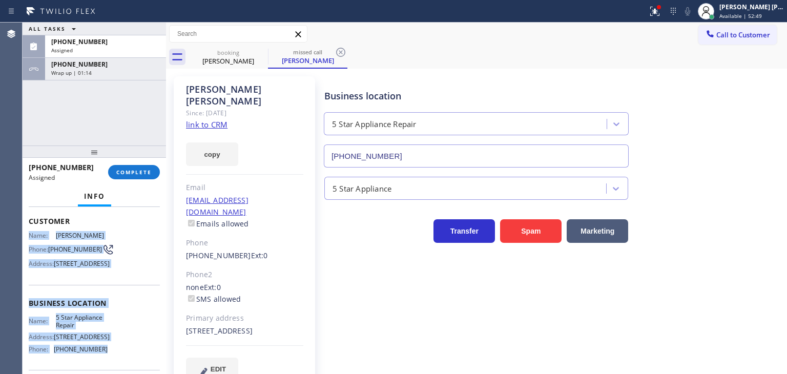
drag, startPoint x: 98, startPoint y: 47, endPoint x: 81, endPoint y: 171, distance: 125.1
click at [98, 47] on div "Assigned" at bounding box center [105, 50] width 109 height 7
click at [136, 173] on span "COMPLETE" at bounding box center [133, 171] width 35 height 7
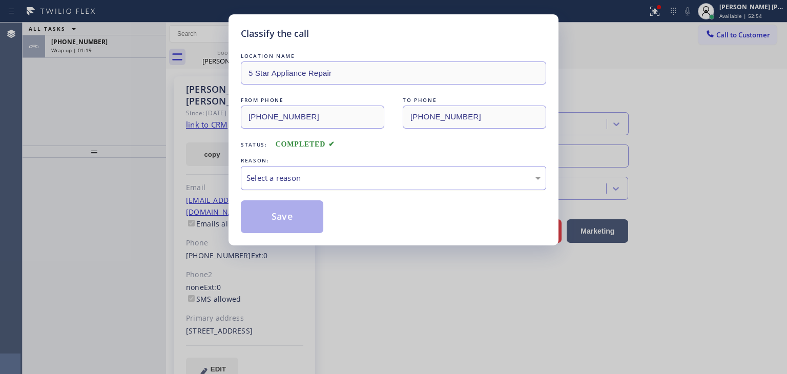
click at [287, 181] on div "Select a reason" at bounding box center [393, 178] width 294 height 12
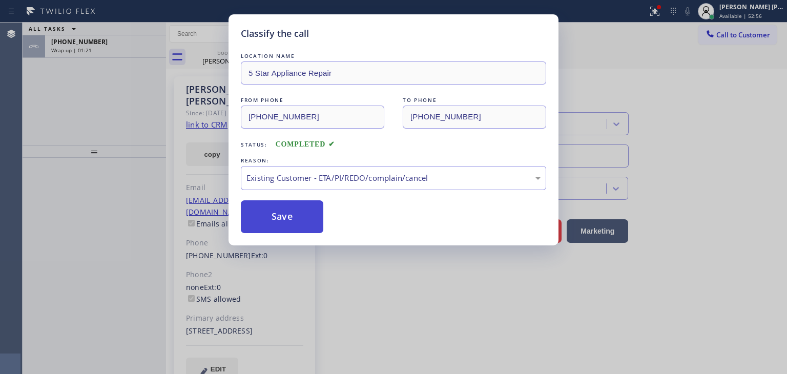
click at [289, 230] on button "Save" at bounding box center [282, 216] width 82 height 33
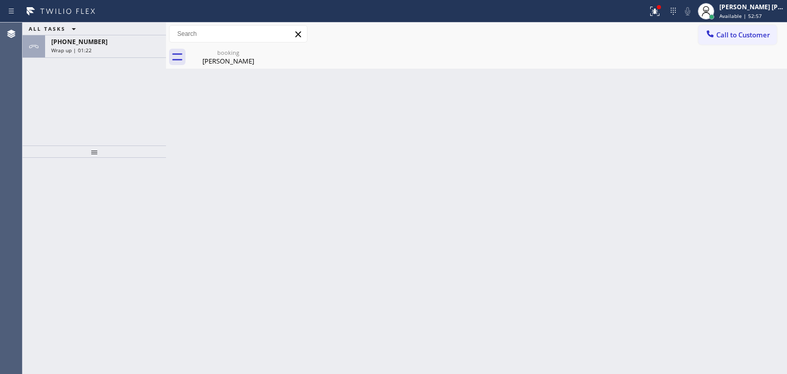
click at [94, 43] on div "[PHONE_NUMBER]" at bounding box center [105, 41] width 109 height 9
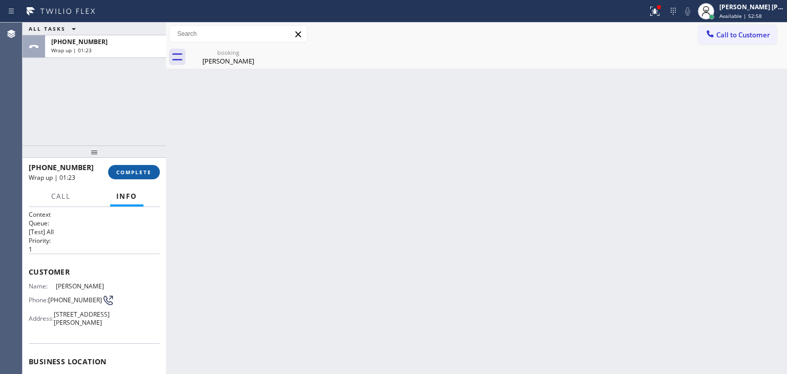
click at [129, 171] on span "COMPLETE" at bounding box center [133, 171] width 35 height 7
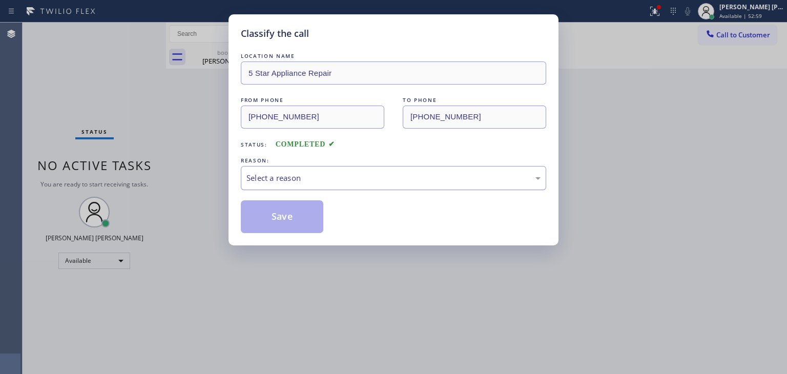
click at [294, 168] on div "Select a reason" at bounding box center [393, 178] width 305 height 24
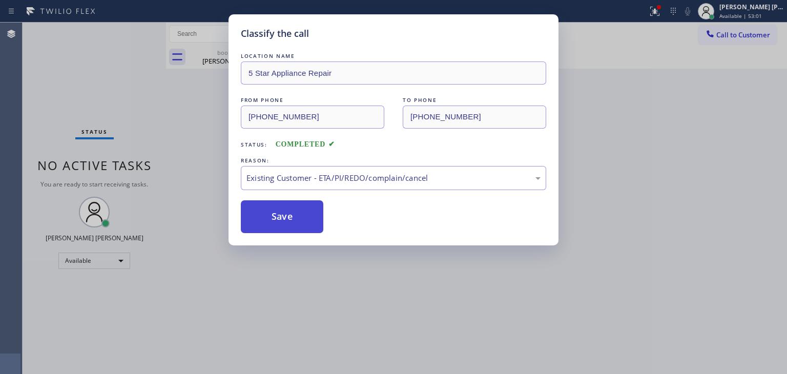
click at [287, 210] on button "Save" at bounding box center [282, 216] width 82 height 33
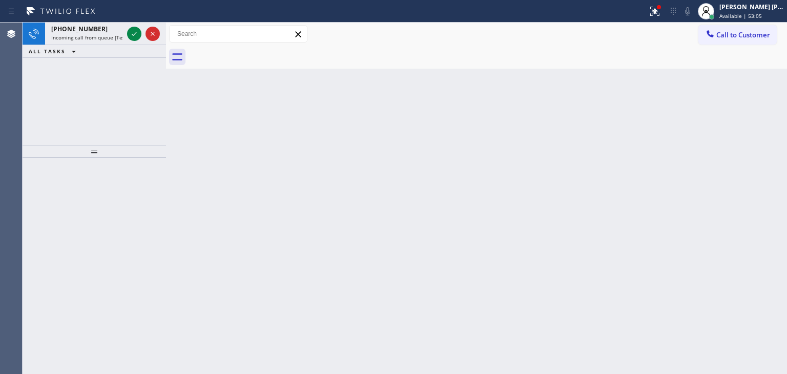
drag, startPoint x: 132, startPoint y: 34, endPoint x: 150, endPoint y: 56, distance: 28.4
click at [132, 34] on icon at bounding box center [134, 34] width 5 height 4
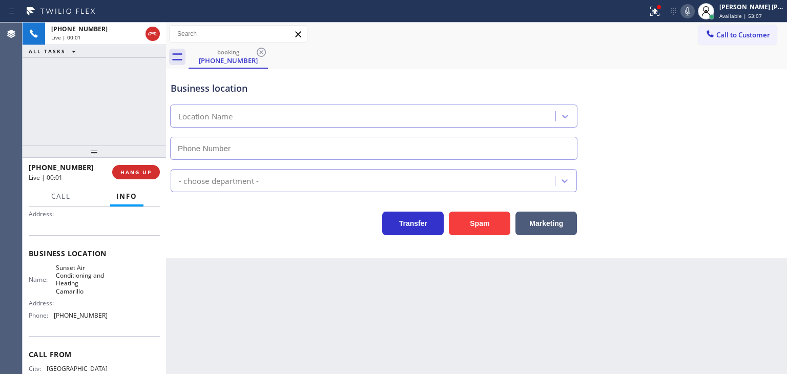
type input "[PHONE_NUMBER]"
drag, startPoint x: 771, startPoint y: 89, endPoint x: 736, endPoint y: 51, distance: 51.5
click at [771, 89] on div "Business location Sunset Air Conditioning & Heating Camarillo [PHONE_NUMBER]" at bounding box center [476, 113] width 616 height 93
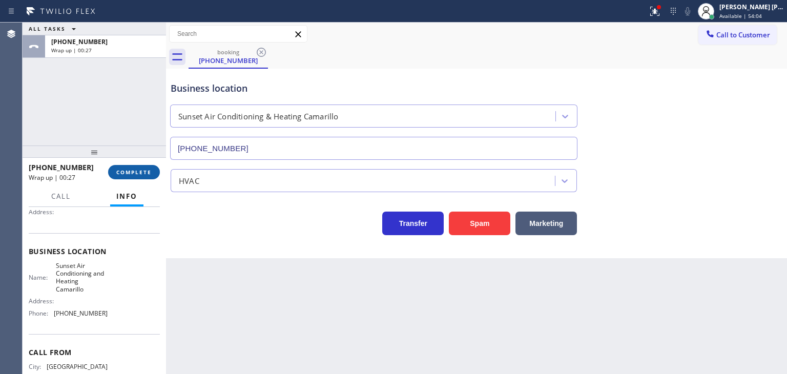
click at [149, 172] on span "COMPLETE" at bounding box center [133, 171] width 35 height 7
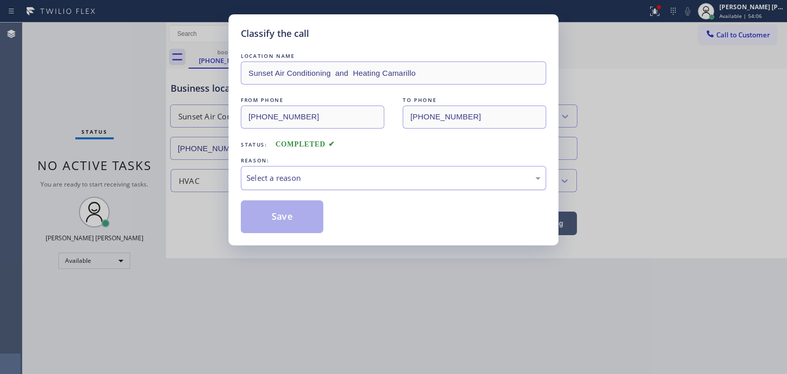
click at [303, 178] on div "Select a reason" at bounding box center [393, 178] width 294 height 12
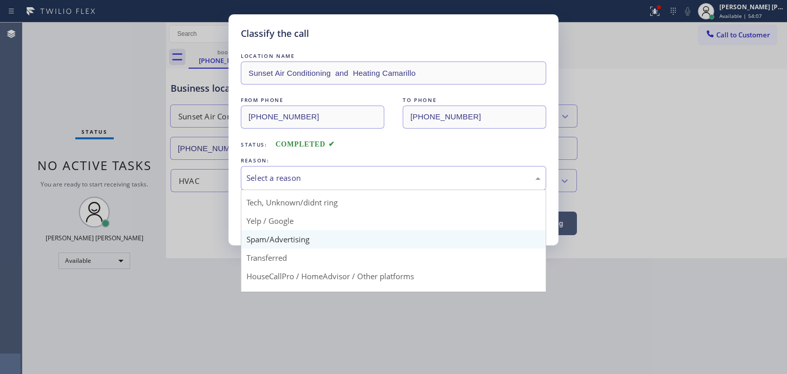
scroll to position [64, 0]
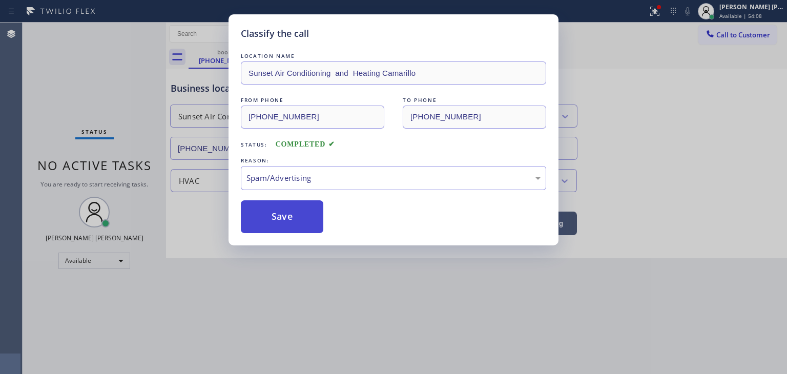
click at [286, 214] on button "Save" at bounding box center [282, 216] width 82 height 33
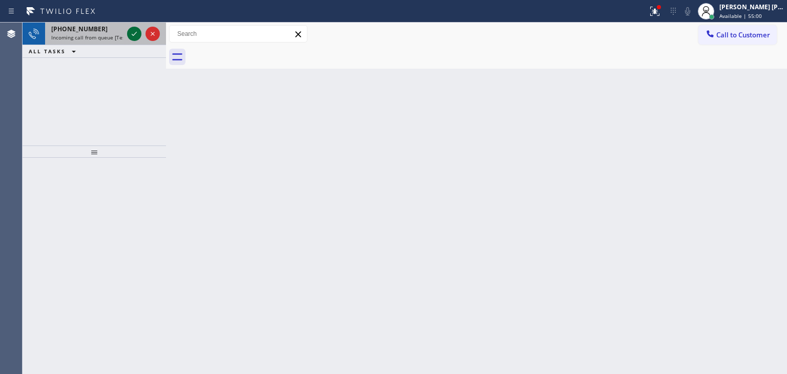
click at [140, 32] on icon at bounding box center [134, 34] width 12 height 12
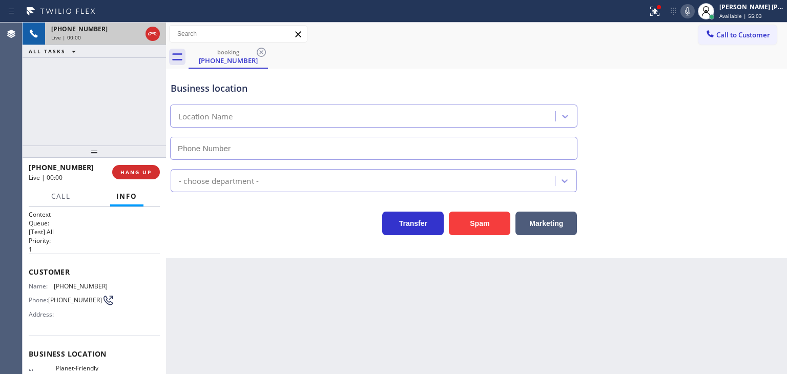
scroll to position [102, 0]
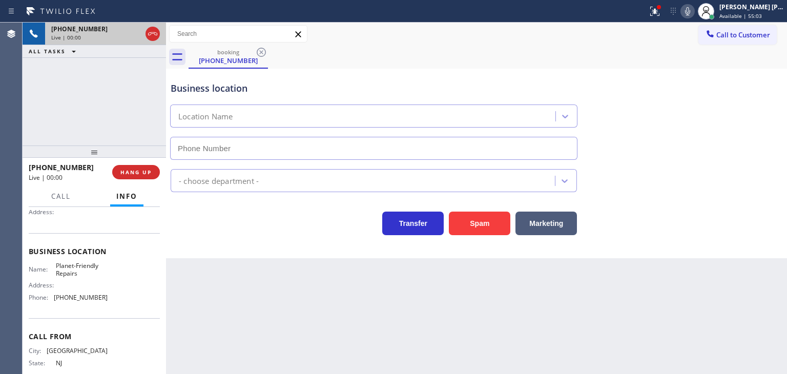
type input "[PHONE_NUMBER]"
click at [693, 11] on icon at bounding box center [687, 11] width 12 height 12
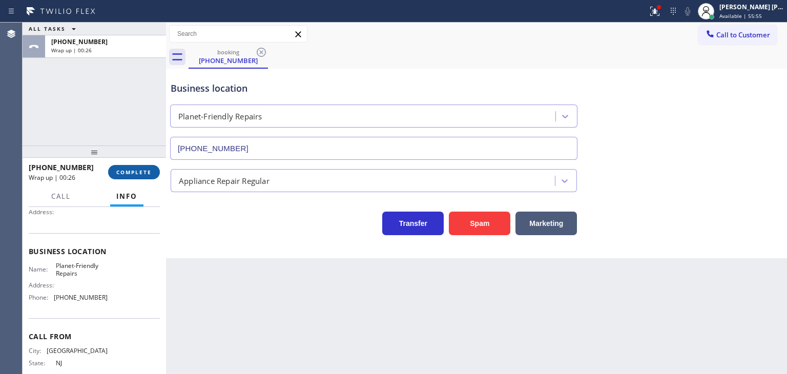
click at [137, 177] on button "COMPLETE" at bounding box center [134, 172] width 52 height 14
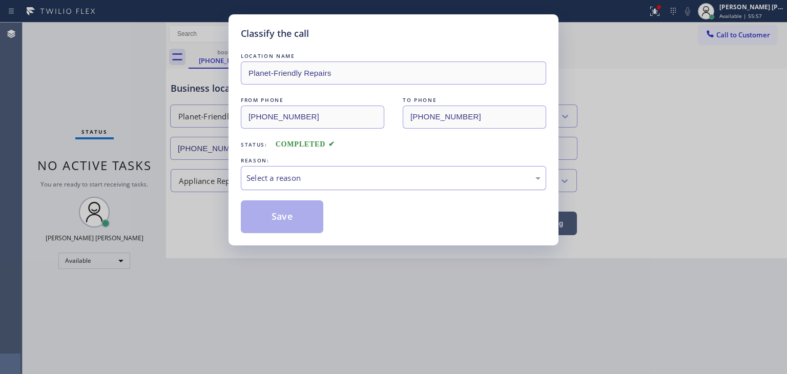
click at [278, 181] on div "Select a reason" at bounding box center [393, 178] width 294 height 12
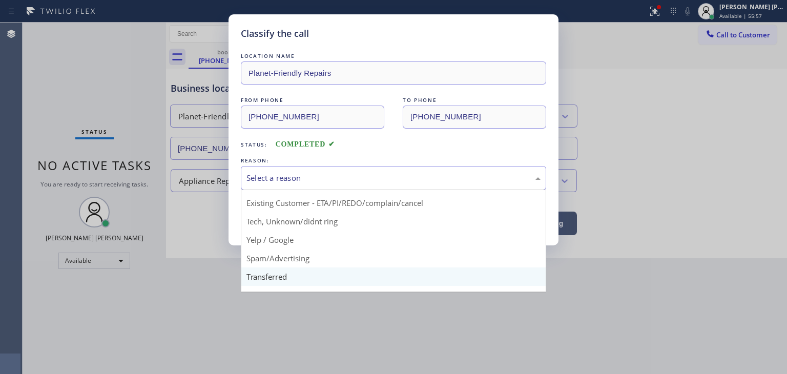
scroll to position [51, 0]
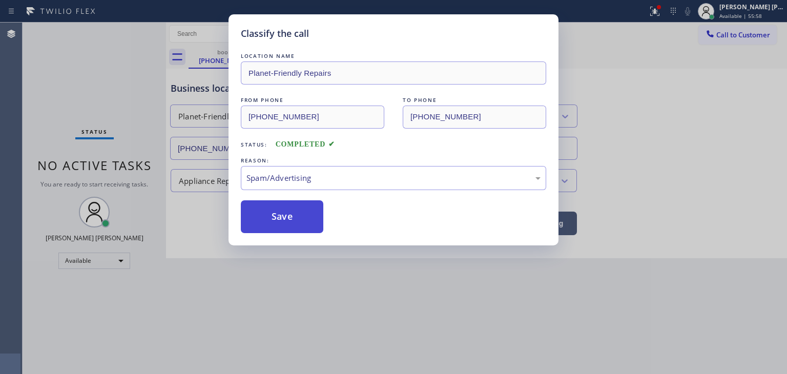
click at [288, 220] on button "Save" at bounding box center [282, 216] width 82 height 33
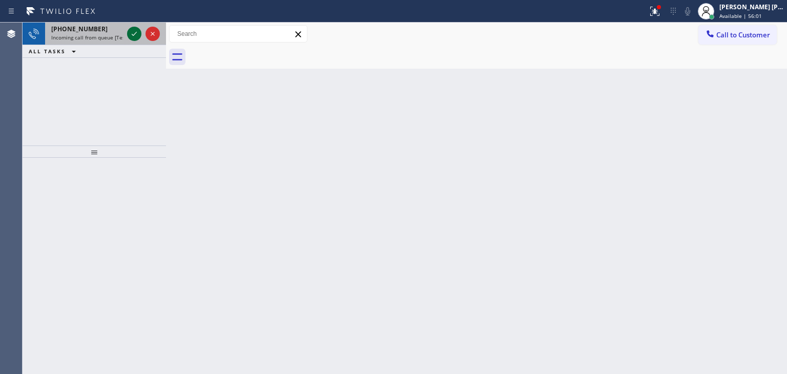
click at [135, 31] on icon at bounding box center [134, 34] width 12 height 12
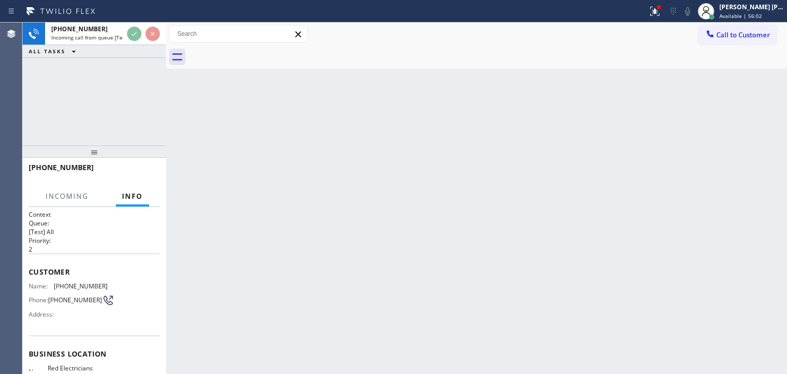
scroll to position [51, 0]
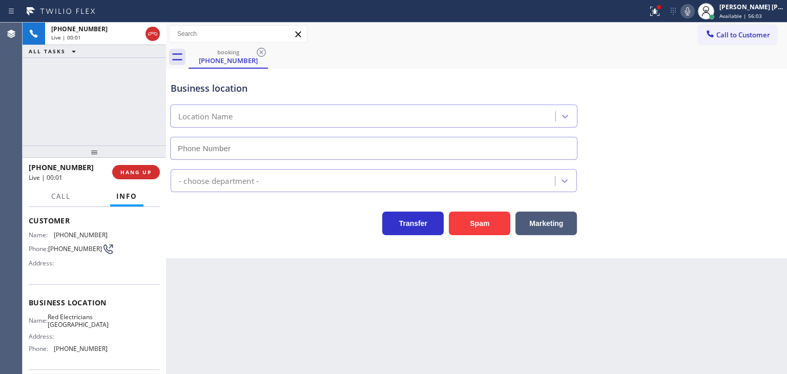
type input "[PHONE_NUMBER]"
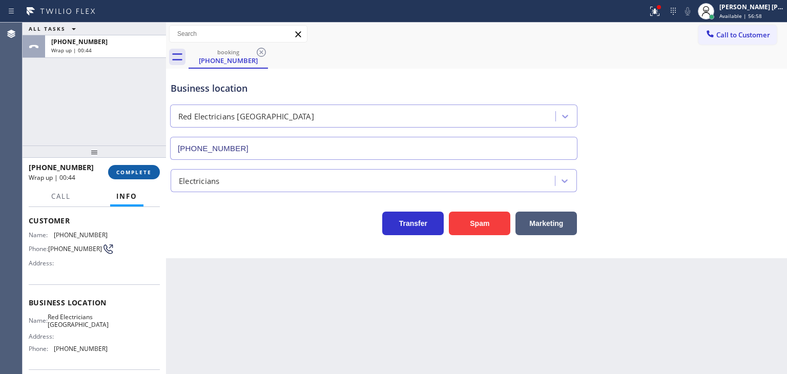
click at [115, 170] on button "COMPLETE" at bounding box center [134, 172] width 52 height 14
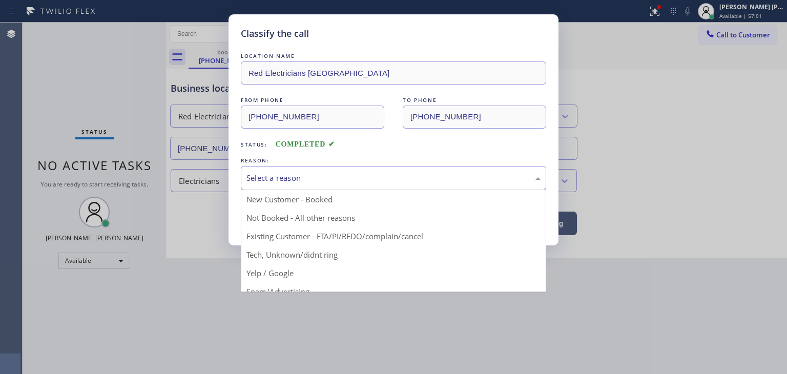
click at [297, 173] on div "Select a reason" at bounding box center [393, 178] width 294 height 12
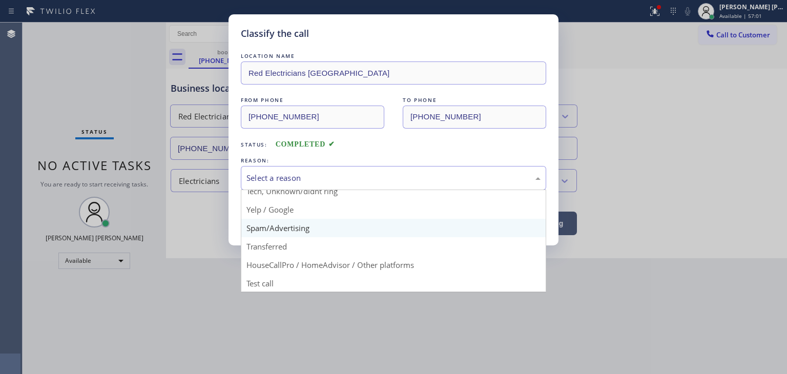
scroll to position [64, 0]
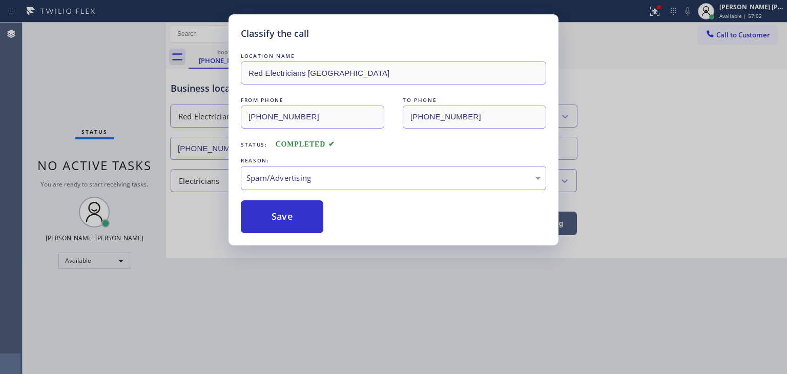
drag, startPoint x: 284, startPoint y: 214, endPoint x: 246, endPoint y: 168, distance: 58.9
click at [283, 214] on button "Save" at bounding box center [282, 216] width 82 height 33
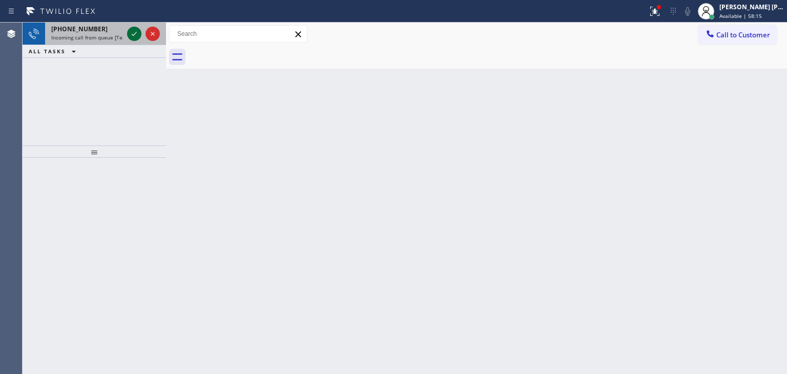
click at [134, 35] on icon at bounding box center [134, 34] width 12 height 12
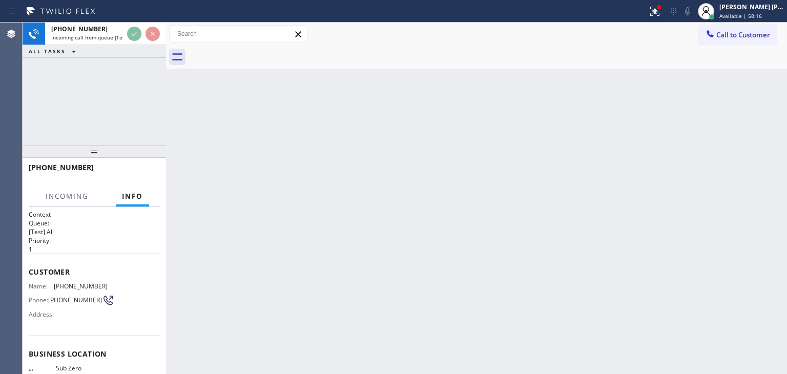
scroll to position [18, 0]
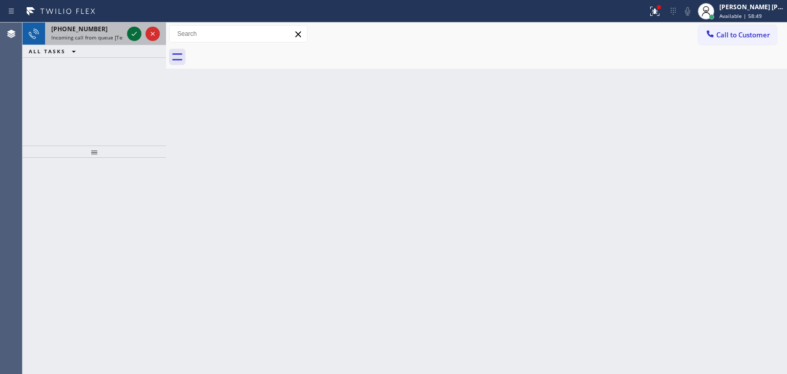
click at [128, 37] on icon at bounding box center [134, 34] width 12 height 12
click at [133, 32] on icon at bounding box center [134, 34] width 12 height 12
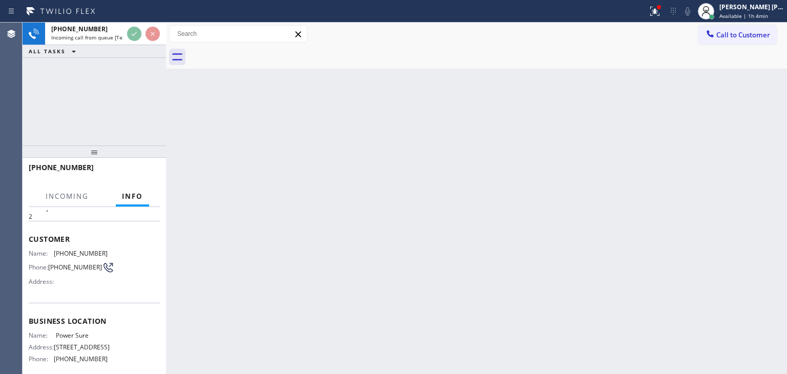
scroll to position [51, 0]
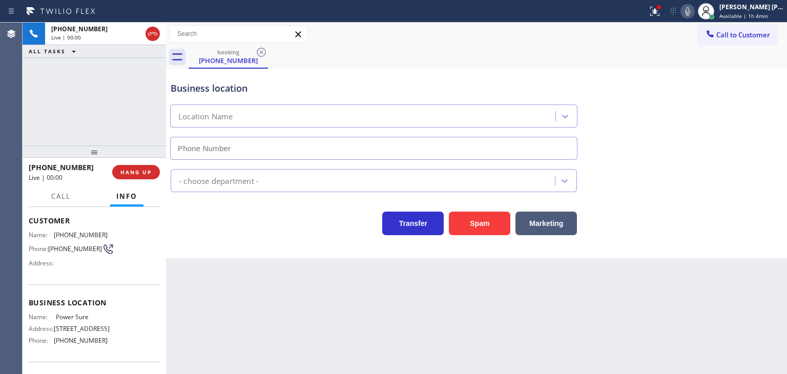
type input "[PHONE_NUMBER]"
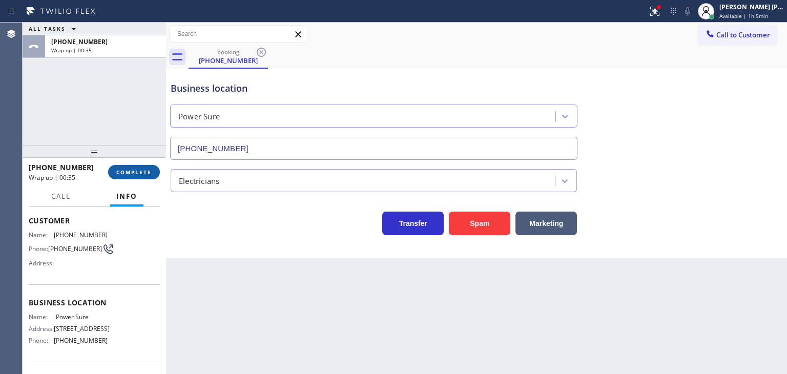
click at [134, 177] on button "COMPLETE" at bounding box center [134, 172] width 52 height 14
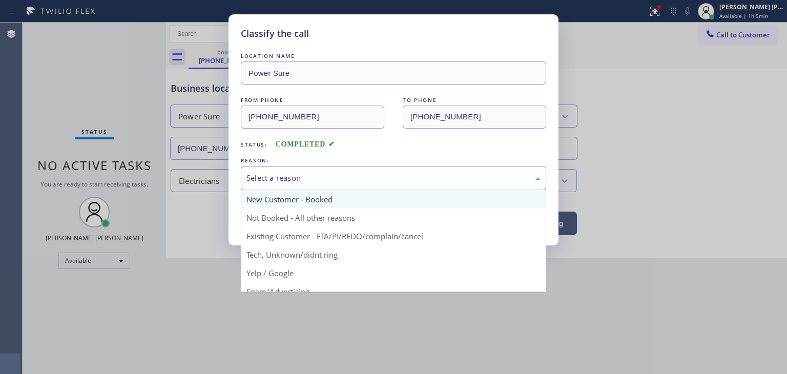
drag, startPoint x: 293, startPoint y: 168, endPoint x: 291, endPoint y: 205, distance: 36.4
click at [293, 170] on div "Select a reason" at bounding box center [393, 178] width 305 height 24
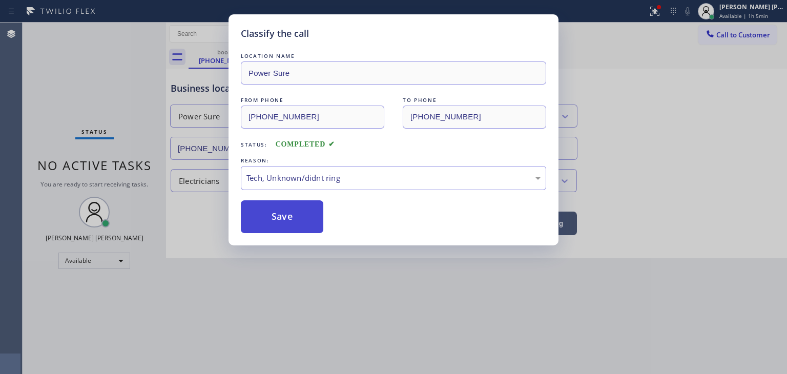
click at [283, 216] on button "Save" at bounding box center [282, 216] width 82 height 33
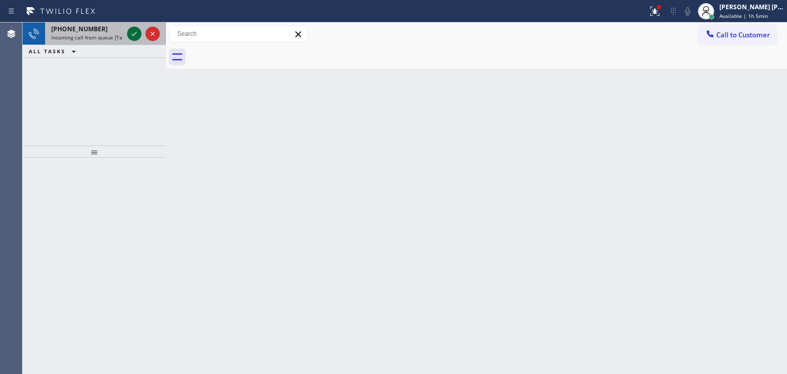
click at [132, 36] on icon at bounding box center [134, 34] width 12 height 12
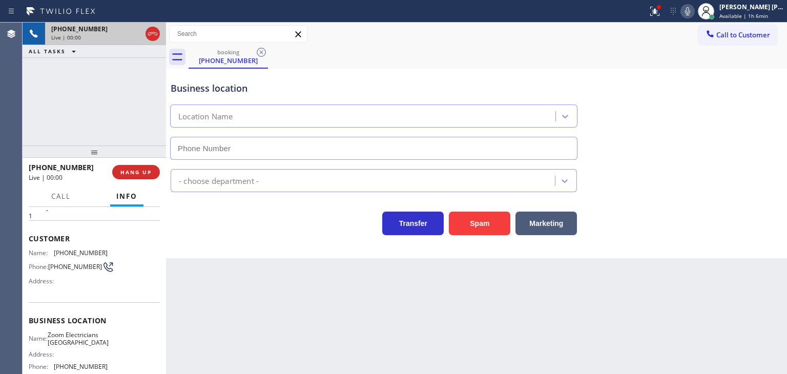
scroll to position [51, 0]
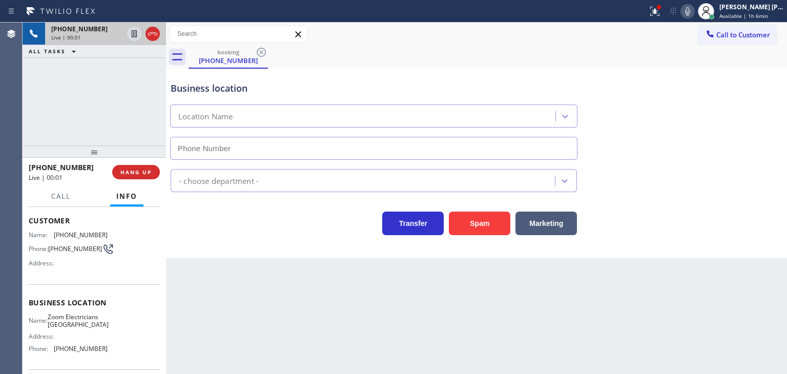
type input "[PHONE_NUMBER]"
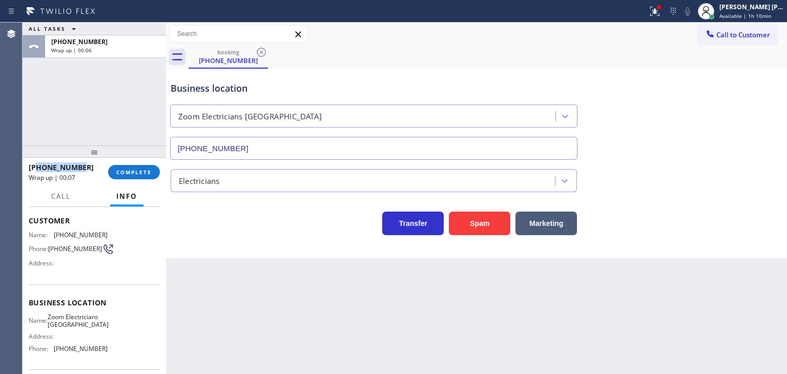
drag, startPoint x: 82, startPoint y: 166, endPoint x: 36, endPoint y: 167, distance: 46.1
click at [36, 167] on div "[PHONE_NUMBER]" at bounding box center [65, 167] width 72 height 10
copy span "7043150976"
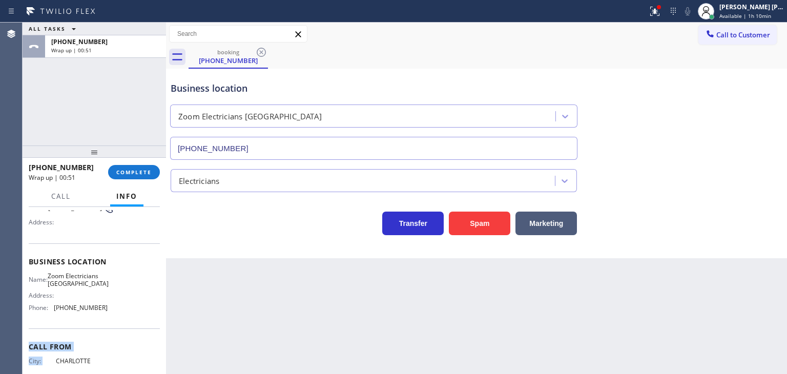
scroll to position [102, 0]
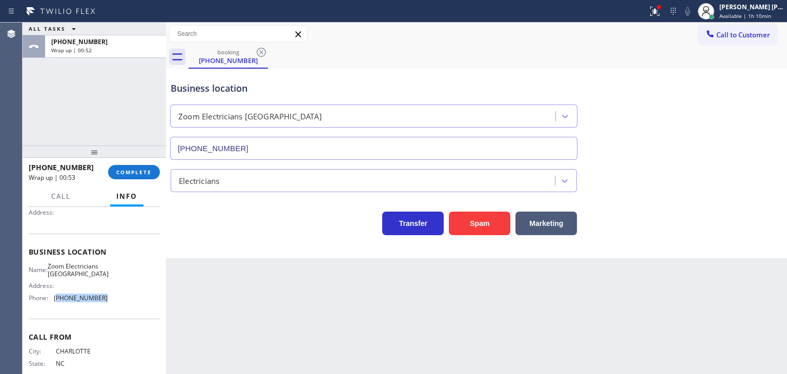
drag, startPoint x: 104, startPoint y: 352, endPoint x: 56, endPoint y: 306, distance: 67.4
click at [56, 306] on div "Name: Zoom Electricians Long Beach Address: Phone: [PHONE_NUMBER]" at bounding box center [94, 284] width 131 height 44
click at [150, 172] on span "COMPLETE" at bounding box center [133, 171] width 35 height 7
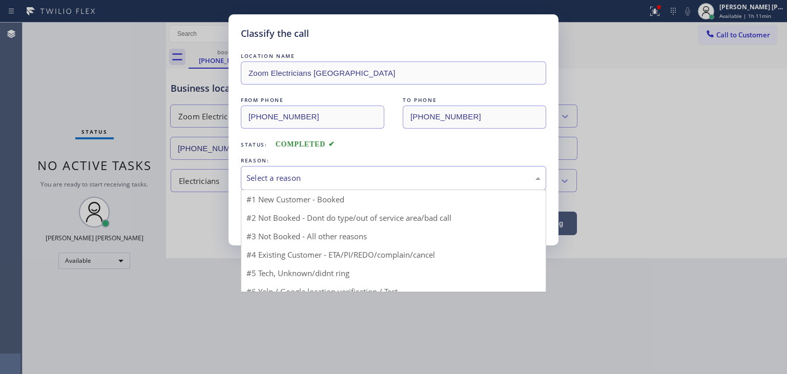
click at [255, 174] on div "Select a reason" at bounding box center [393, 178] width 294 height 12
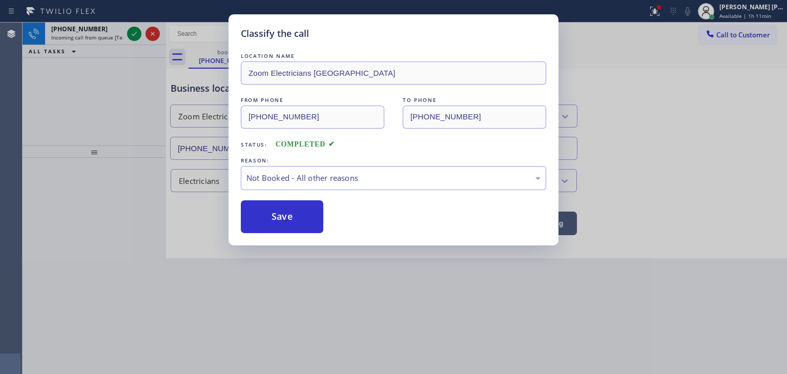
click at [277, 215] on button "Save" at bounding box center [282, 216] width 82 height 33
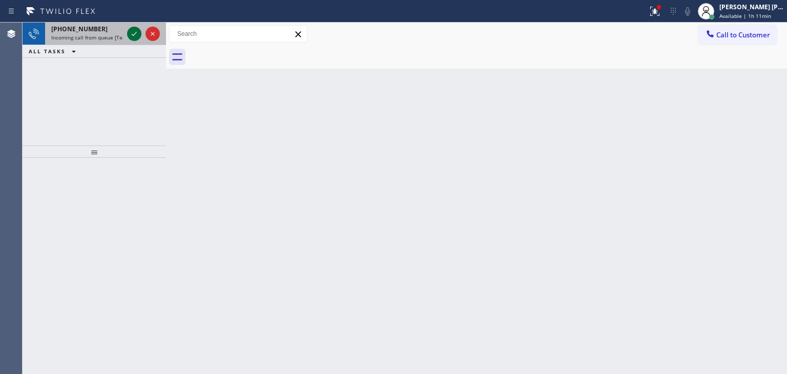
click at [132, 35] on icon at bounding box center [134, 34] width 12 height 12
click at [133, 31] on icon at bounding box center [134, 34] width 12 height 12
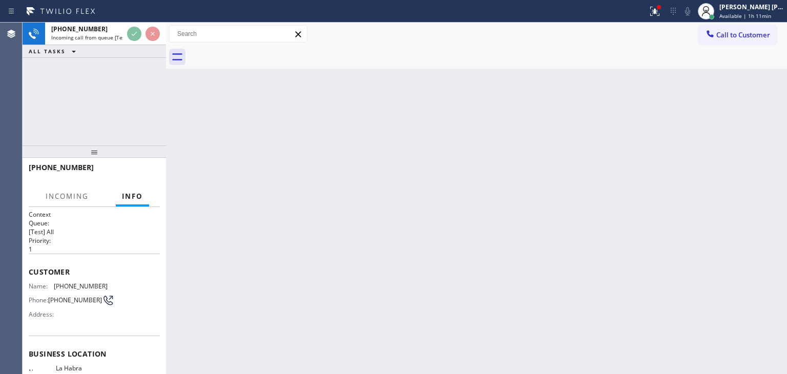
scroll to position [51, 0]
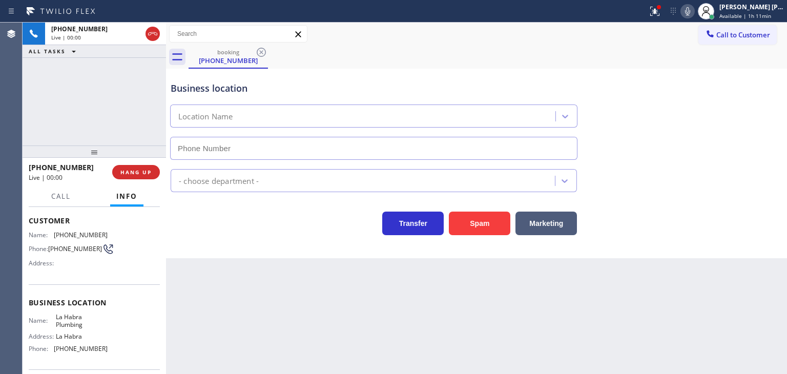
type input "[PHONE_NUMBER]"
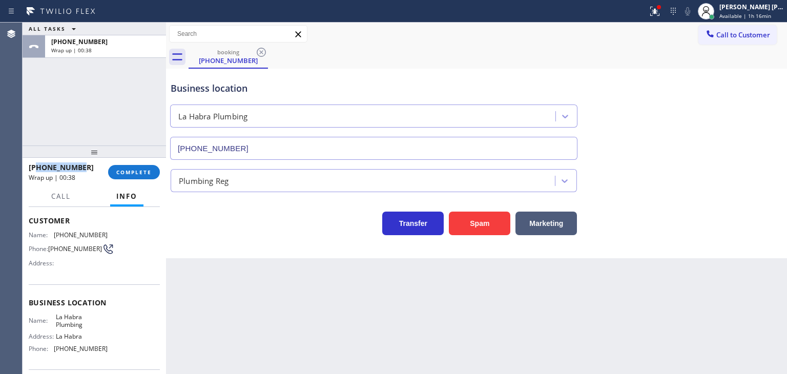
drag, startPoint x: 100, startPoint y: 163, endPoint x: 37, endPoint y: 166, distance: 63.1
click at [37, 166] on div "[PHONE_NUMBER]" at bounding box center [65, 167] width 72 height 10
drag, startPoint x: 113, startPoint y: 351, endPoint x: 55, endPoint y: 349, distance: 58.4
click at [55, 349] on div "Name: La Habra Plumbing Address: [GEOGRAPHIC_DATA] Phone: [PHONE_NUMBER]" at bounding box center [94, 335] width 131 height 44
click at [750, 11] on div "[PERSON_NAME] [PERSON_NAME] Available | 1h 18min" at bounding box center [752, 11] width 70 height 18
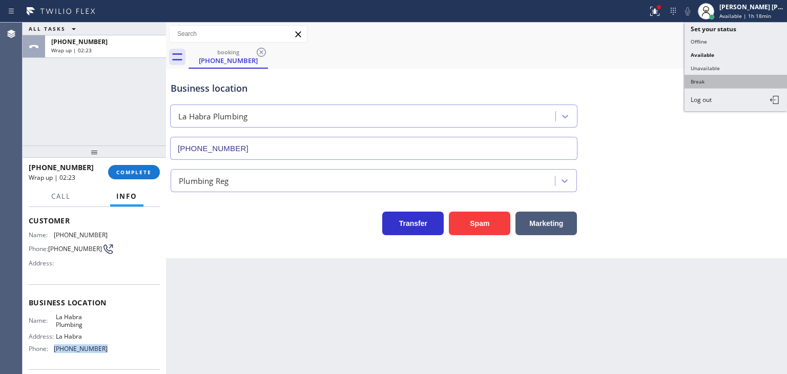
drag, startPoint x: 725, startPoint y: 77, endPoint x: 376, endPoint y: 98, distance: 348.8
click at [723, 78] on button "Break" at bounding box center [735, 81] width 102 height 13
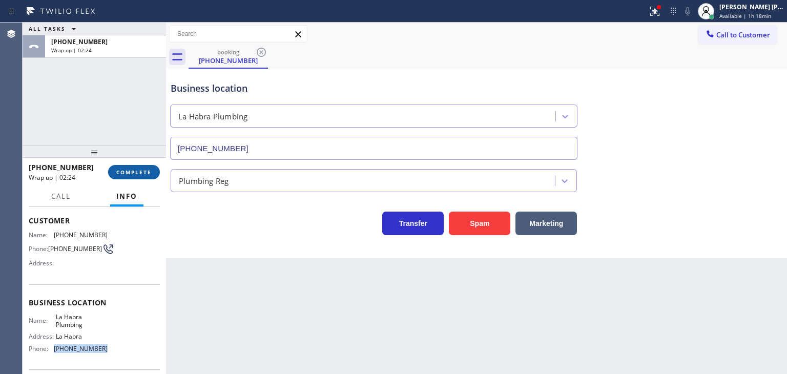
click at [120, 173] on span "COMPLETE" at bounding box center [133, 171] width 35 height 7
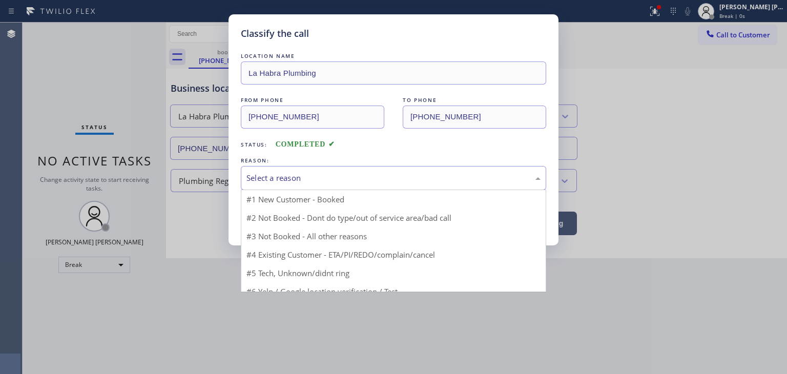
click at [277, 173] on div "Select a reason" at bounding box center [393, 178] width 294 height 12
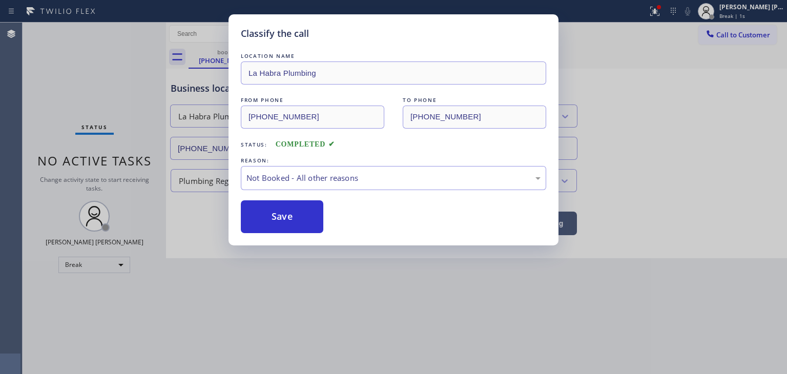
click at [281, 220] on button "Save" at bounding box center [282, 216] width 82 height 33
